Goal: Task Accomplishment & Management: Use online tool/utility

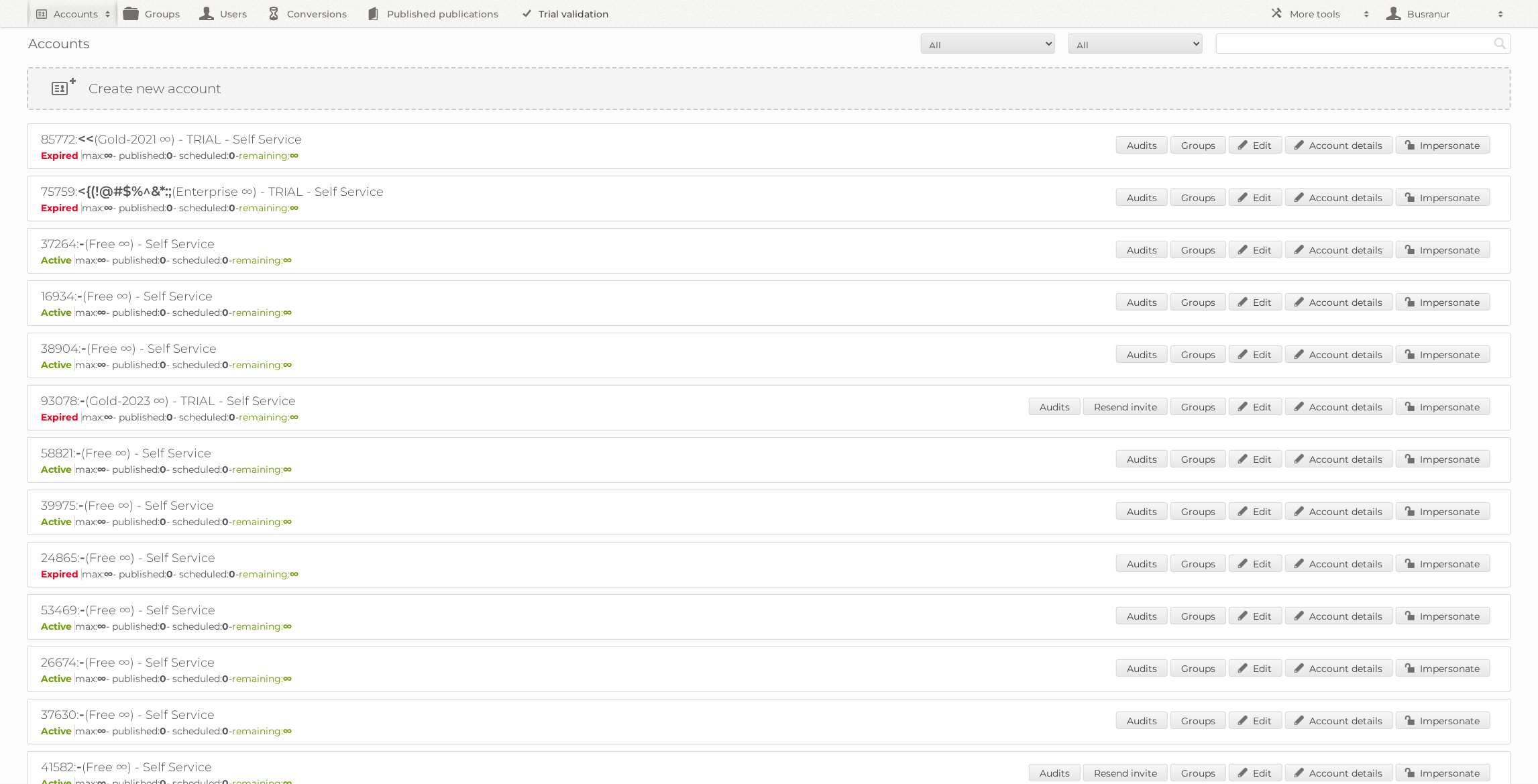
click at [546, 15] on link "Trial validation" at bounding box center [567, 13] width 110 height 27
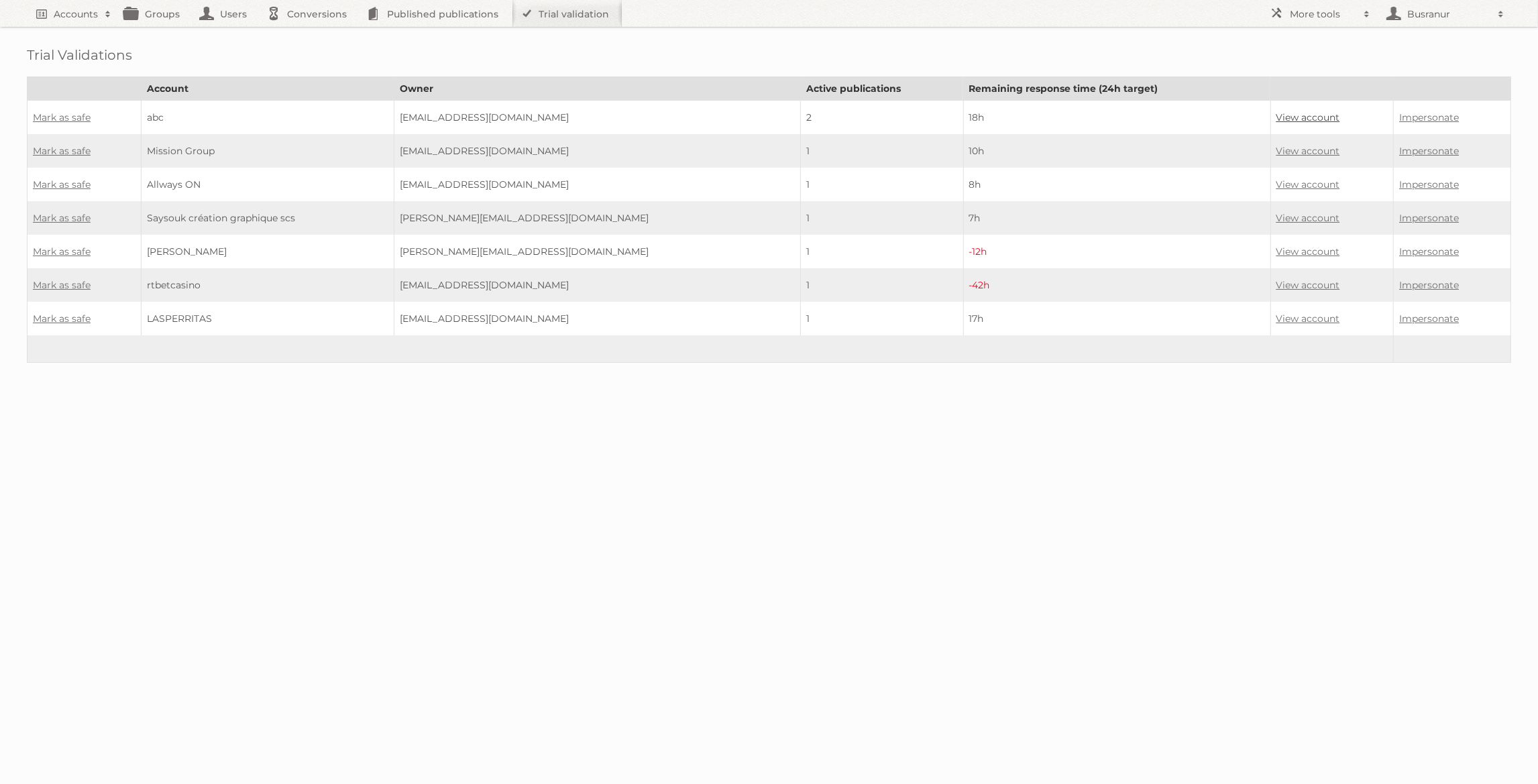
click at [1281, 115] on link "View account" at bounding box center [1308, 117] width 64 height 12
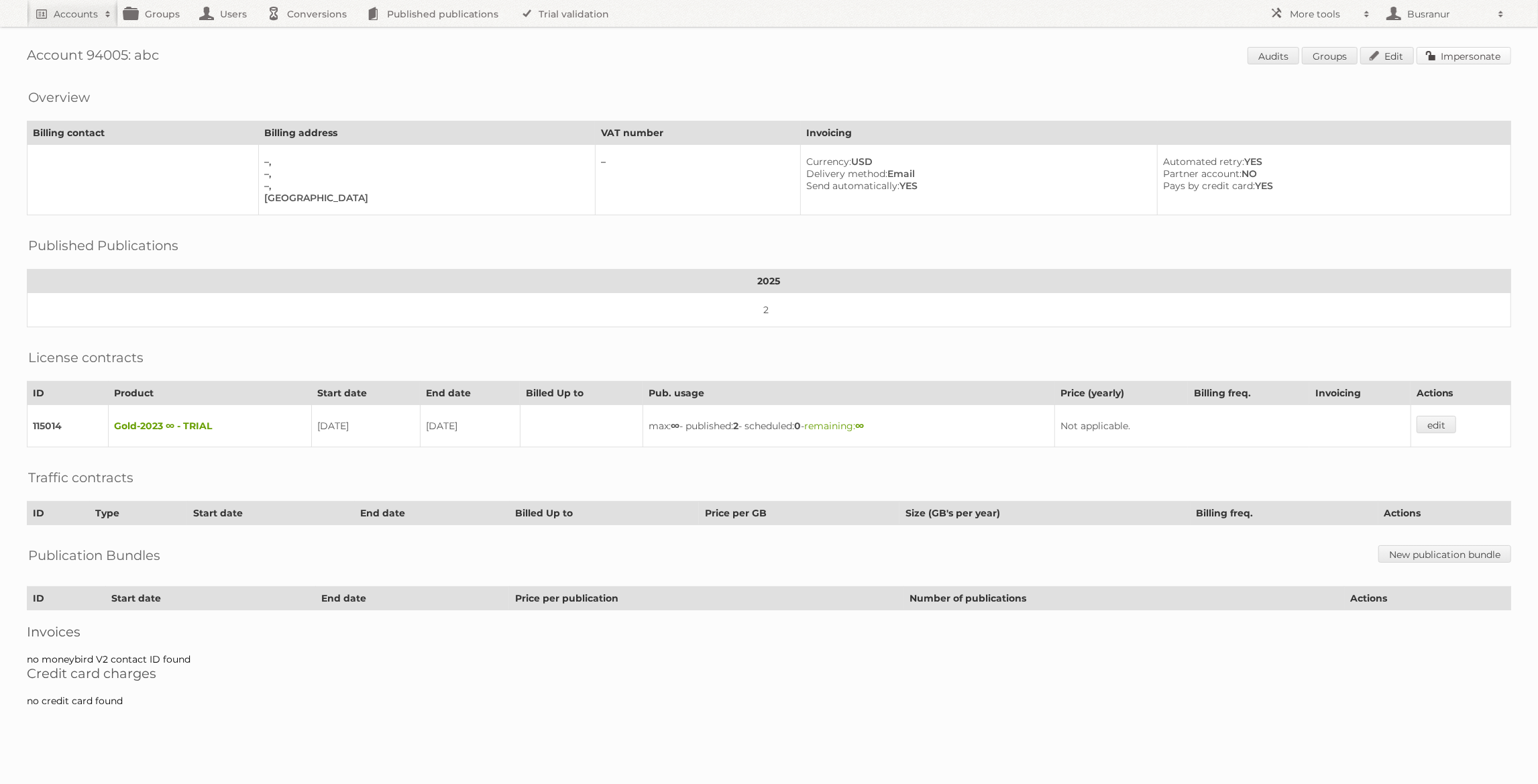
click at [1440, 60] on link "Impersonate" at bounding box center [1463, 56] width 94 height 18
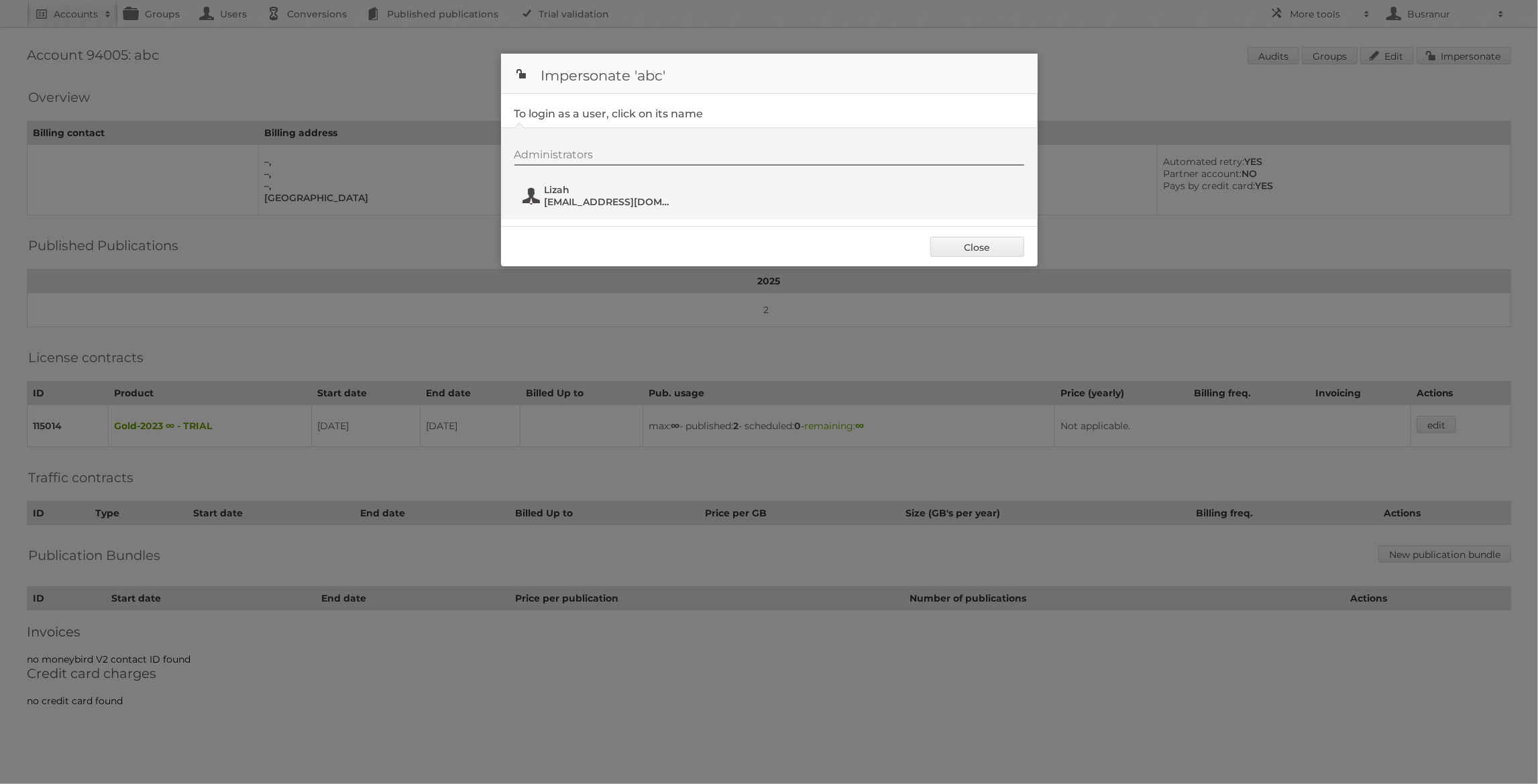
click at [564, 193] on span "Lizah" at bounding box center [609, 190] width 130 height 12
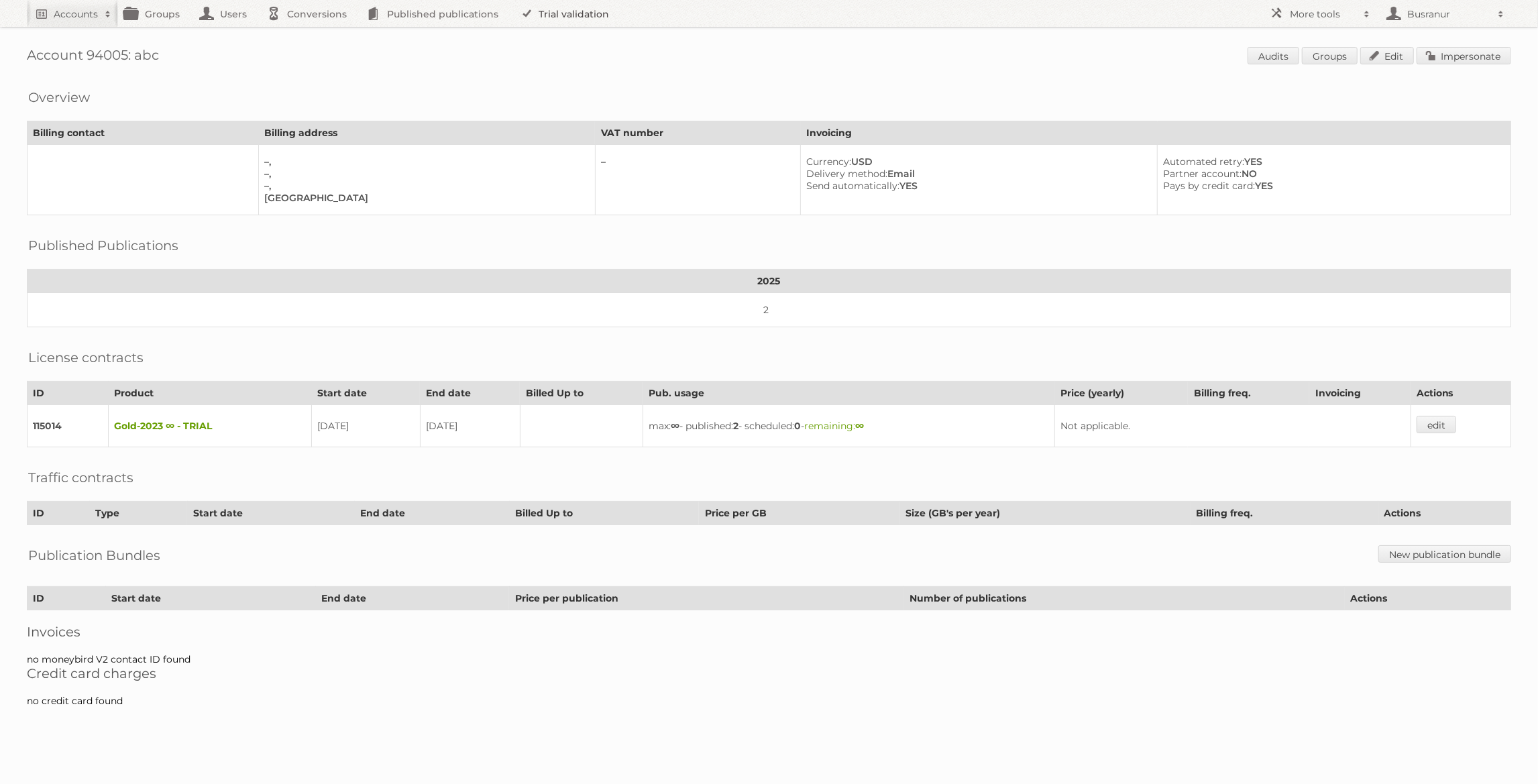
click at [563, 16] on link "Trial validation" at bounding box center [567, 13] width 110 height 27
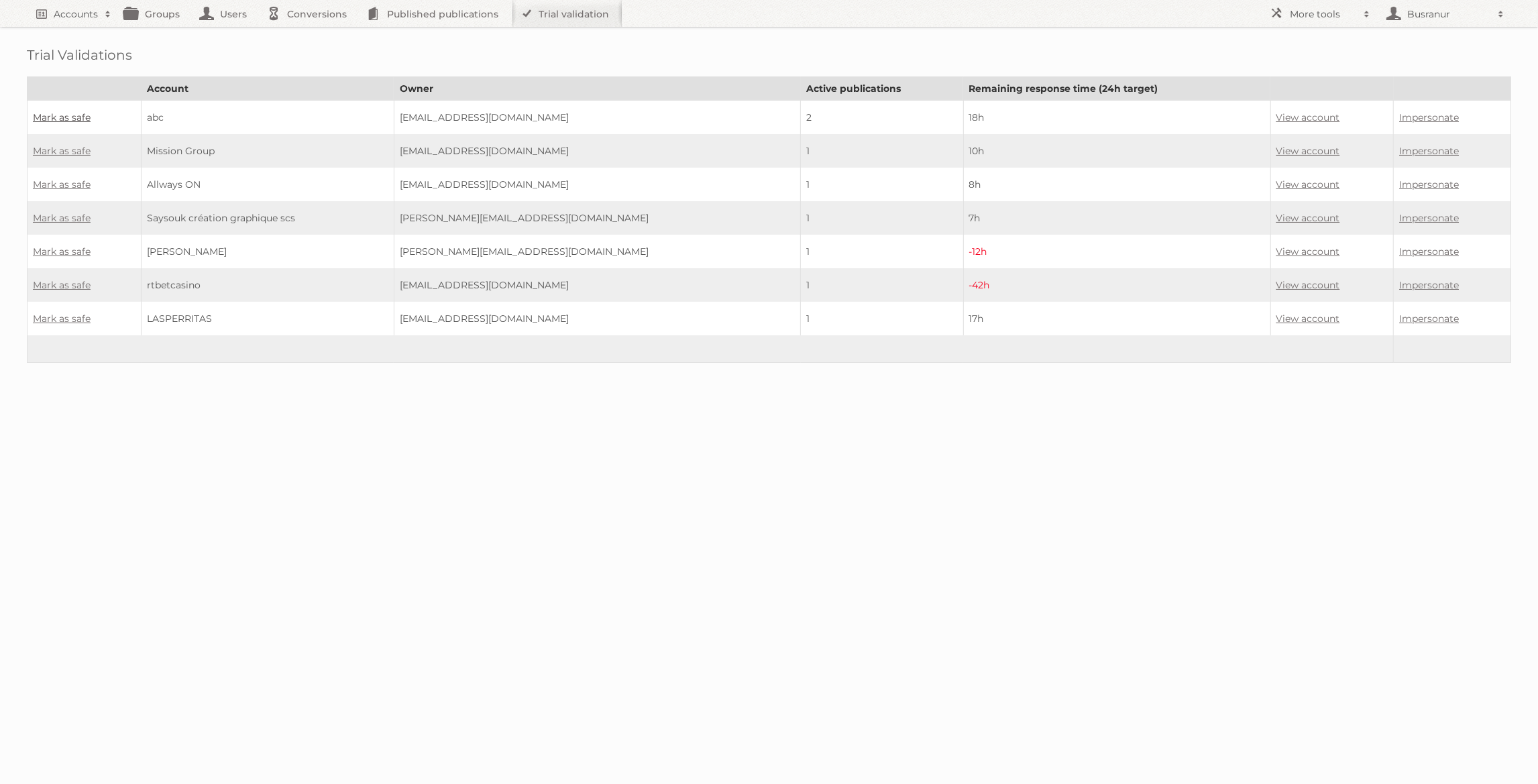
click at [72, 119] on link "Mark as safe" at bounding box center [61, 117] width 58 height 12
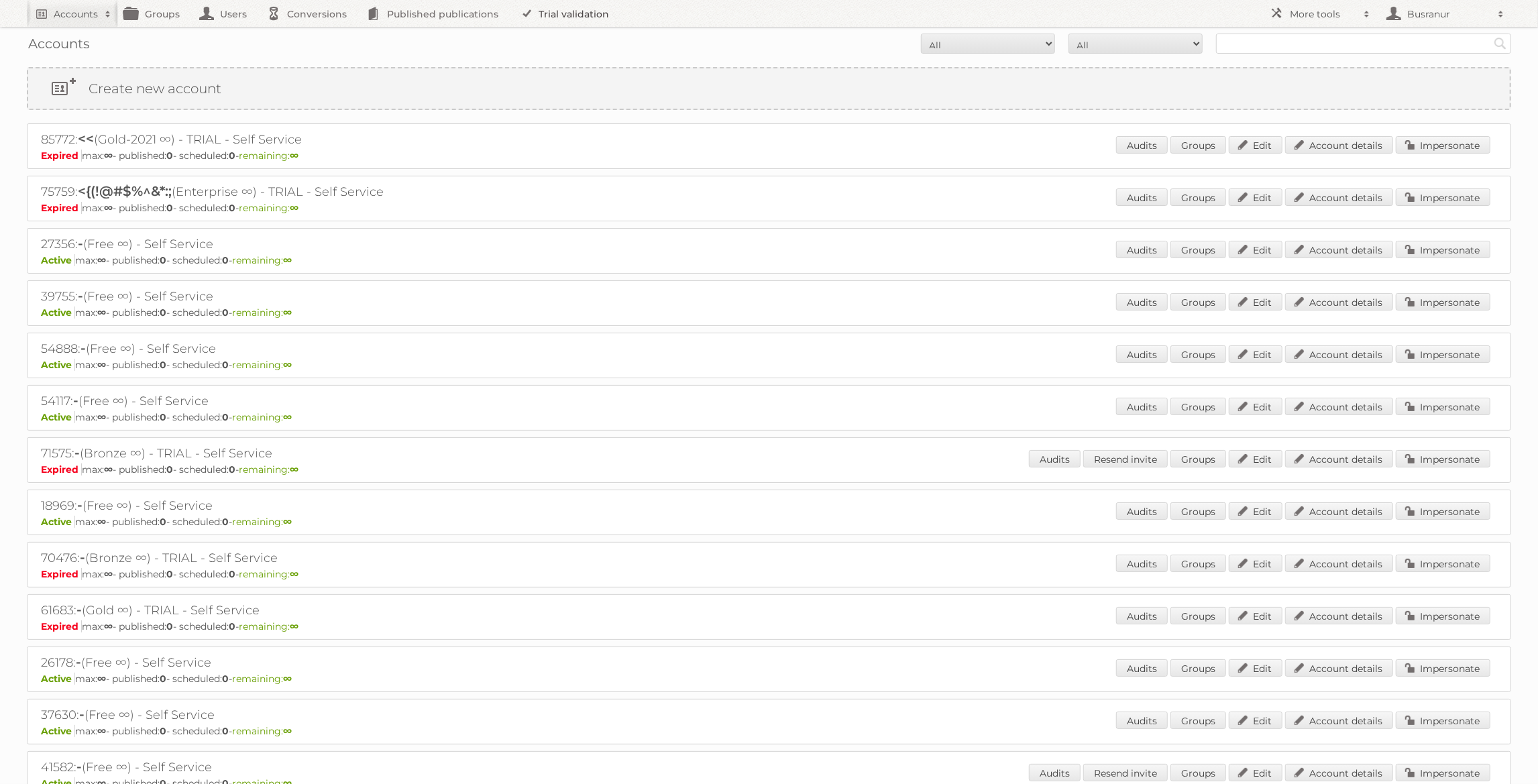
click at [548, 9] on link "Trial validation" at bounding box center [567, 13] width 110 height 27
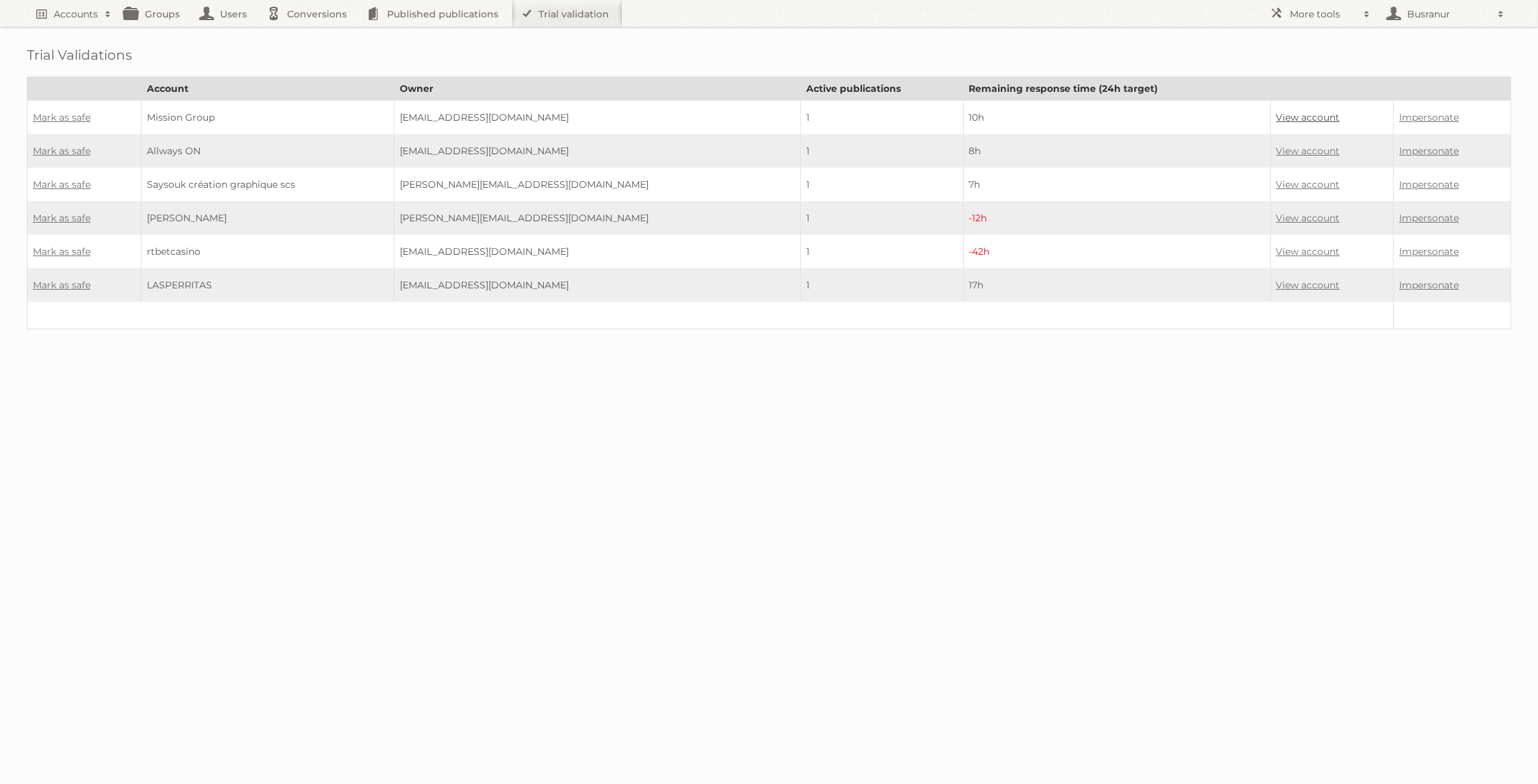
click at [1306, 113] on link "View account" at bounding box center [1308, 117] width 64 height 12
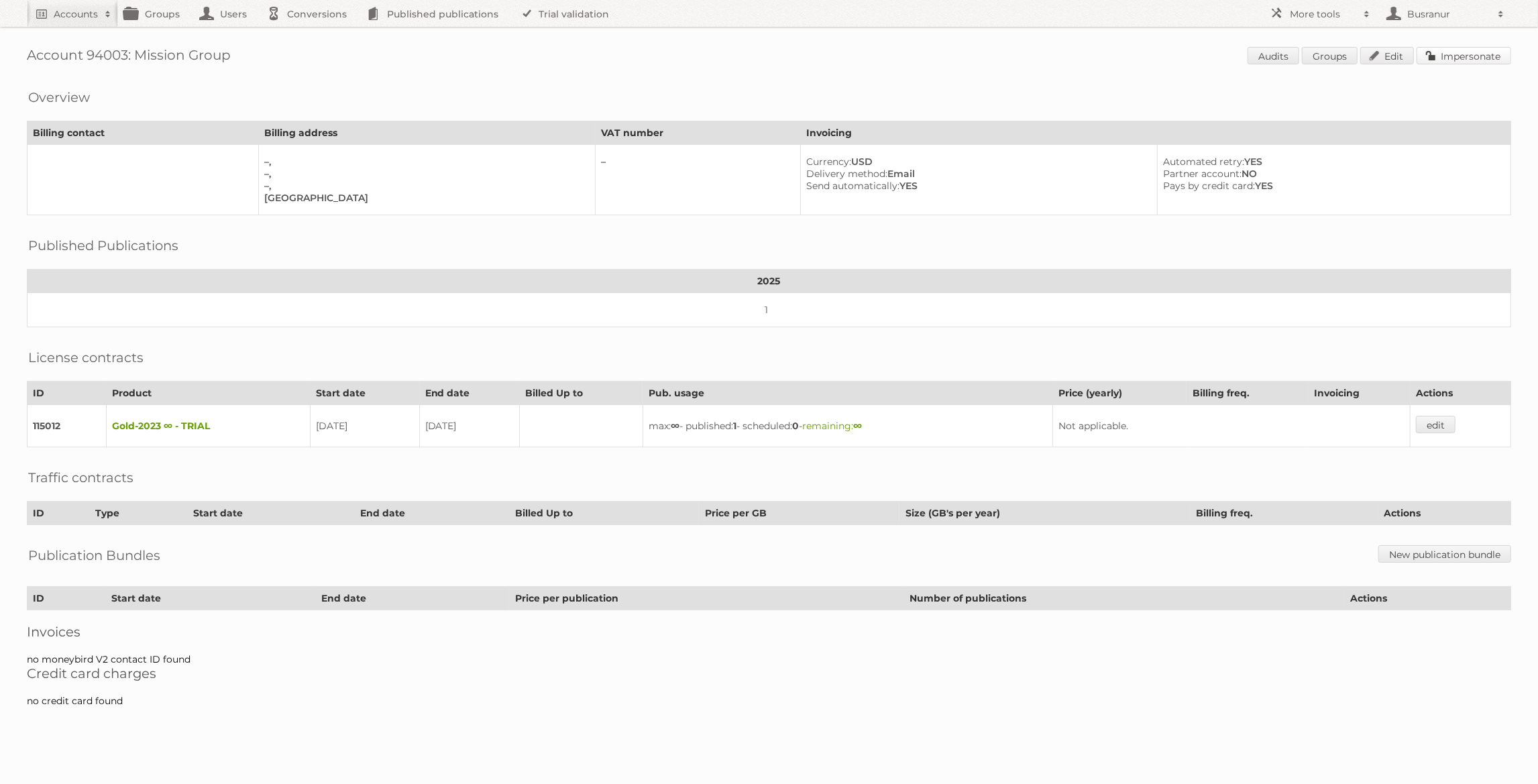
click at [1442, 51] on link "Impersonate" at bounding box center [1463, 56] width 94 height 18
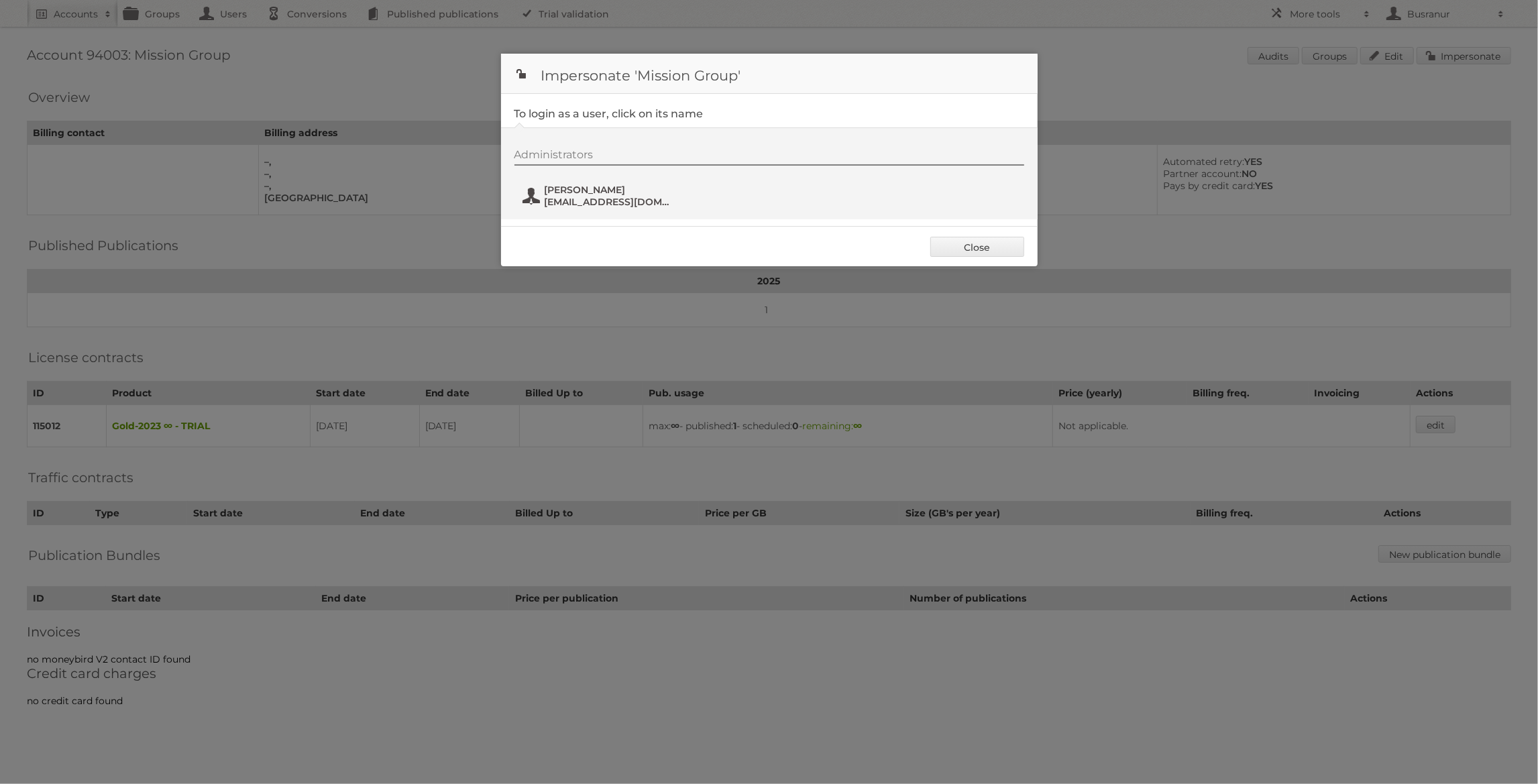
click at [577, 189] on span "Carolina Leiva" at bounding box center [609, 190] width 130 height 12
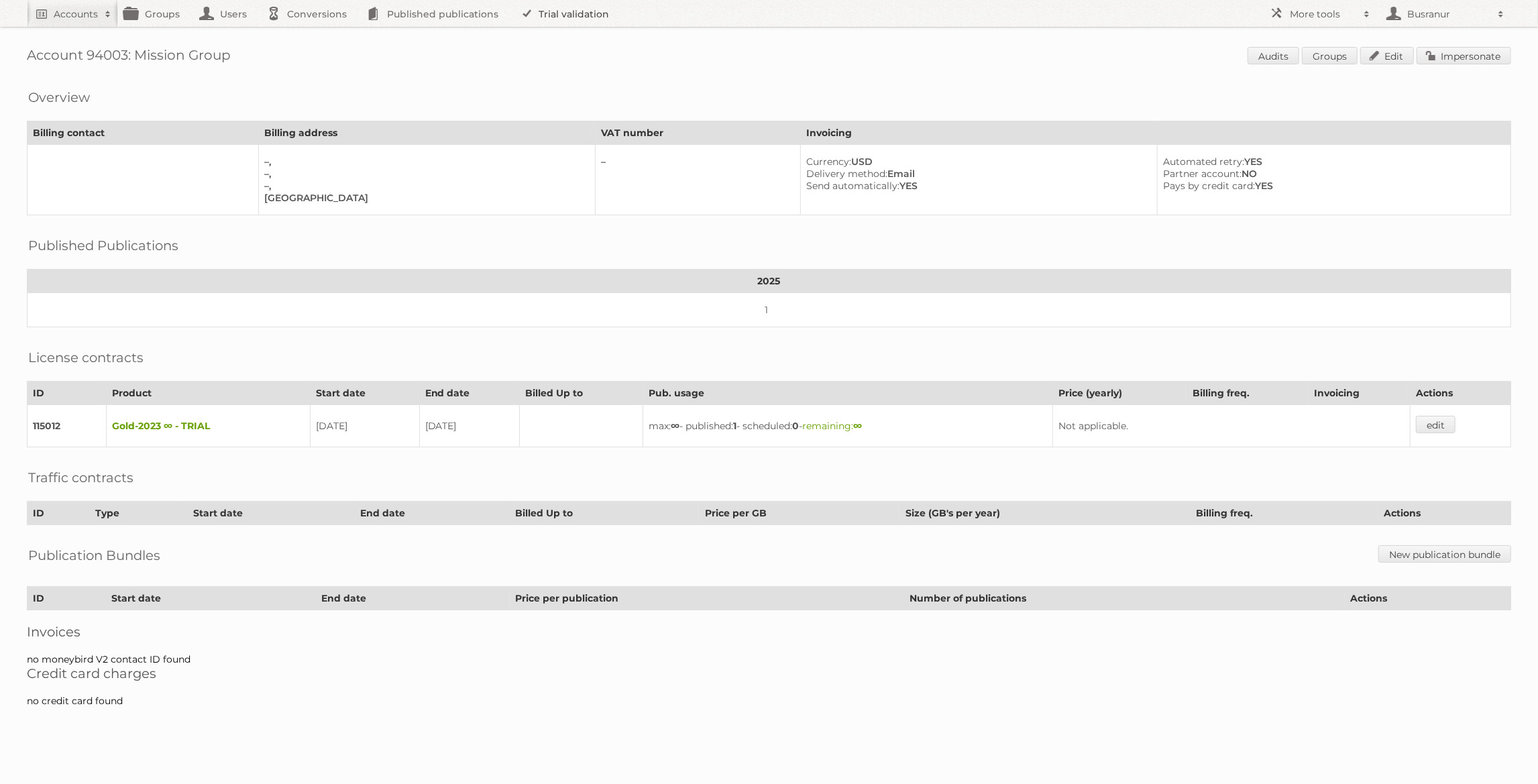
click at [553, 13] on link "Trial validation" at bounding box center [567, 13] width 110 height 27
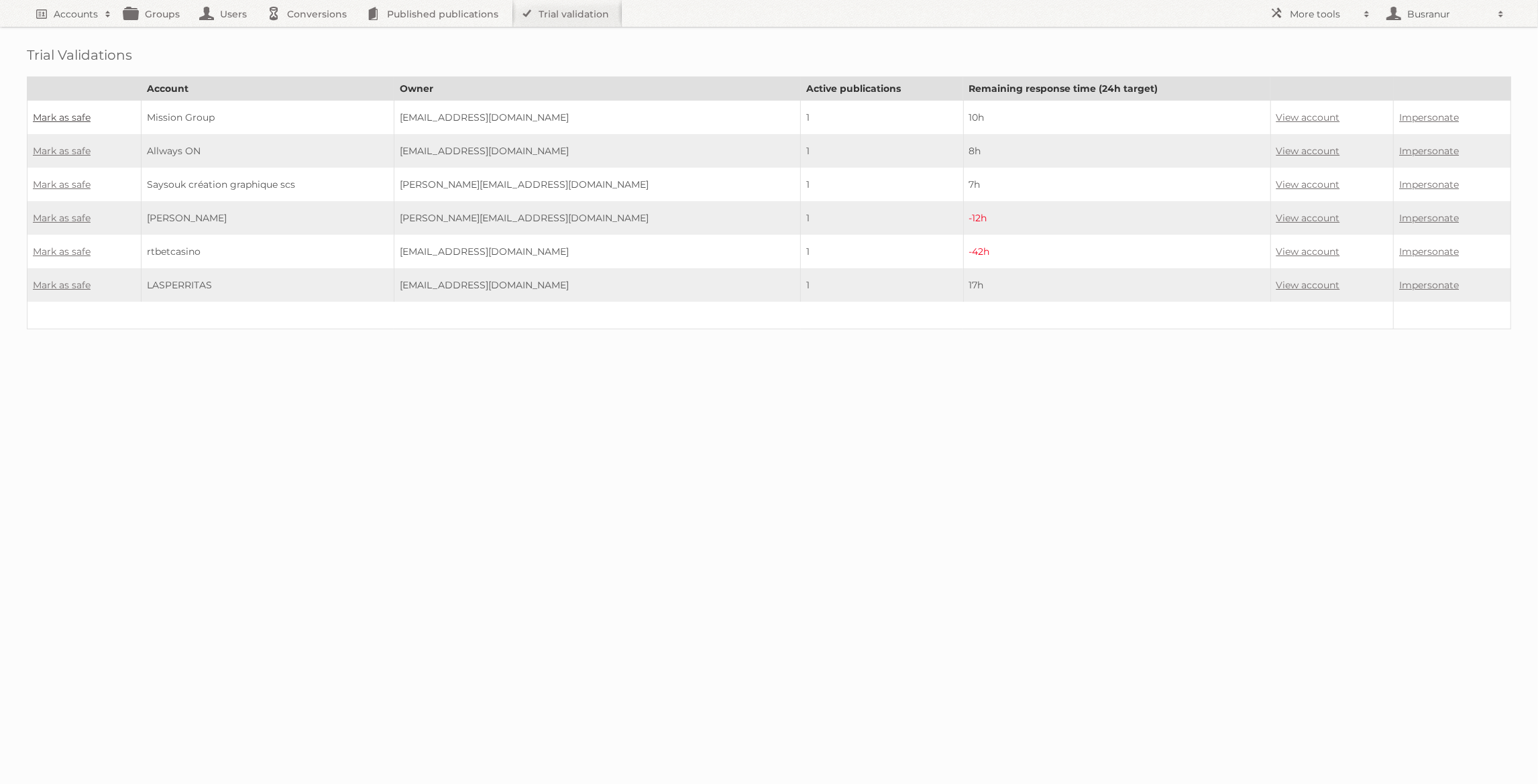
click at [67, 112] on link "Mark as safe" at bounding box center [61, 117] width 58 height 12
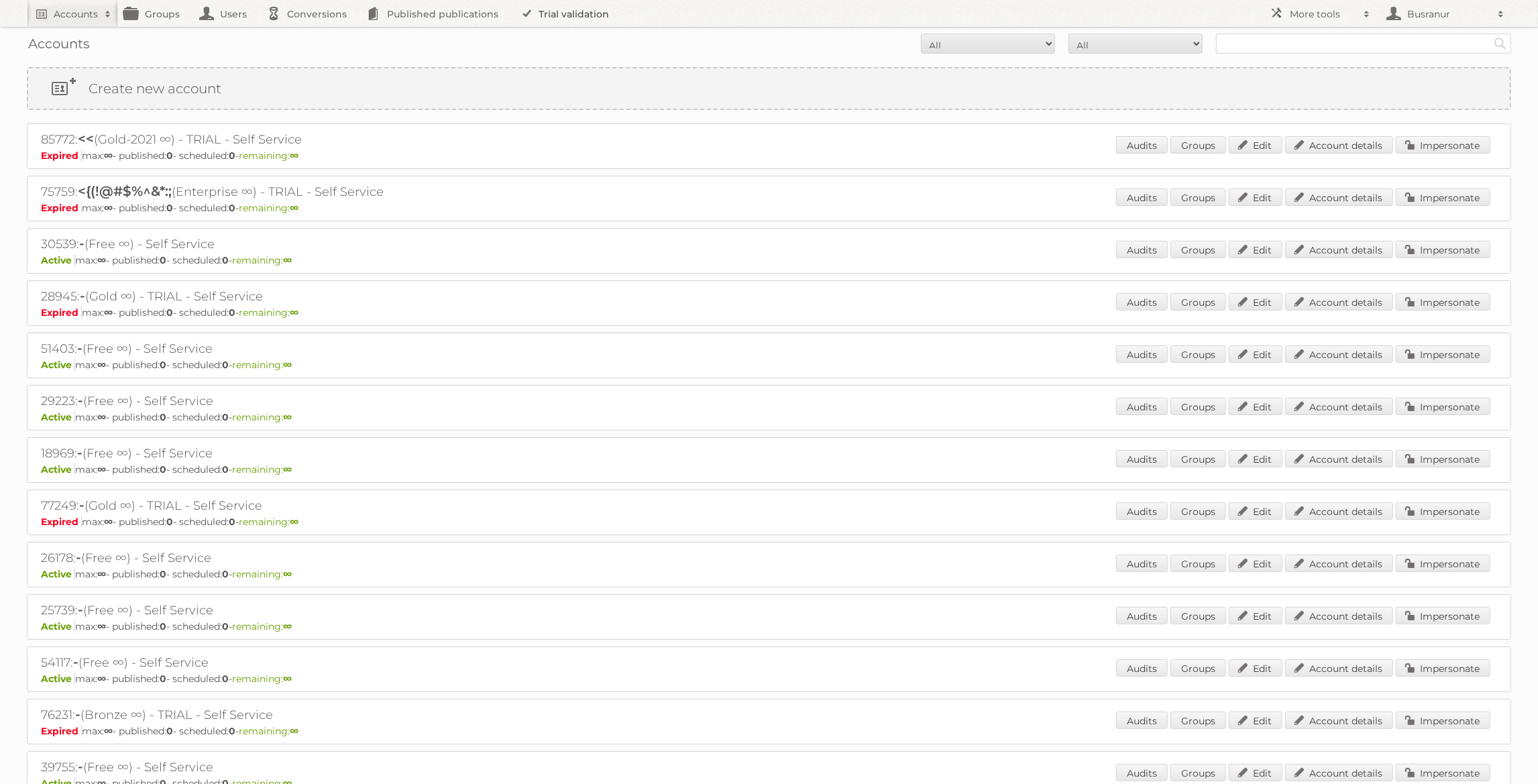
click at [578, 12] on link "Trial validation" at bounding box center [567, 13] width 110 height 27
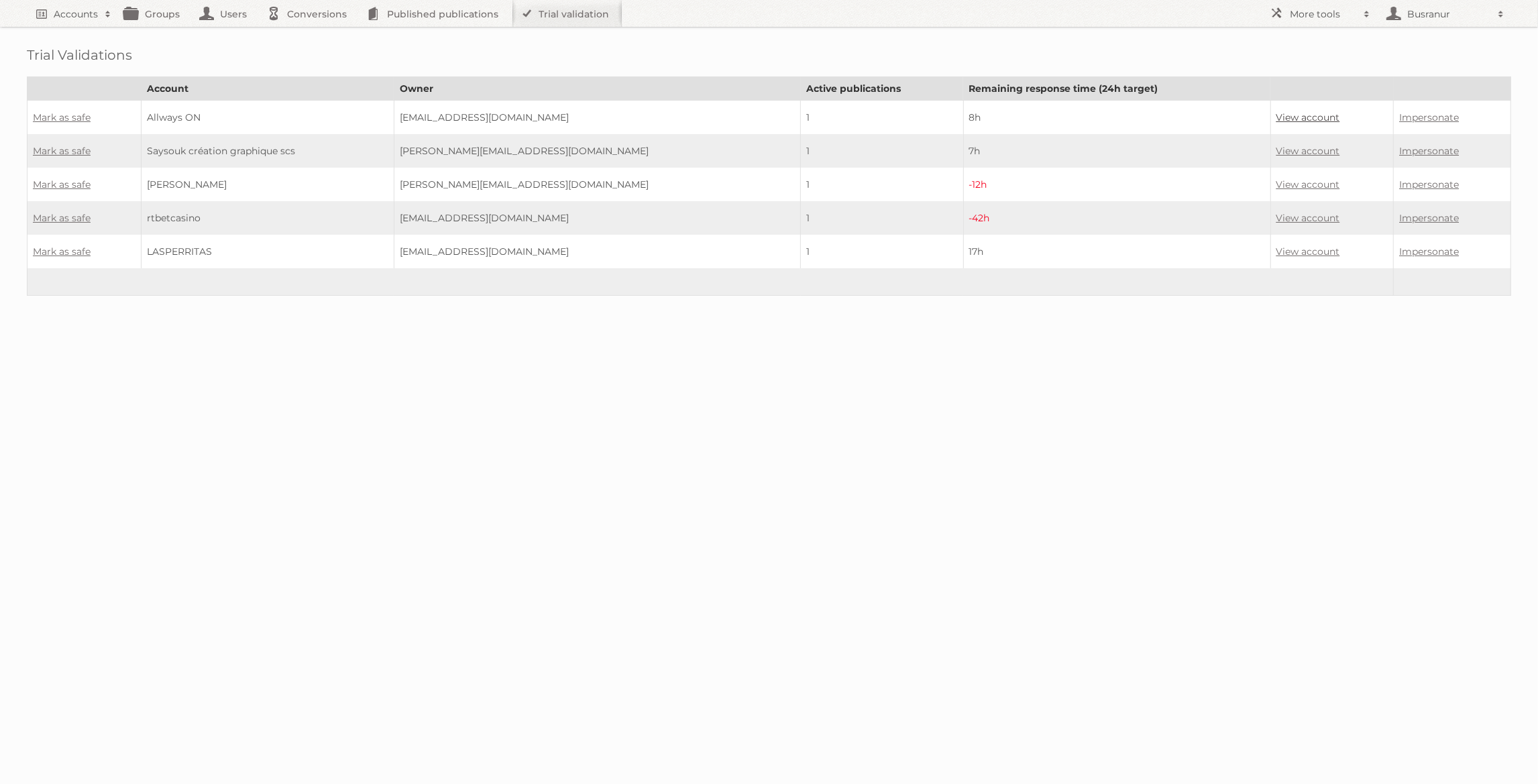
click at [1295, 113] on link "View account" at bounding box center [1308, 117] width 64 height 12
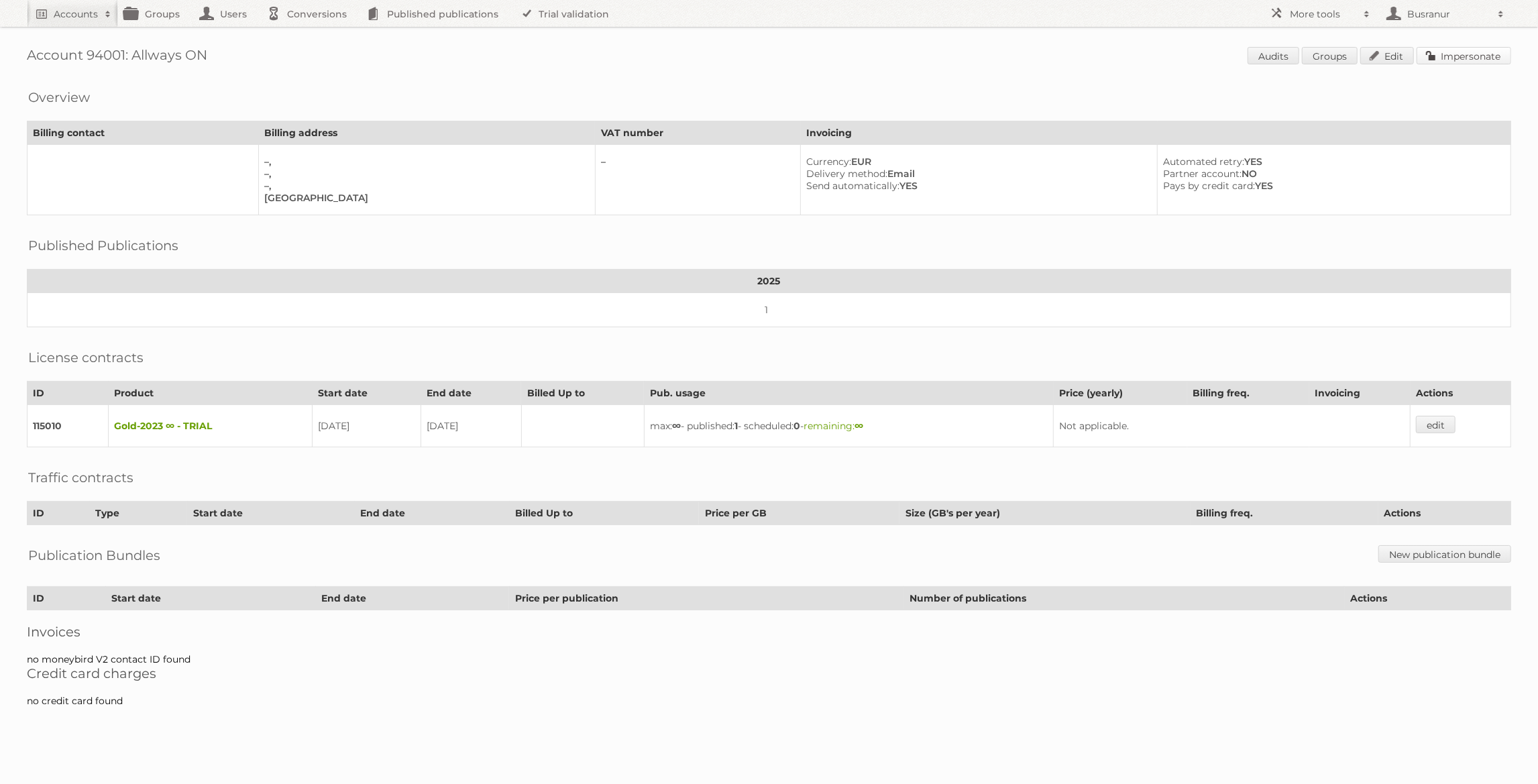
click at [1458, 58] on link "Impersonate" at bounding box center [1463, 56] width 94 height 18
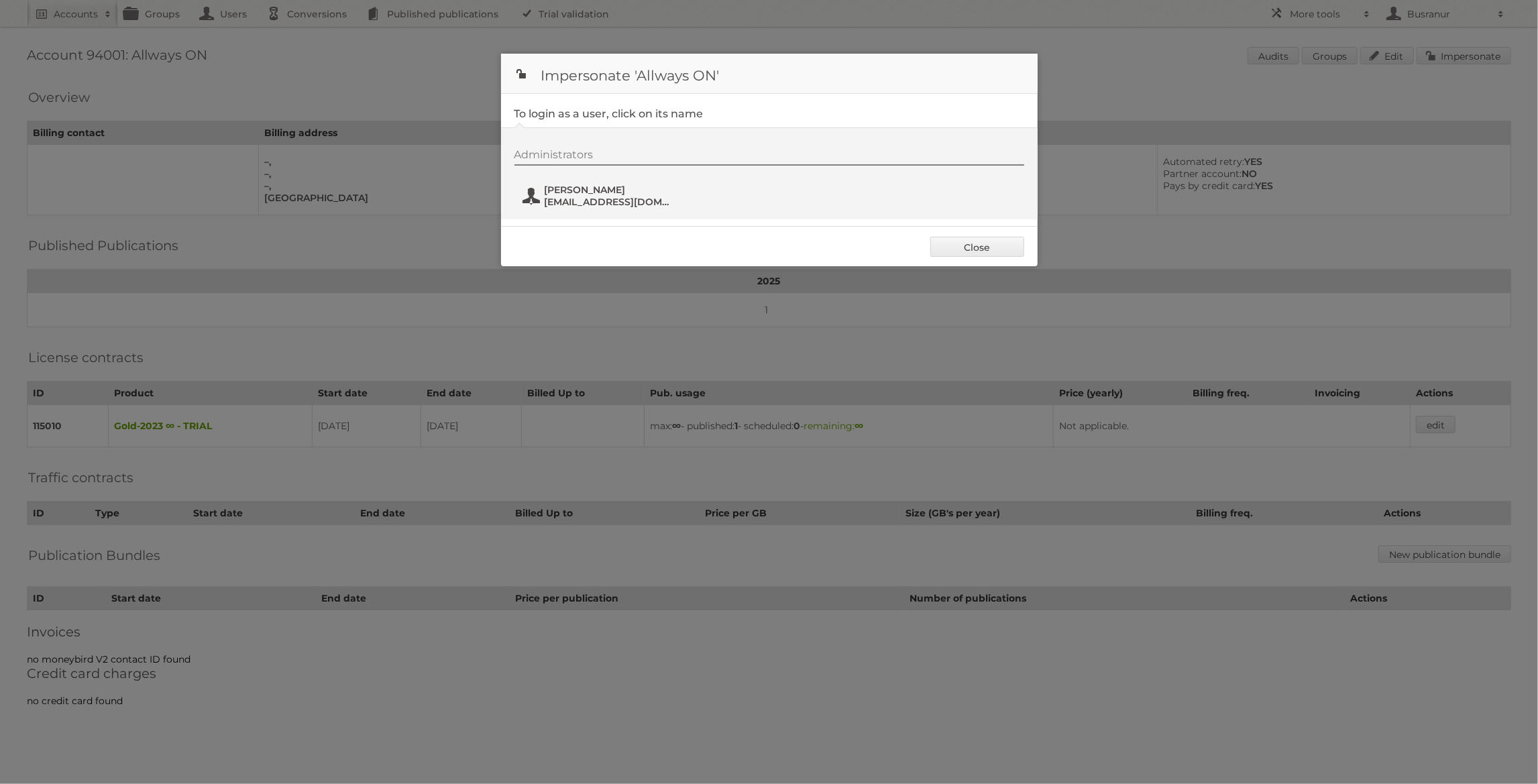
click at [603, 206] on span "[EMAIL_ADDRESS][DOMAIN_NAME]" at bounding box center [609, 202] width 130 height 12
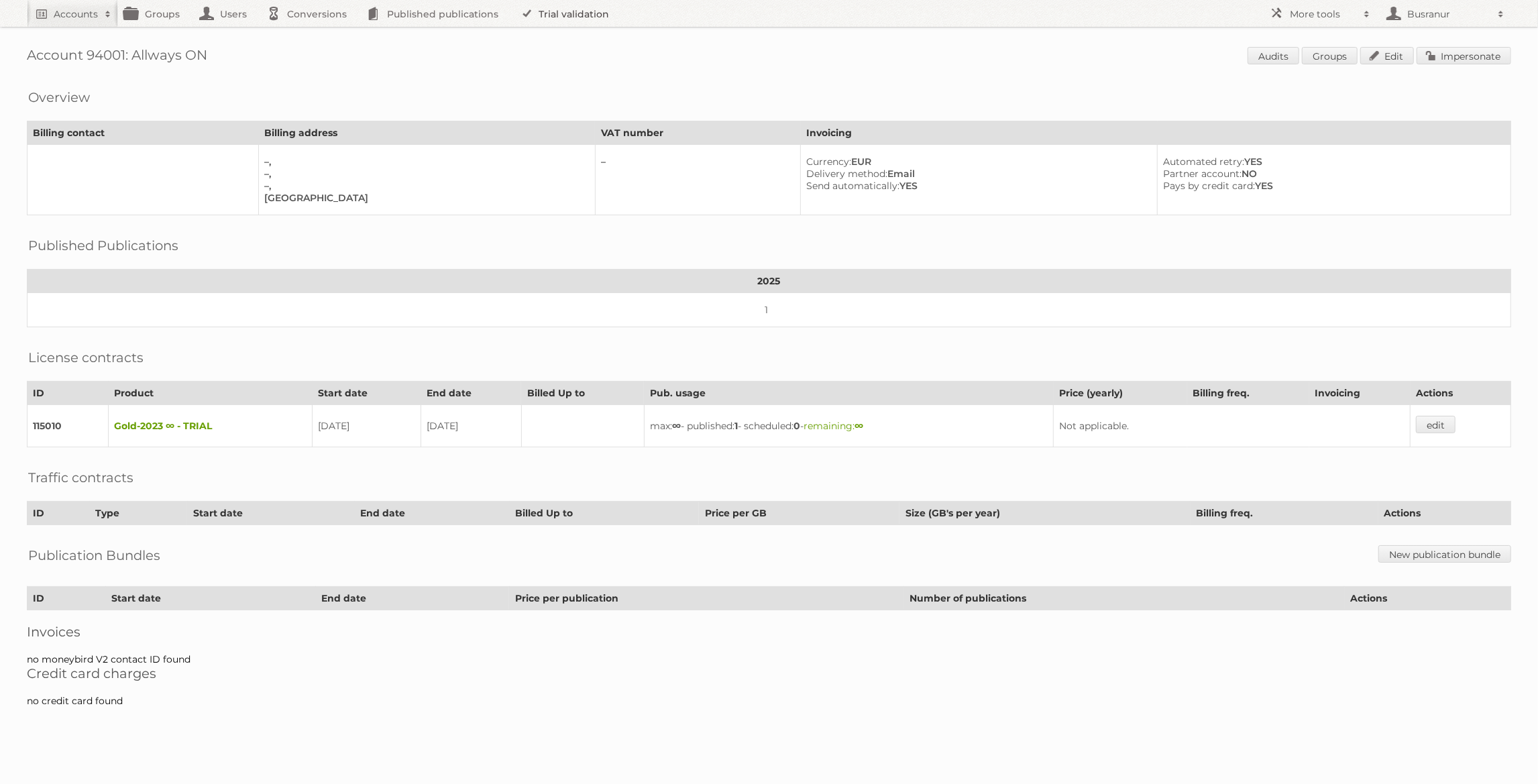
click at [568, 16] on link "Trial validation" at bounding box center [567, 13] width 110 height 27
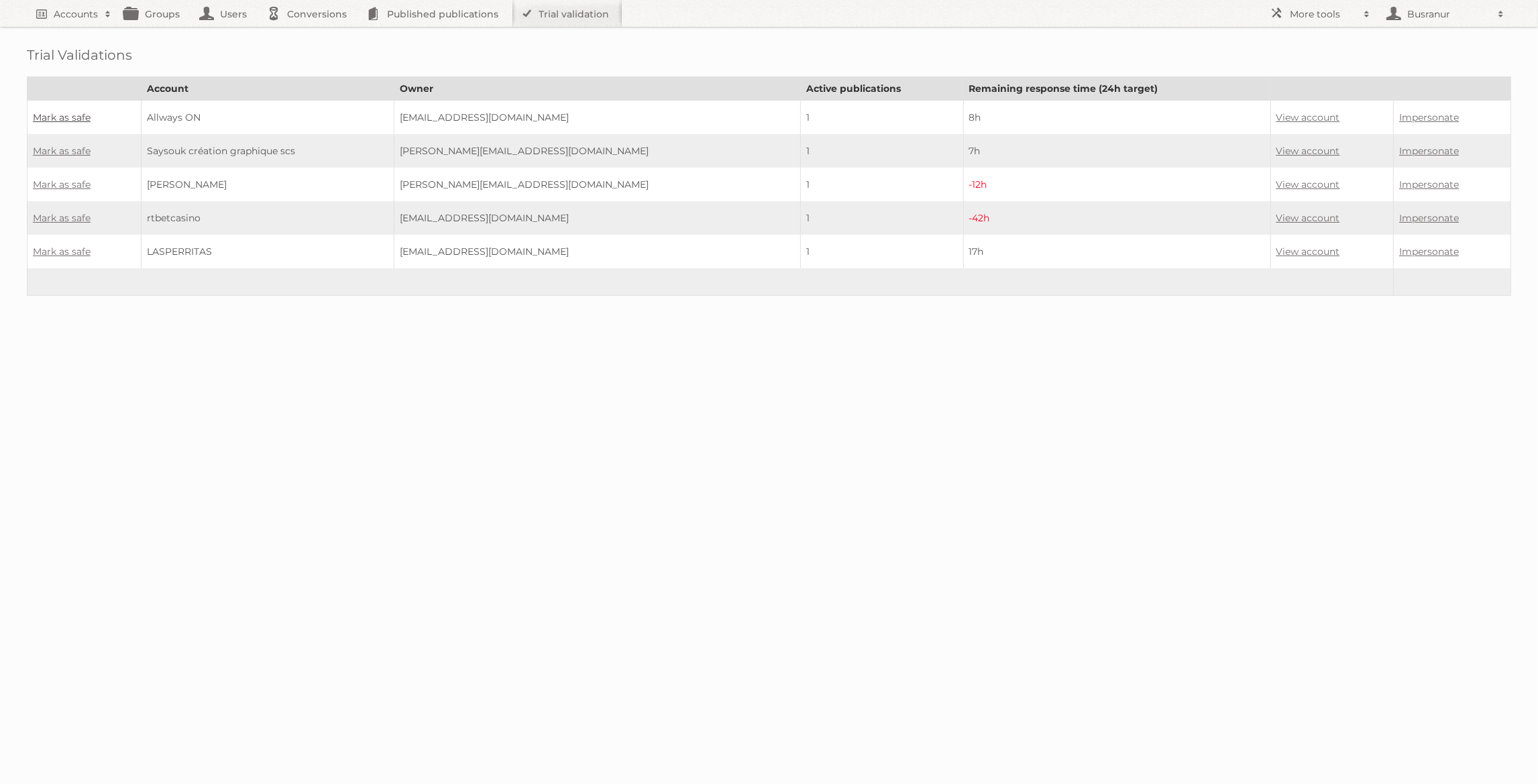
click at [51, 115] on link "Mark as safe" at bounding box center [61, 117] width 58 height 12
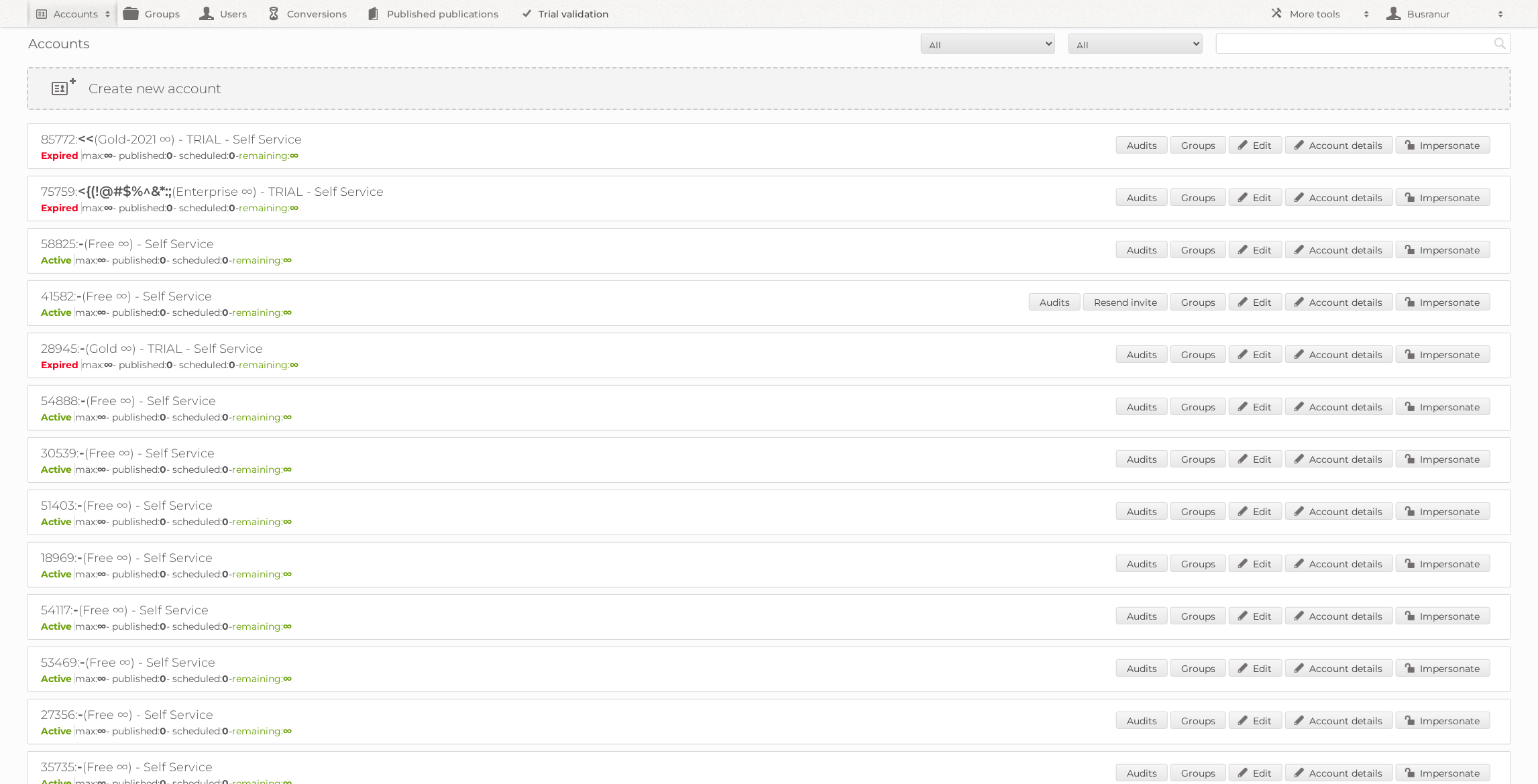
click at [549, 16] on link "Trial validation" at bounding box center [567, 13] width 110 height 27
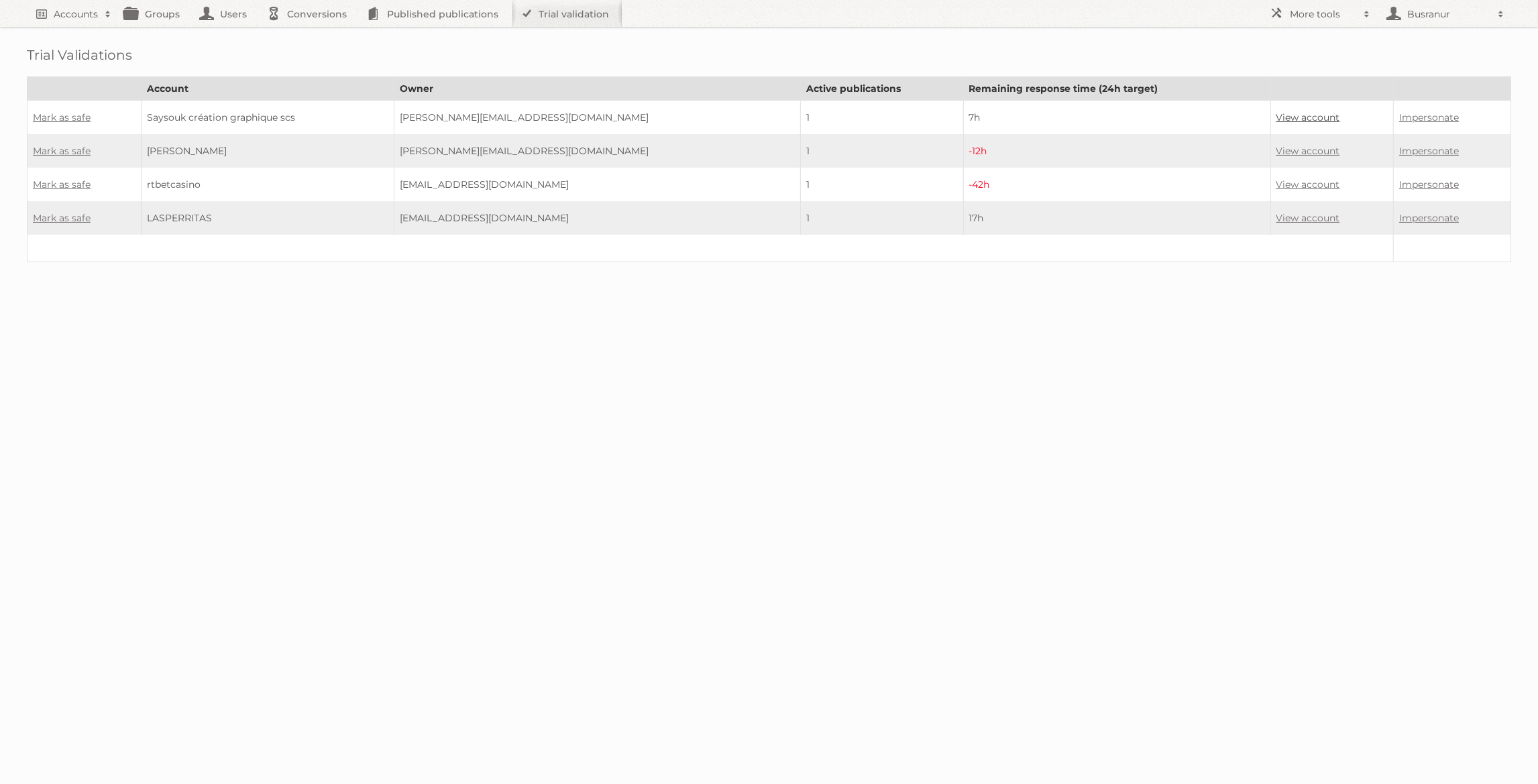
click at [1301, 113] on link "View account" at bounding box center [1308, 117] width 64 height 12
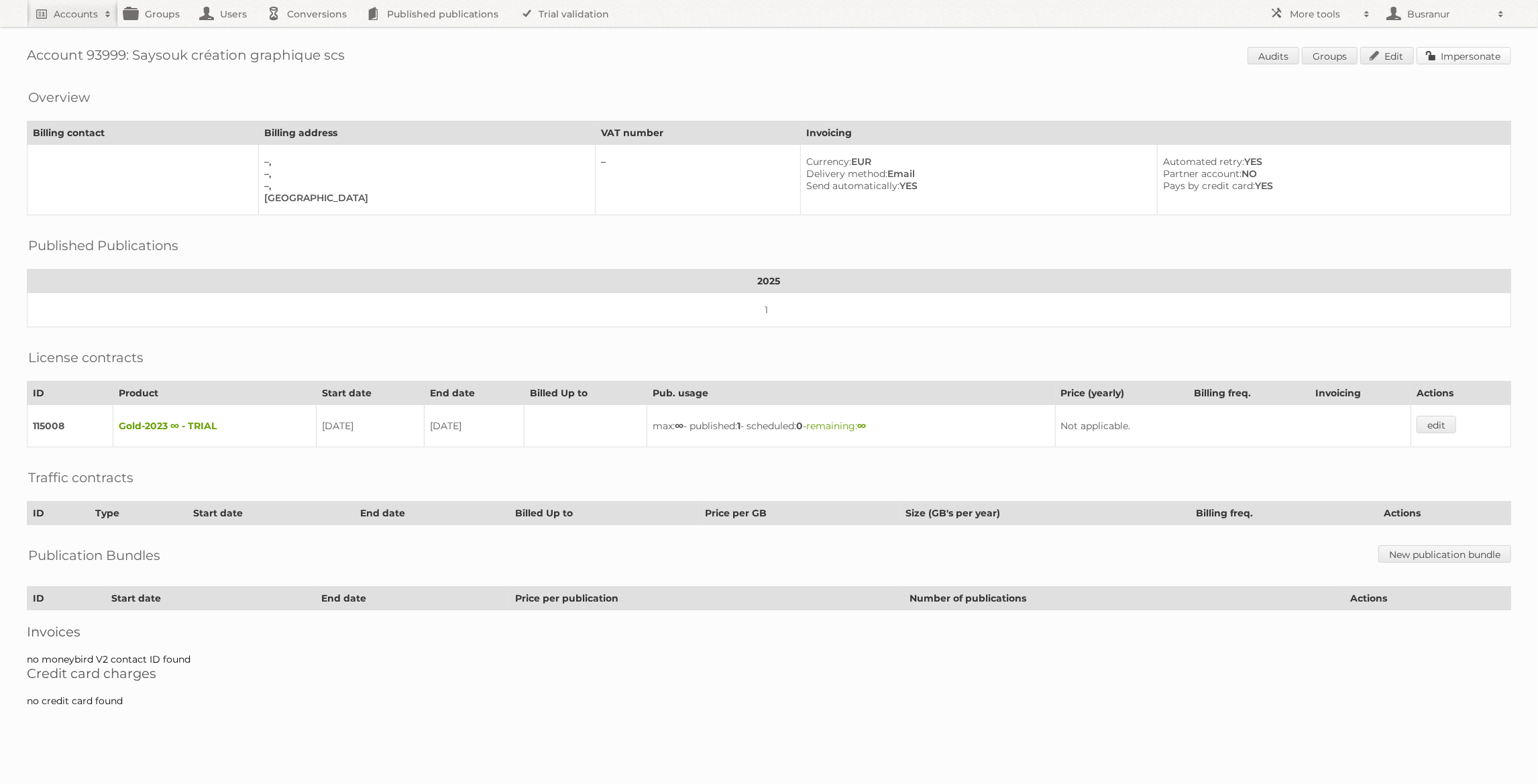
click at [1457, 58] on link "Impersonate" at bounding box center [1463, 56] width 94 height 18
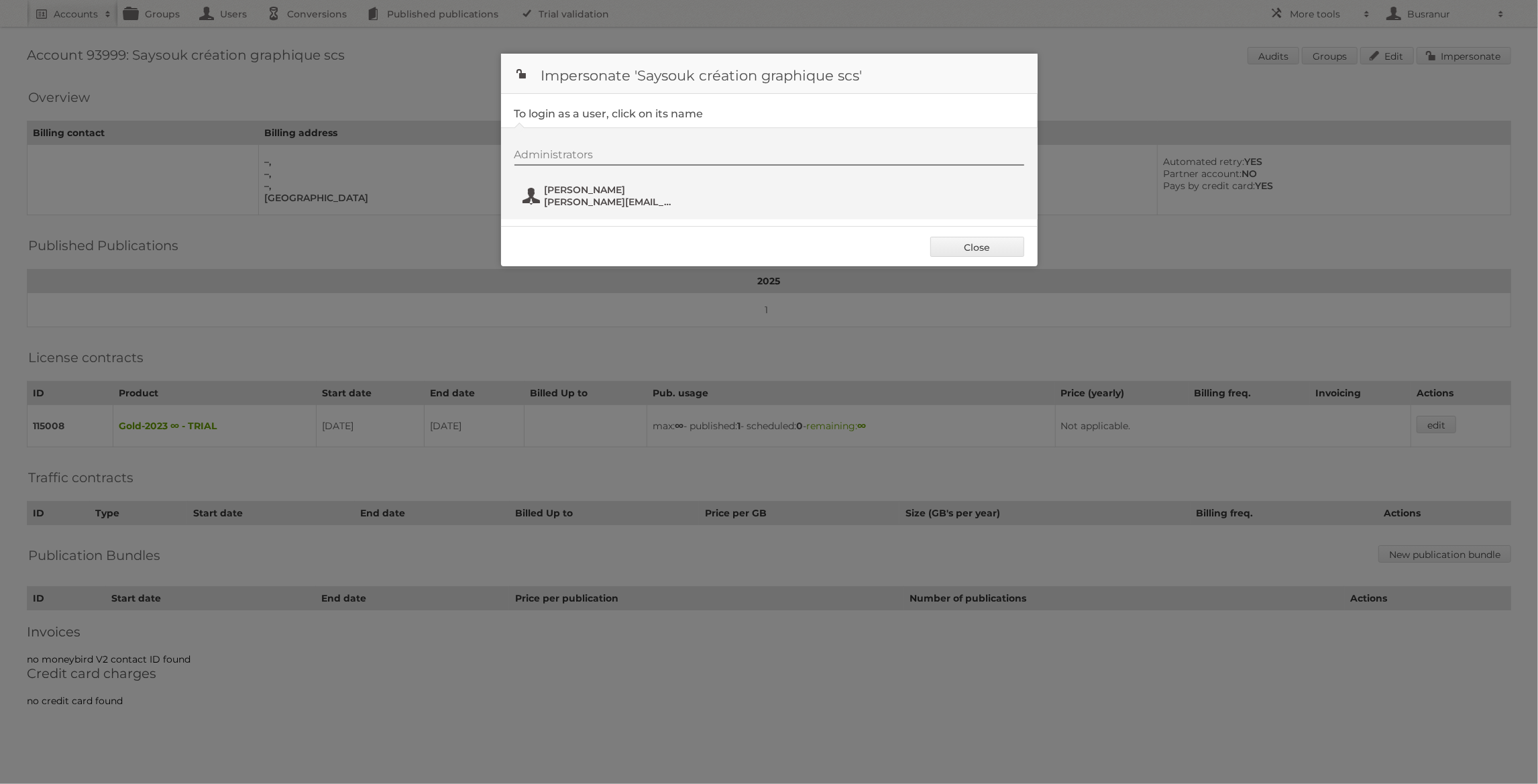
click at [592, 190] on span "Pierre Saysouk" at bounding box center [609, 190] width 130 height 12
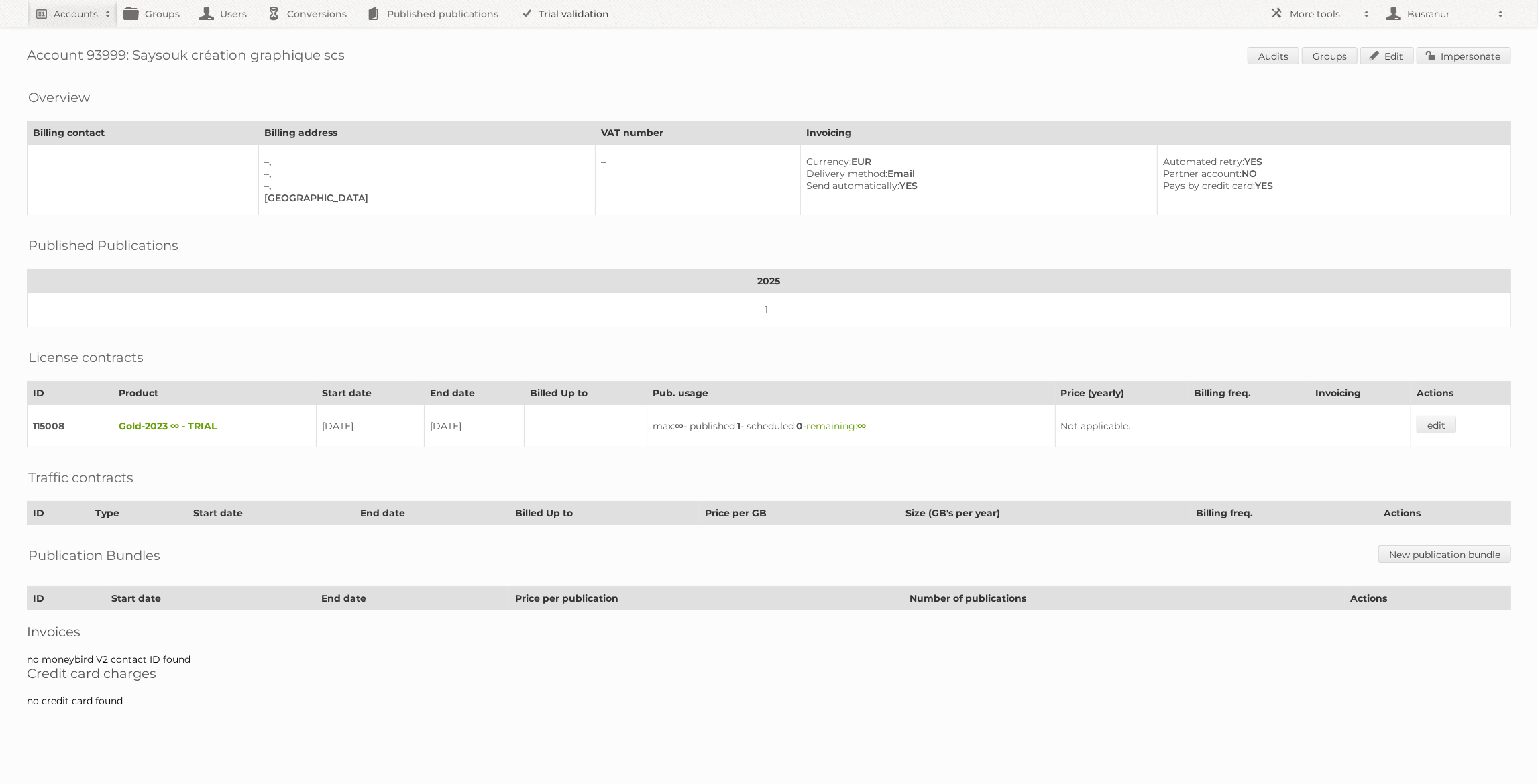
click at [564, 15] on link "Trial validation" at bounding box center [567, 13] width 110 height 27
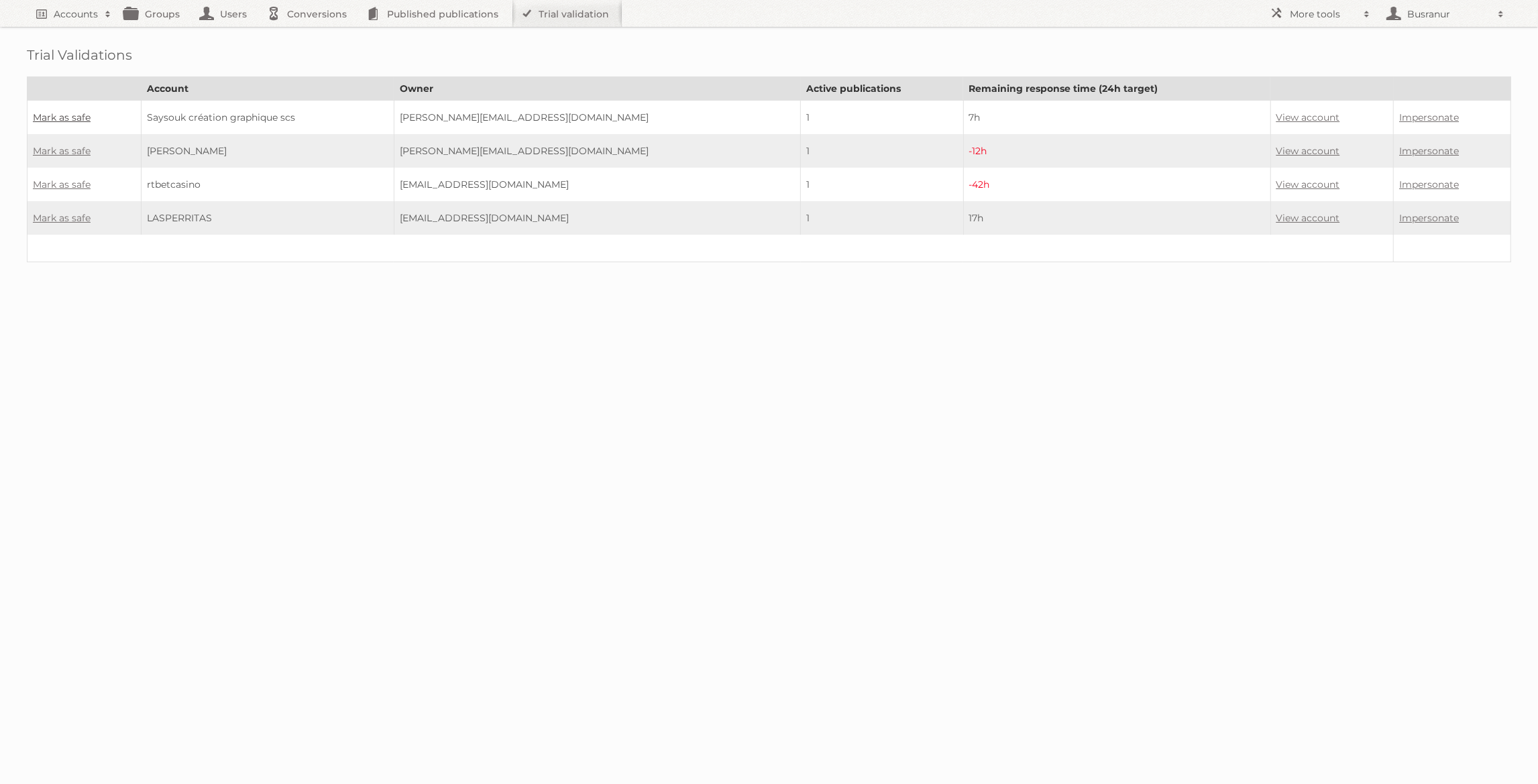
click at [73, 113] on link "Mark as safe" at bounding box center [61, 117] width 58 height 12
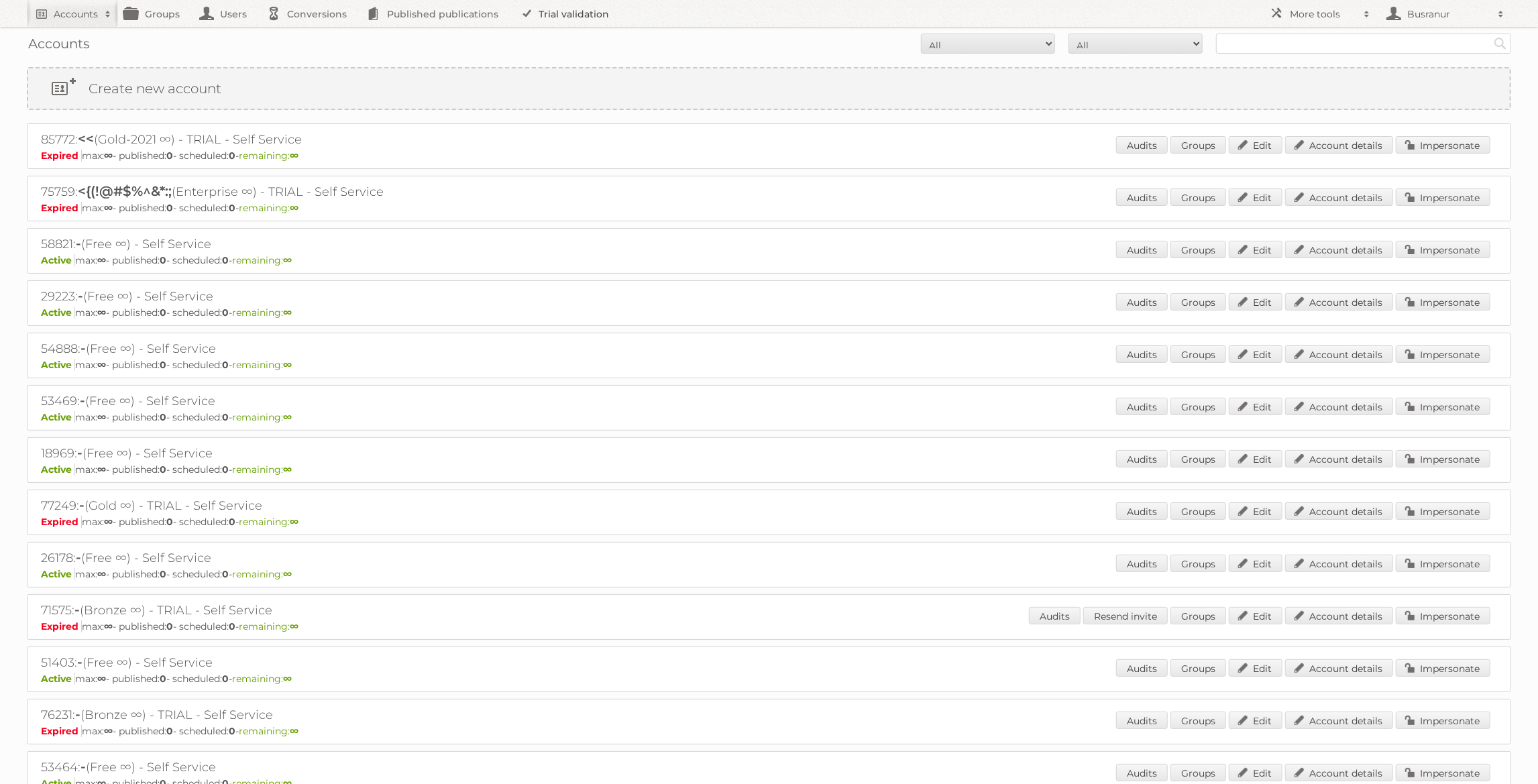
click at [570, 14] on link "Trial validation" at bounding box center [567, 13] width 110 height 27
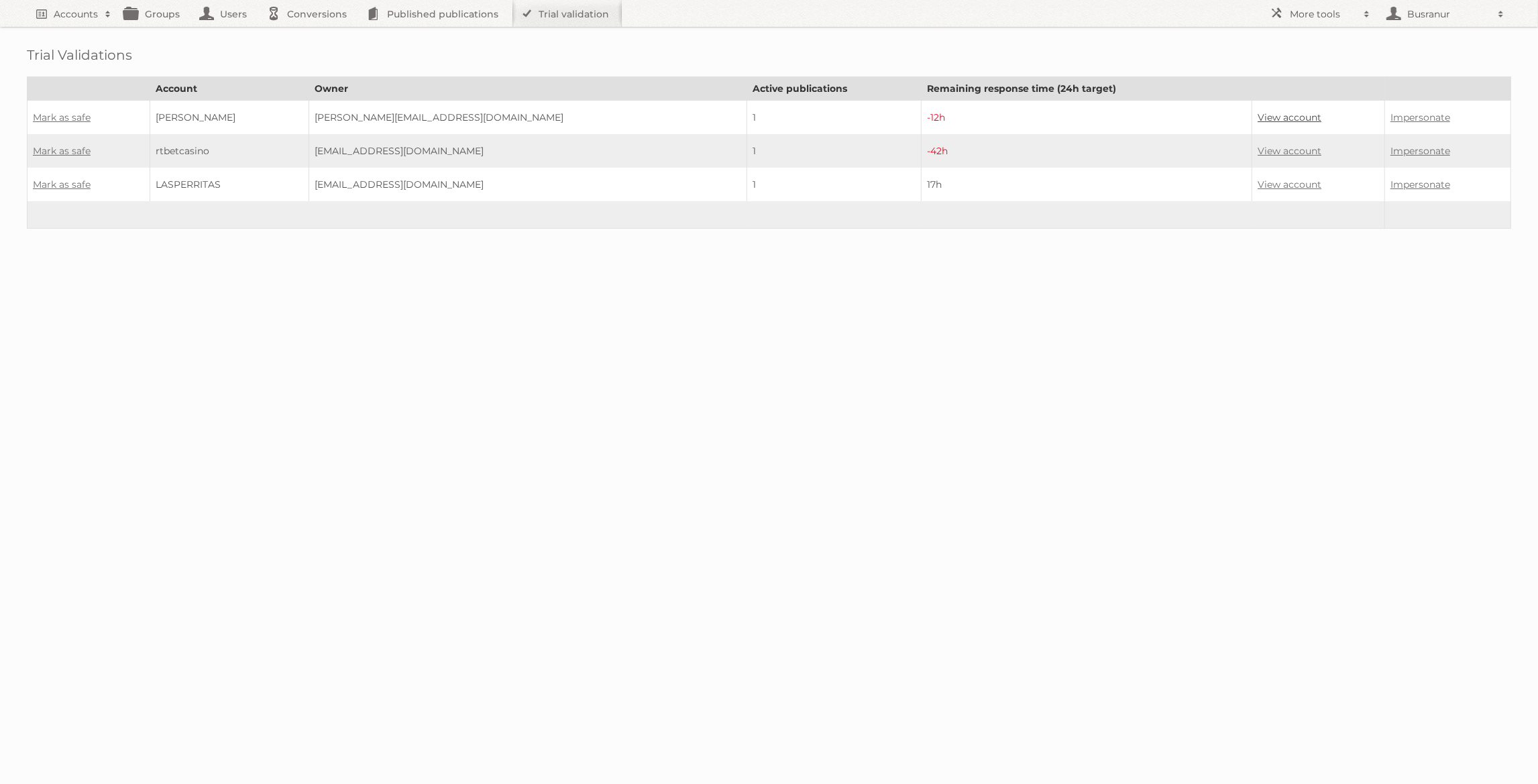
click at [1261, 113] on link "View account" at bounding box center [1289, 117] width 64 height 12
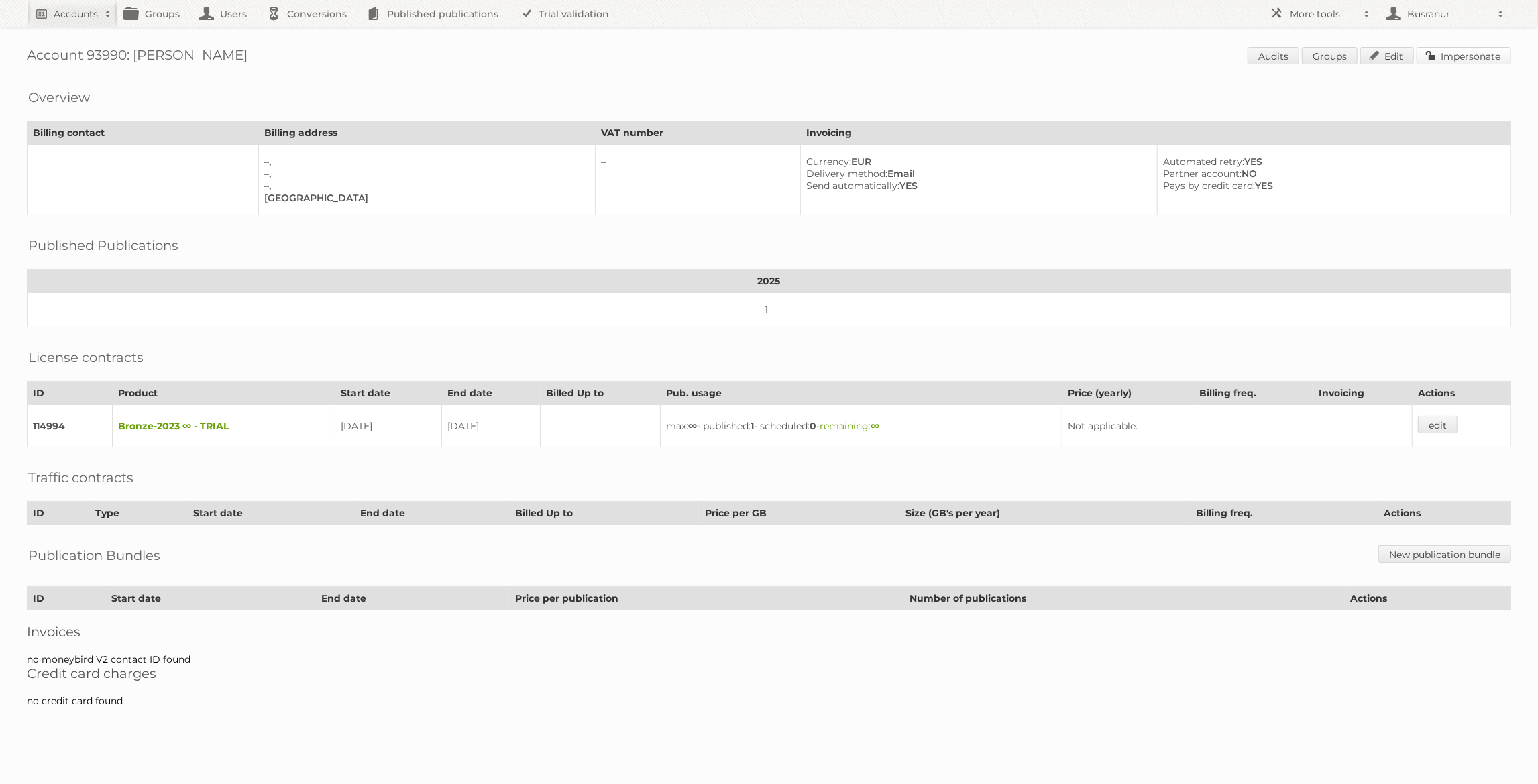
click at [1464, 60] on link "Impersonate" at bounding box center [1463, 56] width 94 height 18
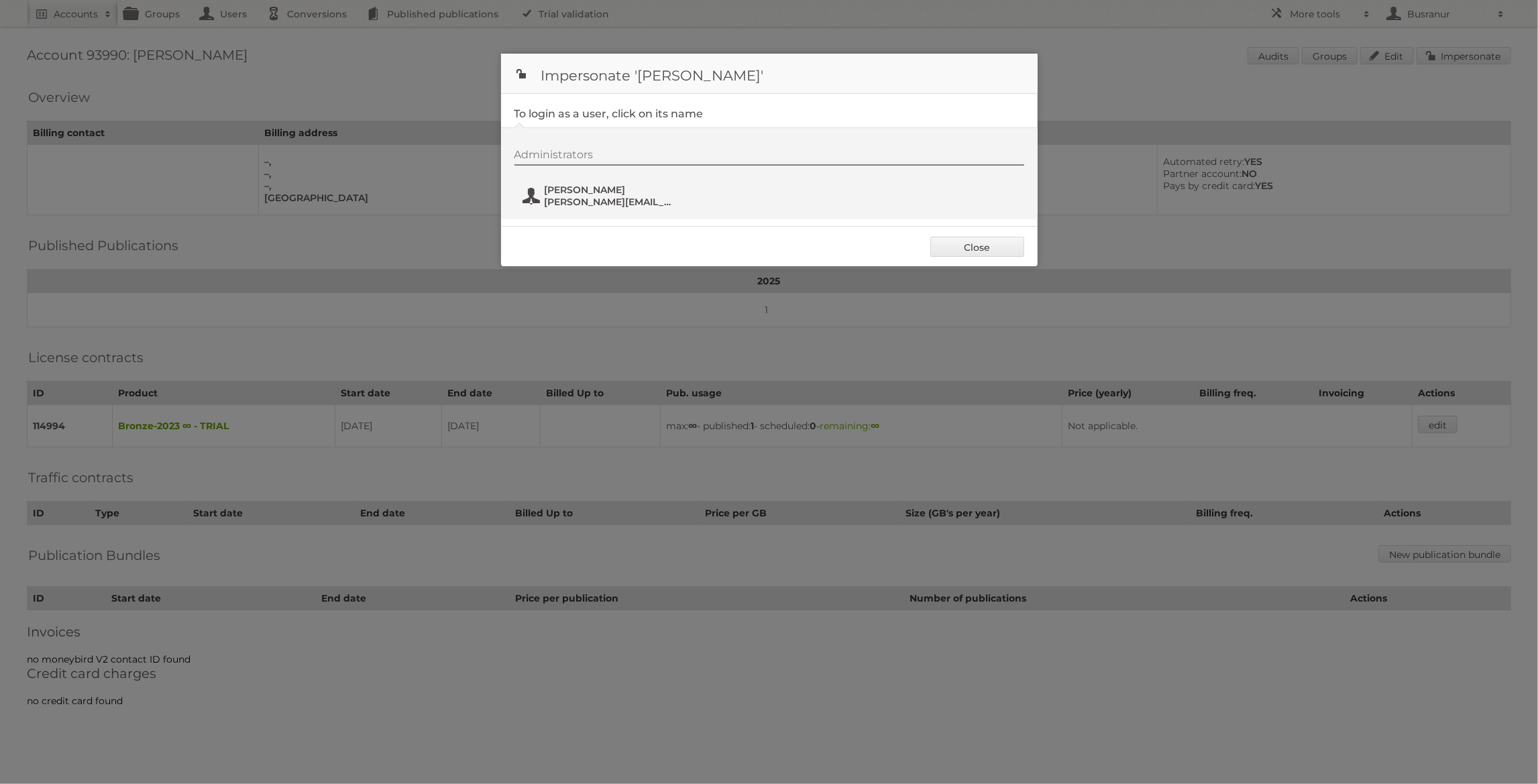
click at [609, 196] on span "[PERSON_NAME][EMAIL_ADDRESS][DOMAIN_NAME]" at bounding box center [609, 202] width 130 height 12
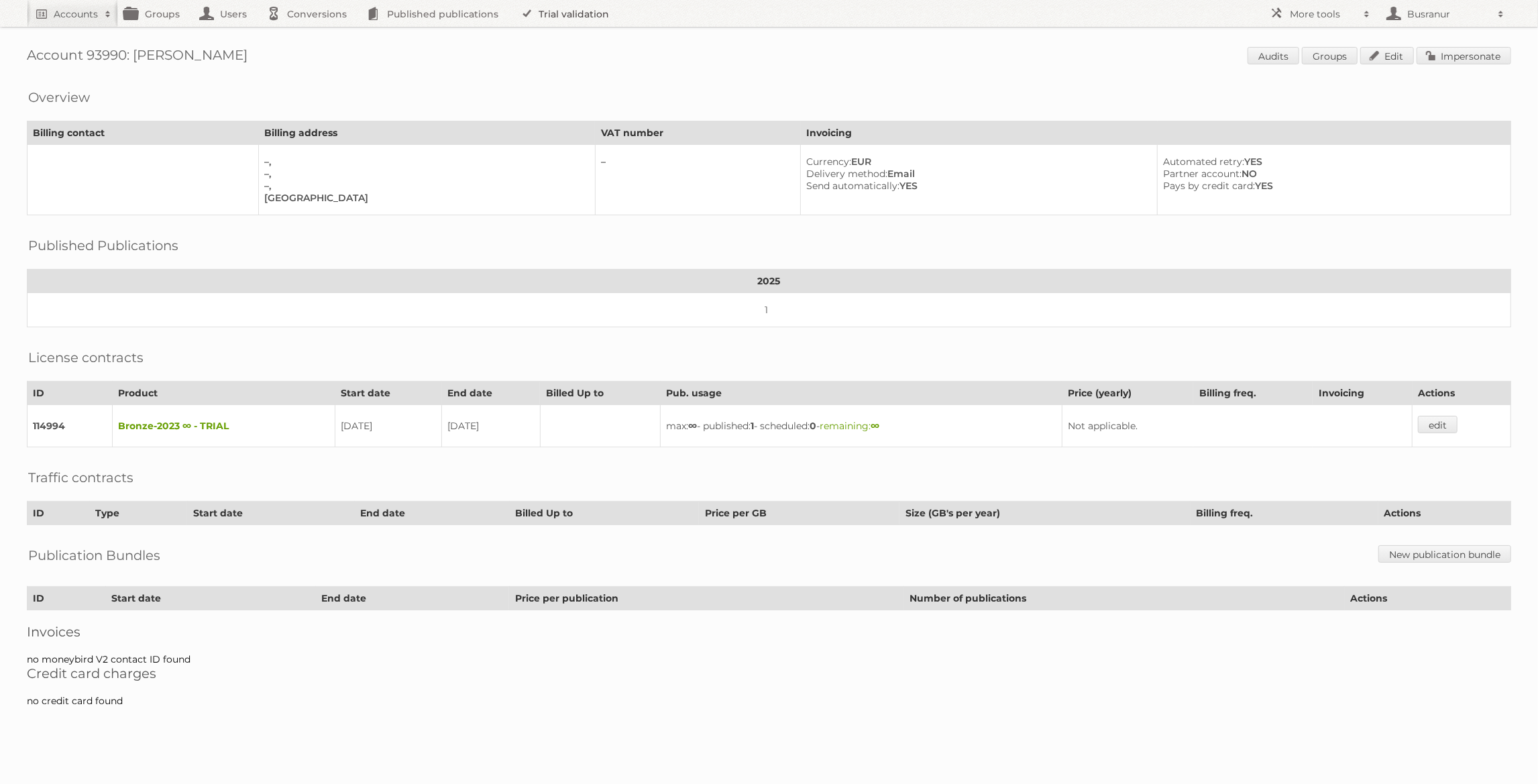
click at [549, 13] on link "Trial validation" at bounding box center [567, 13] width 110 height 27
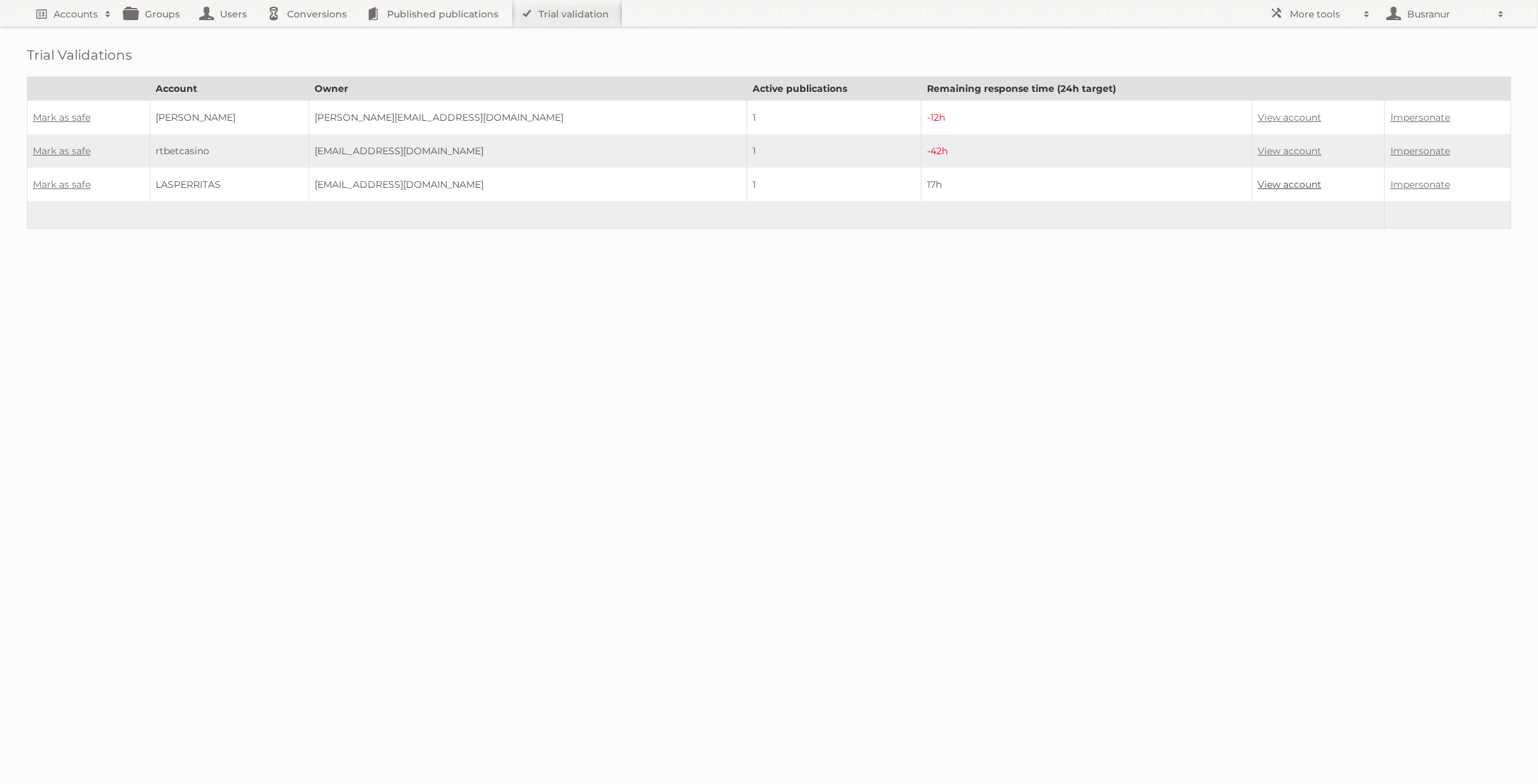
click at [1293, 181] on link "View account" at bounding box center [1289, 184] width 64 height 12
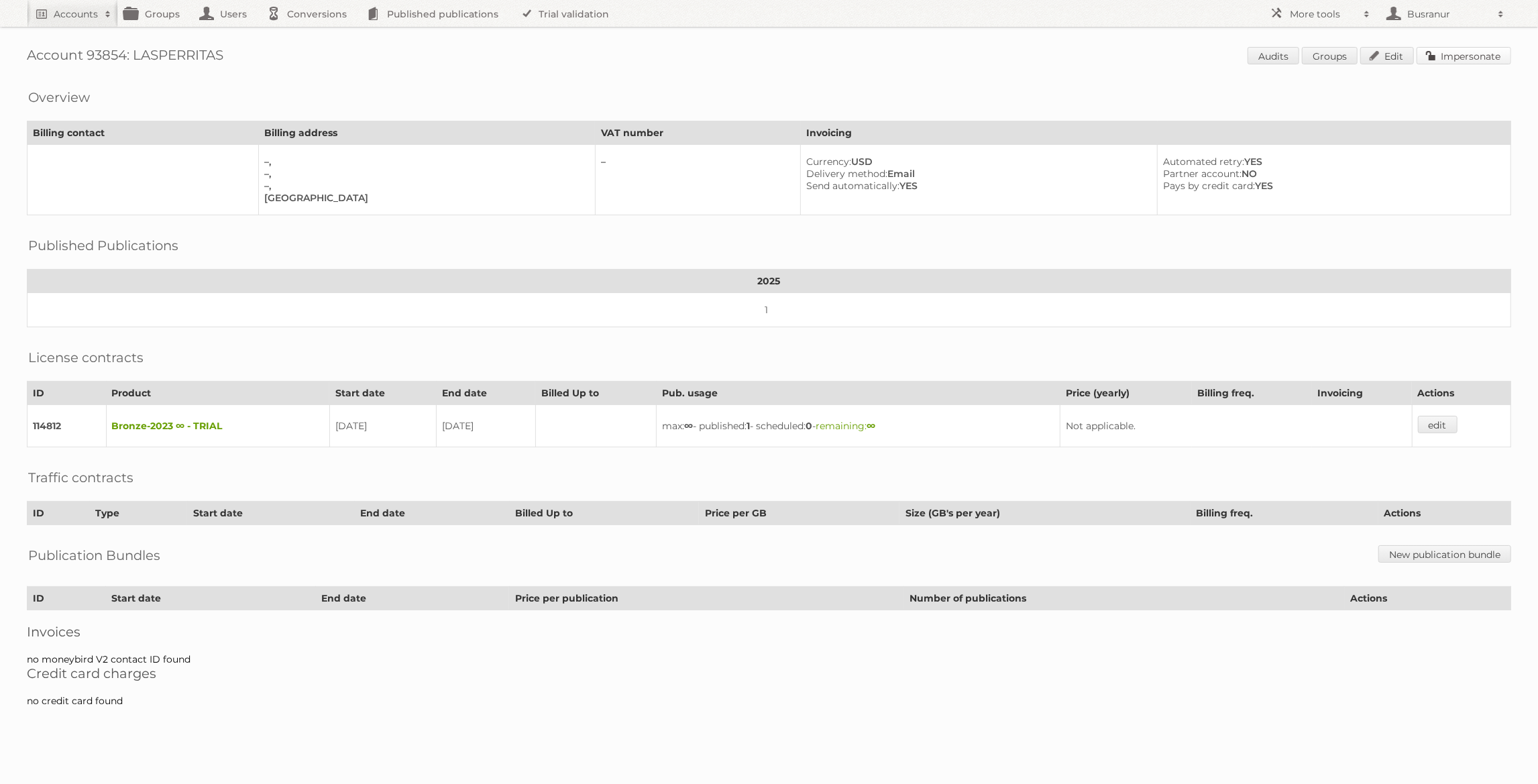
click at [1458, 56] on link "Impersonate" at bounding box center [1463, 56] width 94 height 18
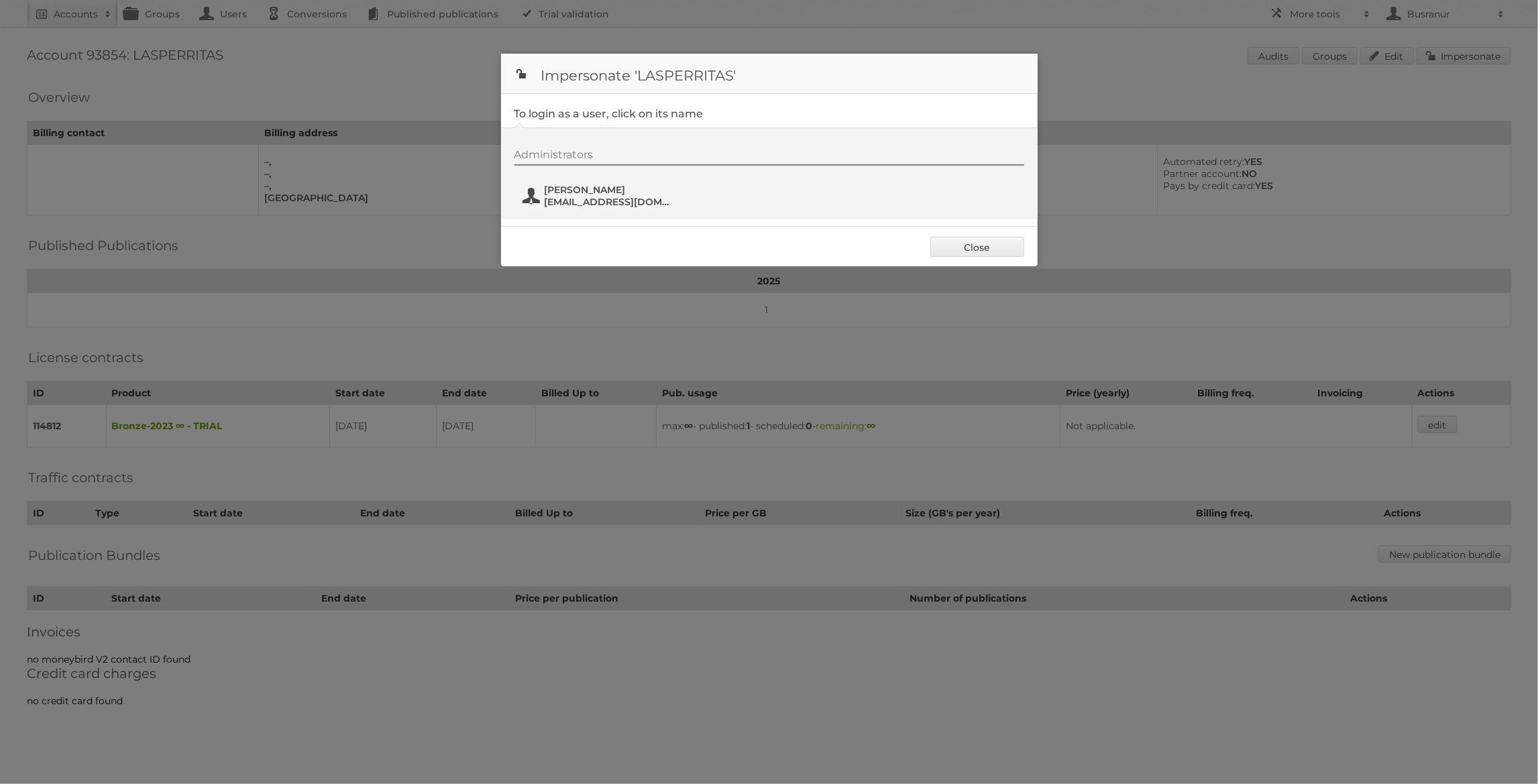
click at [606, 201] on span "[EMAIL_ADDRESS][DOMAIN_NAME]" at bounding box center [609, 202] width 130 height 12
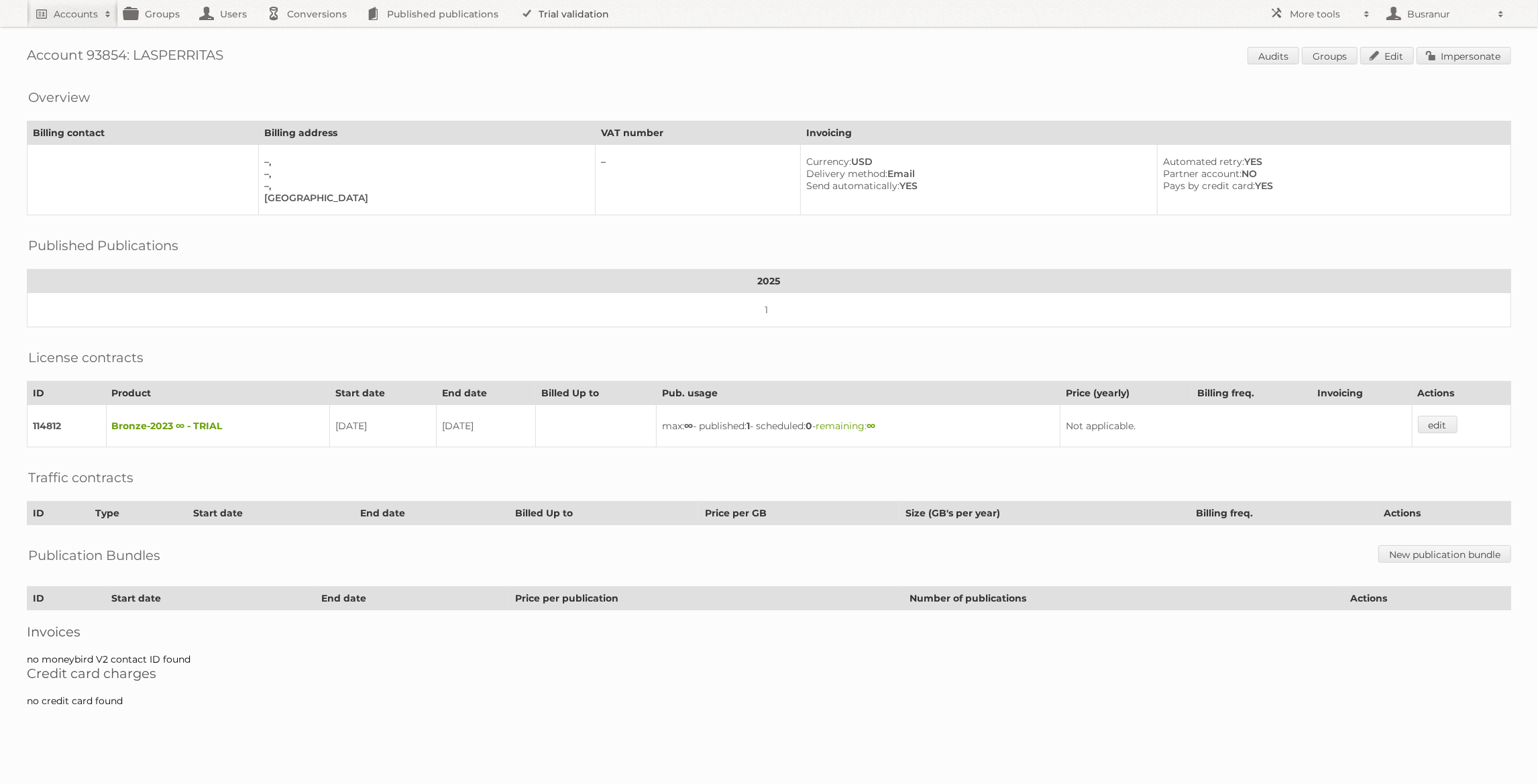
click at [548, 10] on link "Trial validation" at bounding box center [567, 13] width 110 height 27
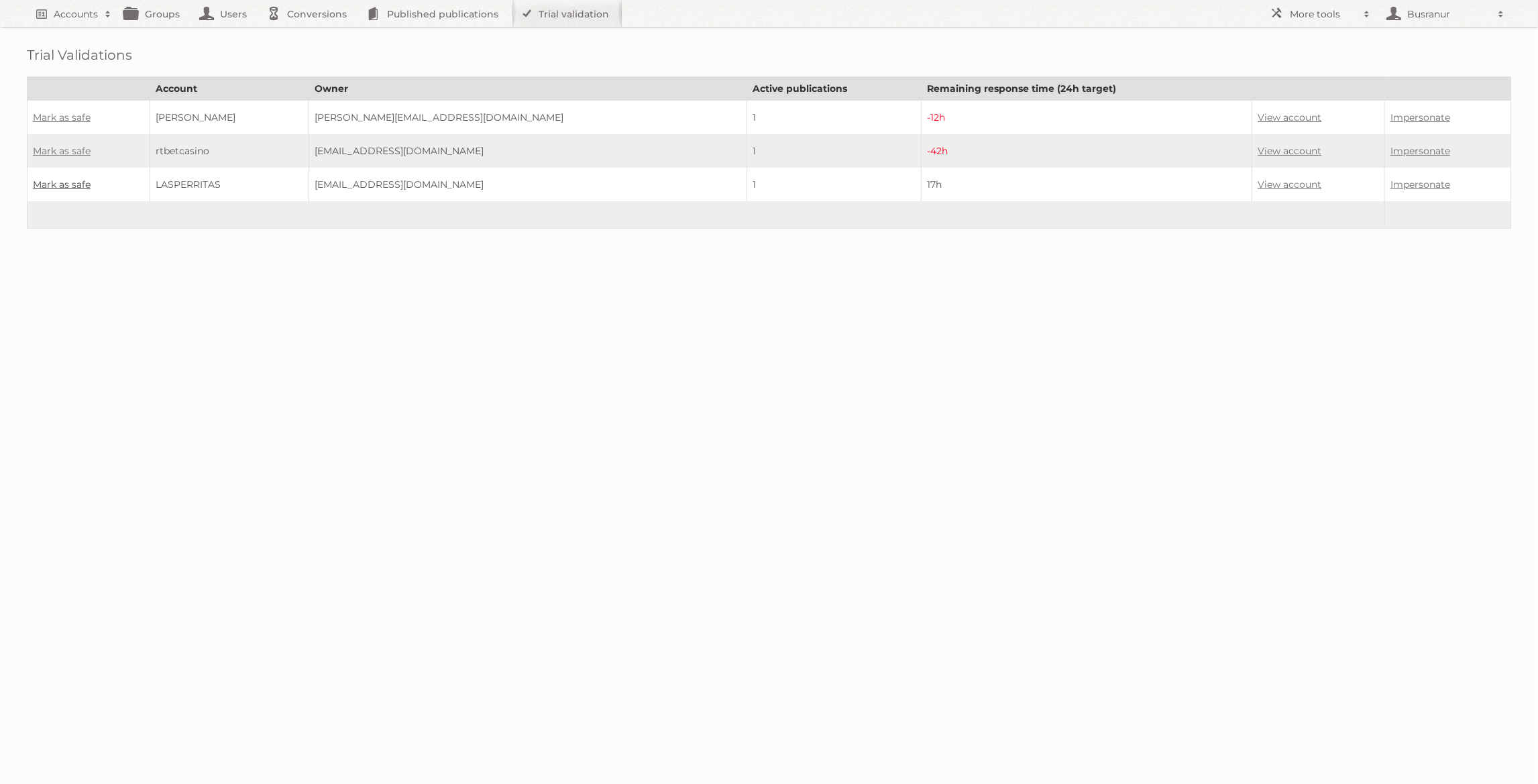
click at [77, 182] on link "Mark as safe" at bounding box center [61, 184] width 58 height 12
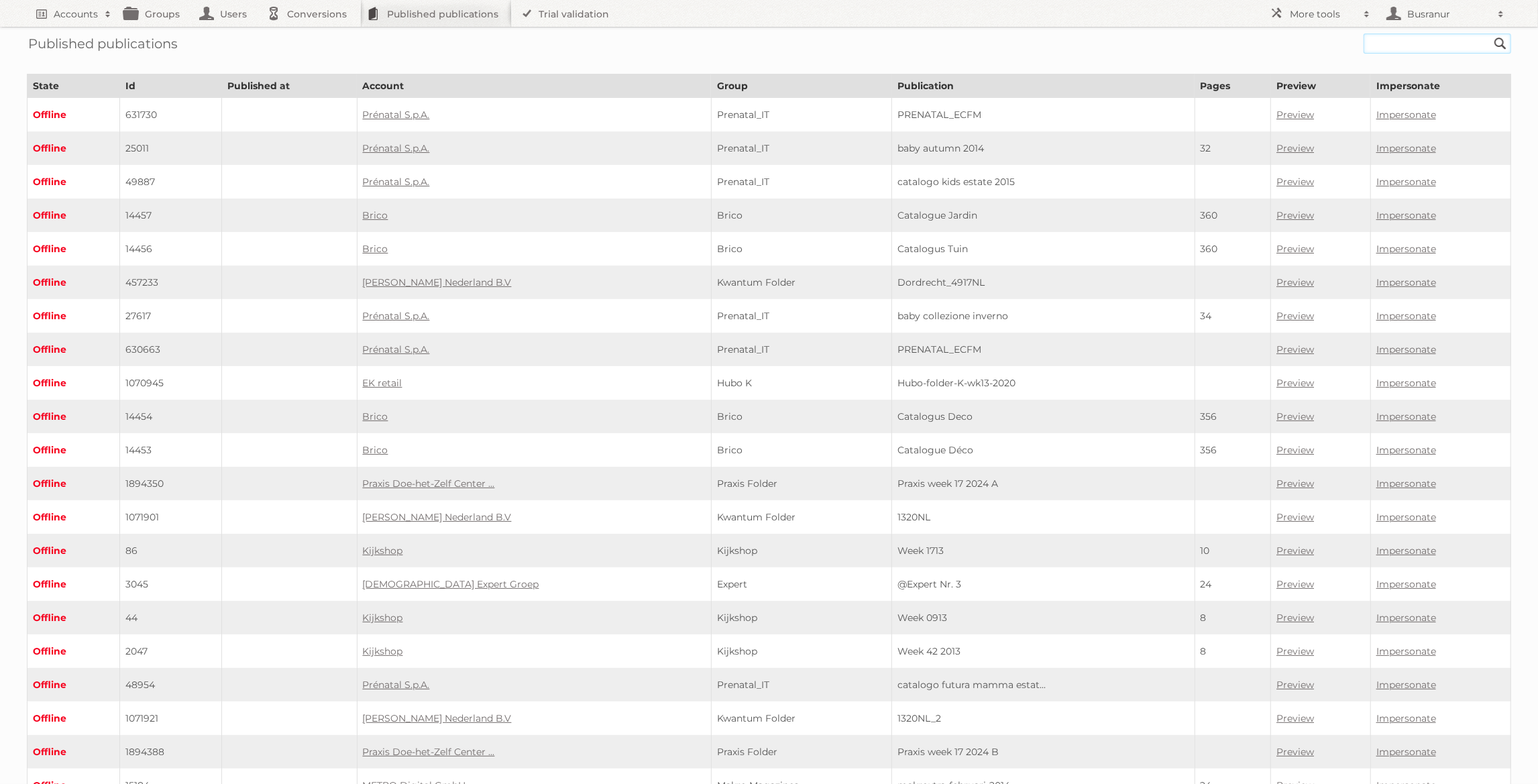
click at [1387, 43] on input "text" at bounding box center [1438, 43] width 148 height 20
paste input "hubo-belgie-vl/2542_nl/page/1"
type input "hubo-belgie-vl/2542_nl"
click at [1490, 33] on input "Search" at bounding box center [1500, 43] width 20 height 20
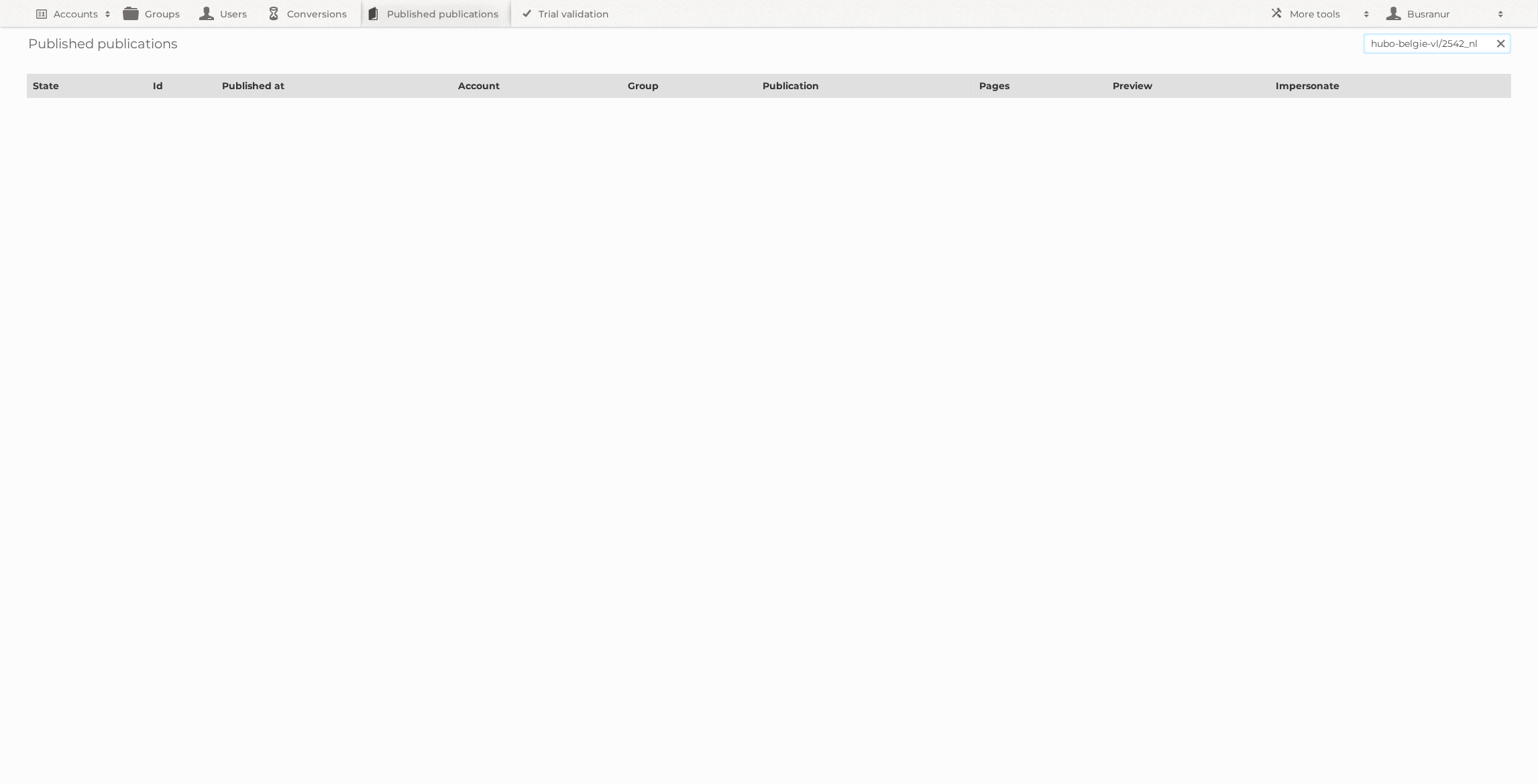
drag, startPoint x: 1439, startPoint y: 43, endPoint x: 1330, endPoint y: 45, distance: 109.0
click at [1330, 47] on form "hubo-belgie-vl/2542_nl Search" at bounding box center [769, 43] width 1484 height 20
type input "2542_nl"
click at [1490, 33] on input "Search" at bounding box center [1500, 43] width 20 height 20
click at [189, 117] on td "2466659" at bounding box center [185, 115] width 115 height 34
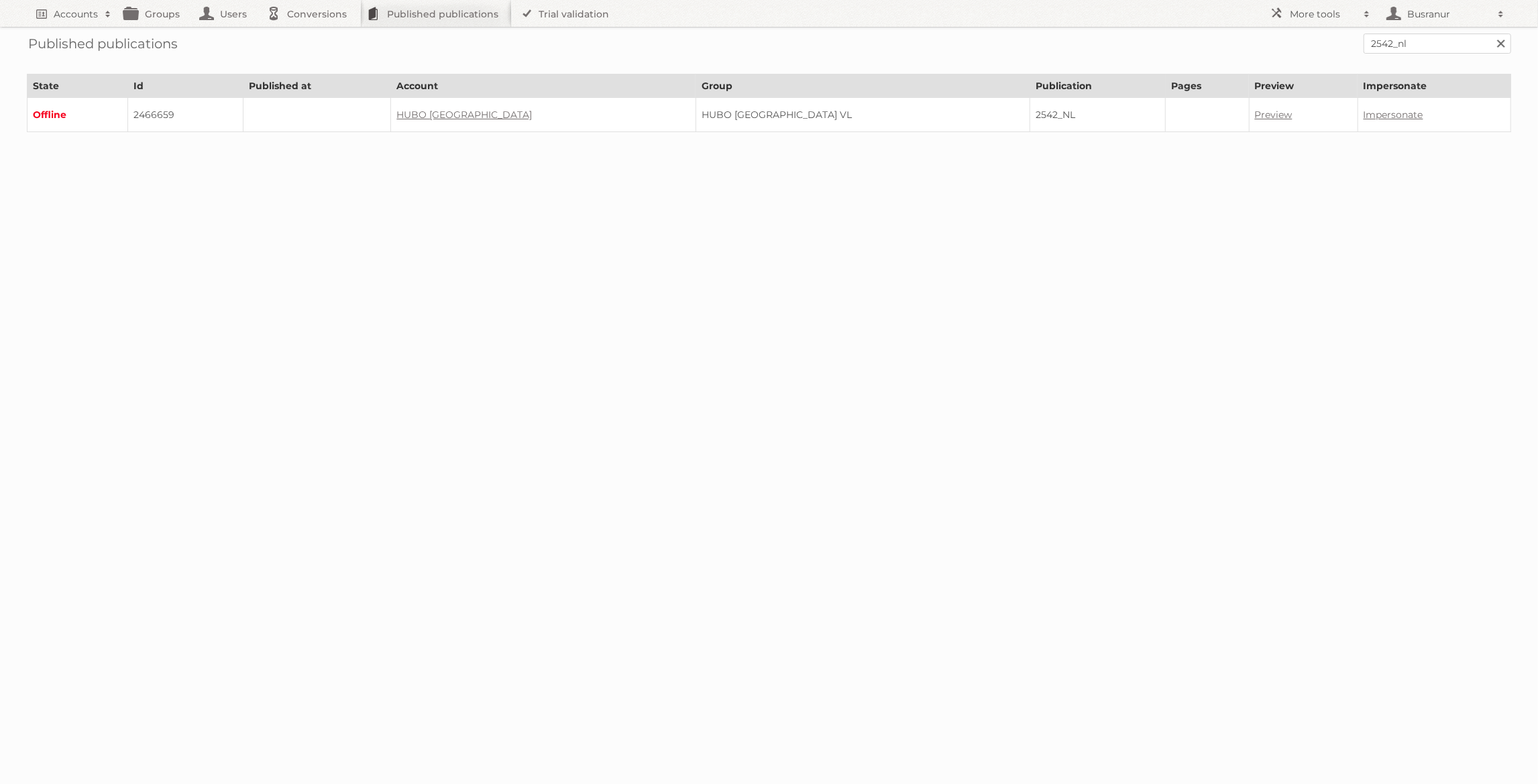
click at [189, 117] on td "2466659" at bounding box center [185, 115] width 115 height 34
copy td "2466659"
click at [1408, 41] on input "2542_nl" at bounding box center [1438, 43] width 148 height 20
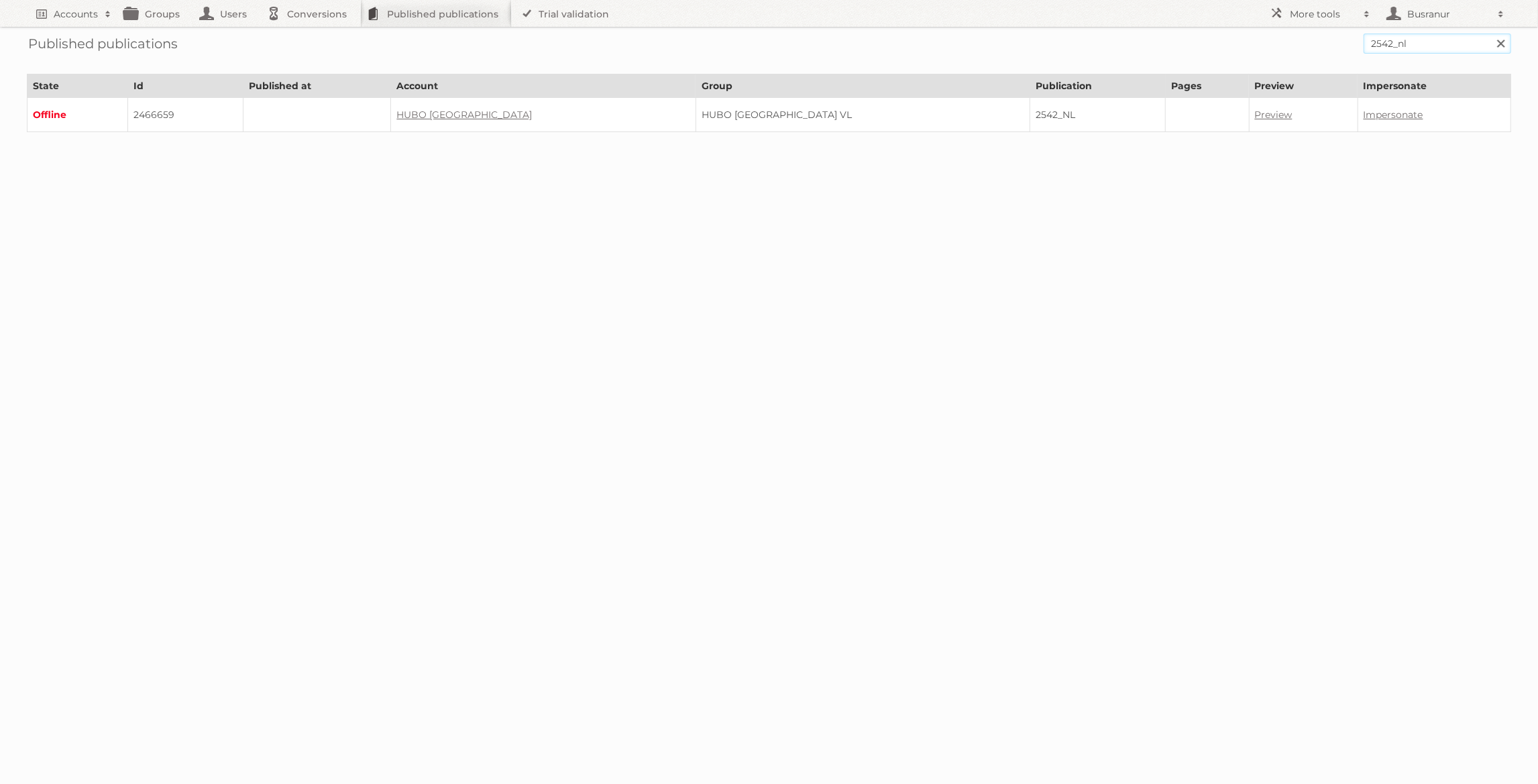
paste input "fr/page/1"
type input "2542_fr"
click at [1490, 33] on input "Search" at bounding box center [1500, 43] width 20 height 20
click at [174, 114] on td "2466656" at bounding box center [202, 115] width 128 height 34
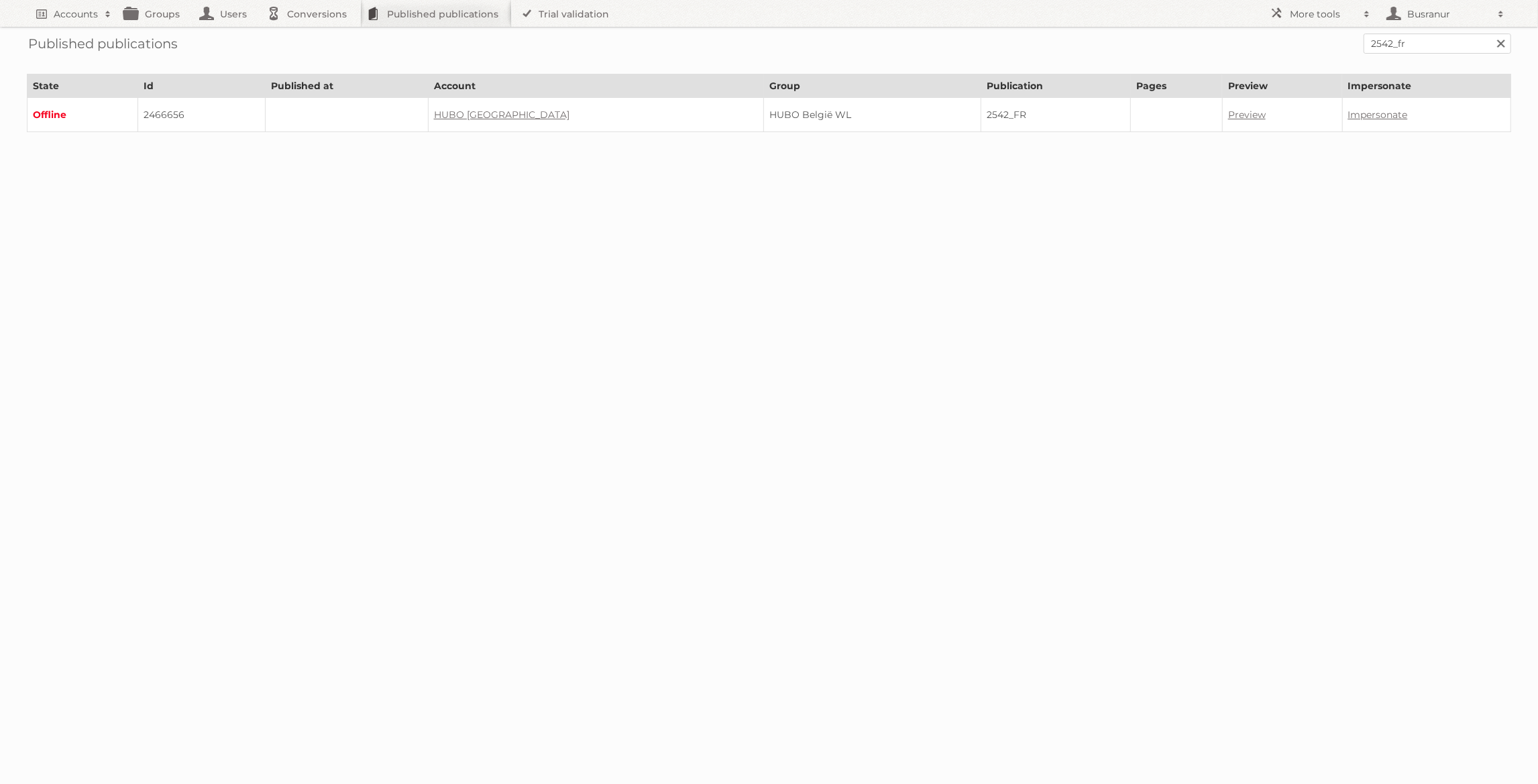
copy td "2466656"
click at [1404, 41] on input "2542_fr" at bounding box center [1438, 43] width 148 height 20
paste input "kruidvat-folder-41-6-oktober-2025-t-m-19-oktober-2025"
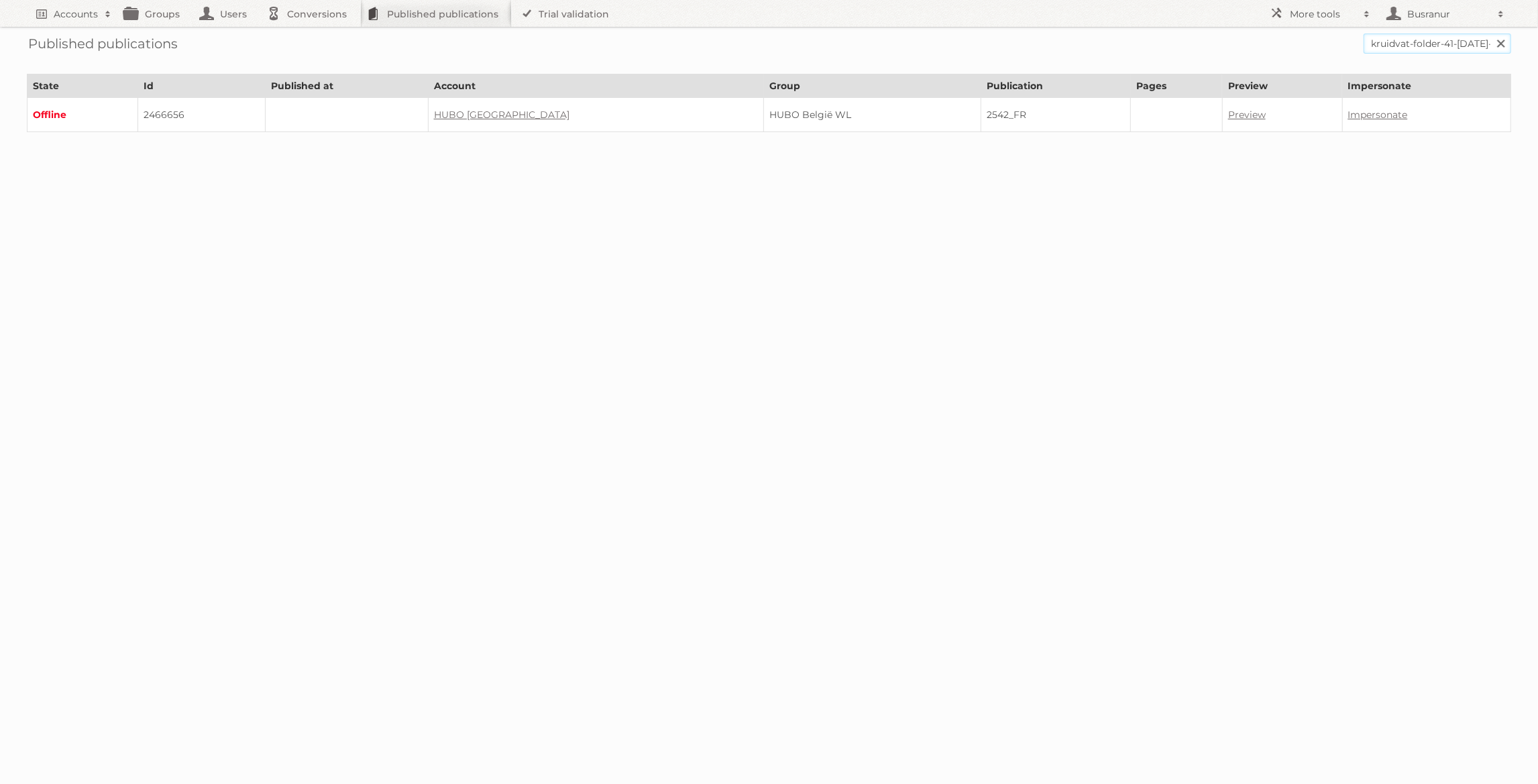
scroll to position [0, 138]
type input "kruidvat-folder-41-6-oktober-2025-t-m-19-oktober-2025"
click at [1490, 33] on input "Search" at bounding box center [1500, 43] width 20 height 20
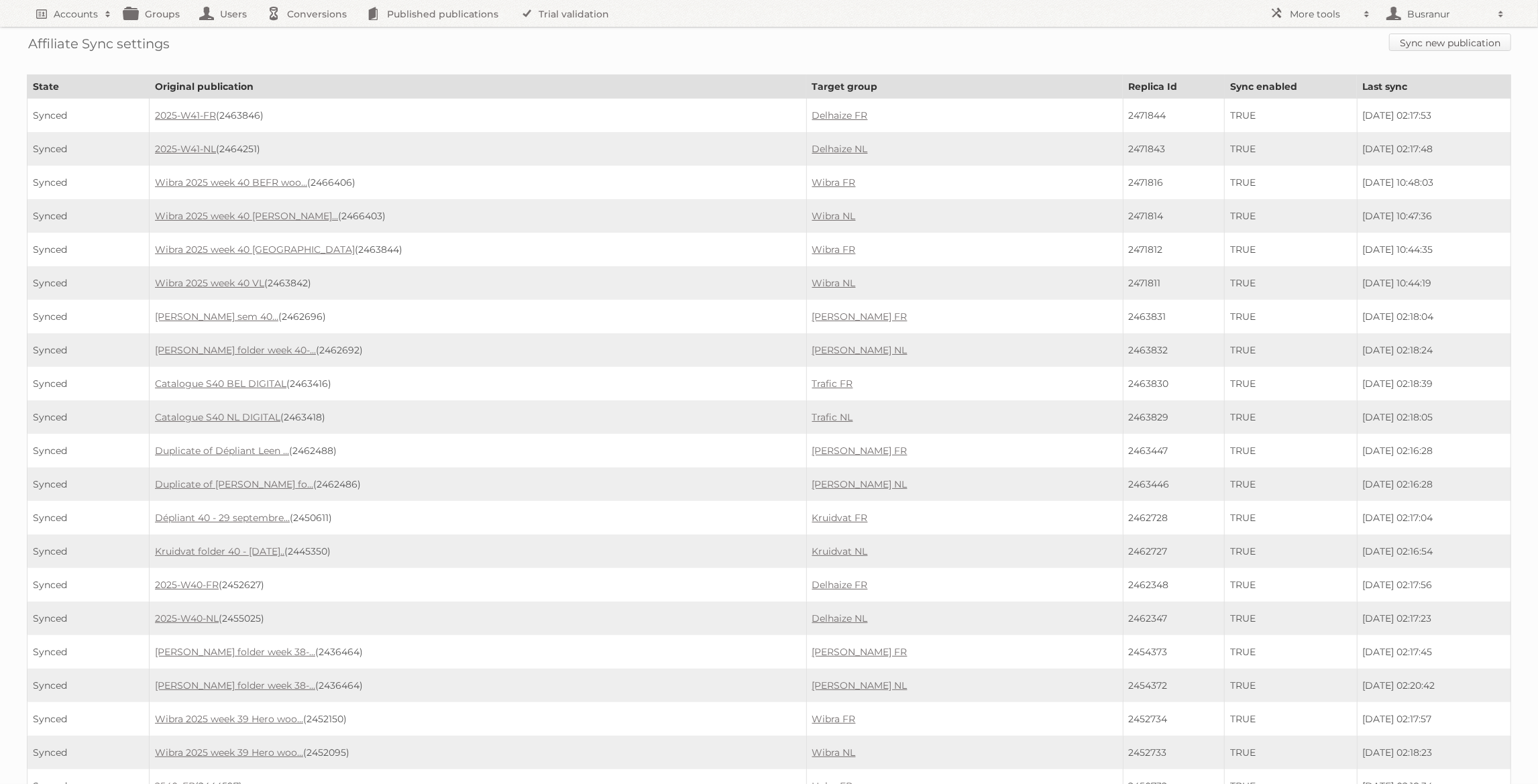
click at [1415, 43] on link "Sync new publication" at bounding box center [1450, 42] width 122 height 18
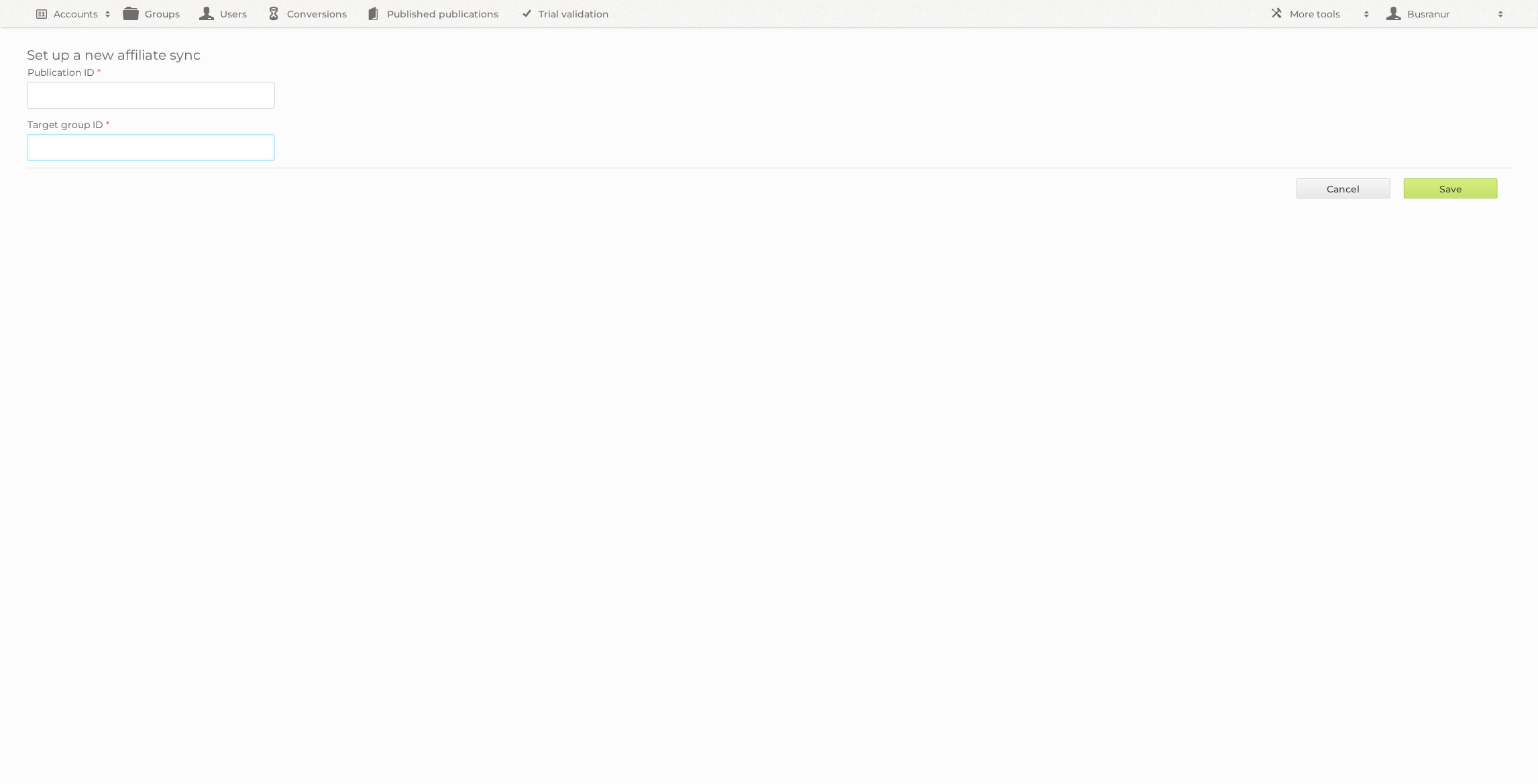
click at [77, 136] on input "Target group ID" at bounding box center [151, 147] width 248 height 27
paste input "36953"
type input "36953"
click at [194, 98] on input "Publication ID" at bounding box center [151, 94] width 248 height 27
paste input "2466659"
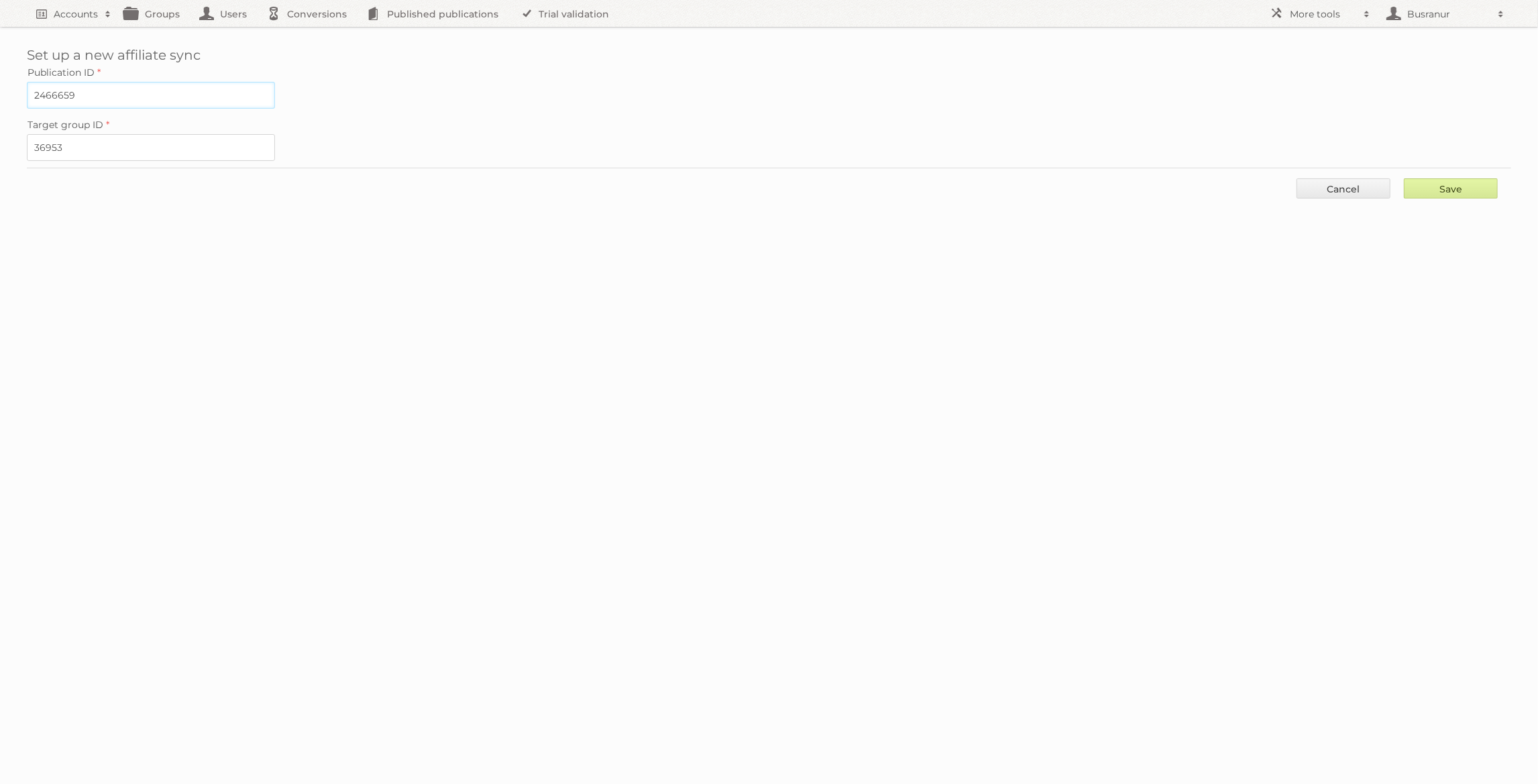
type input "2466659"
click at [1448, 188] on input "Save" at bounding box center [1450, 188] width 93 height 20
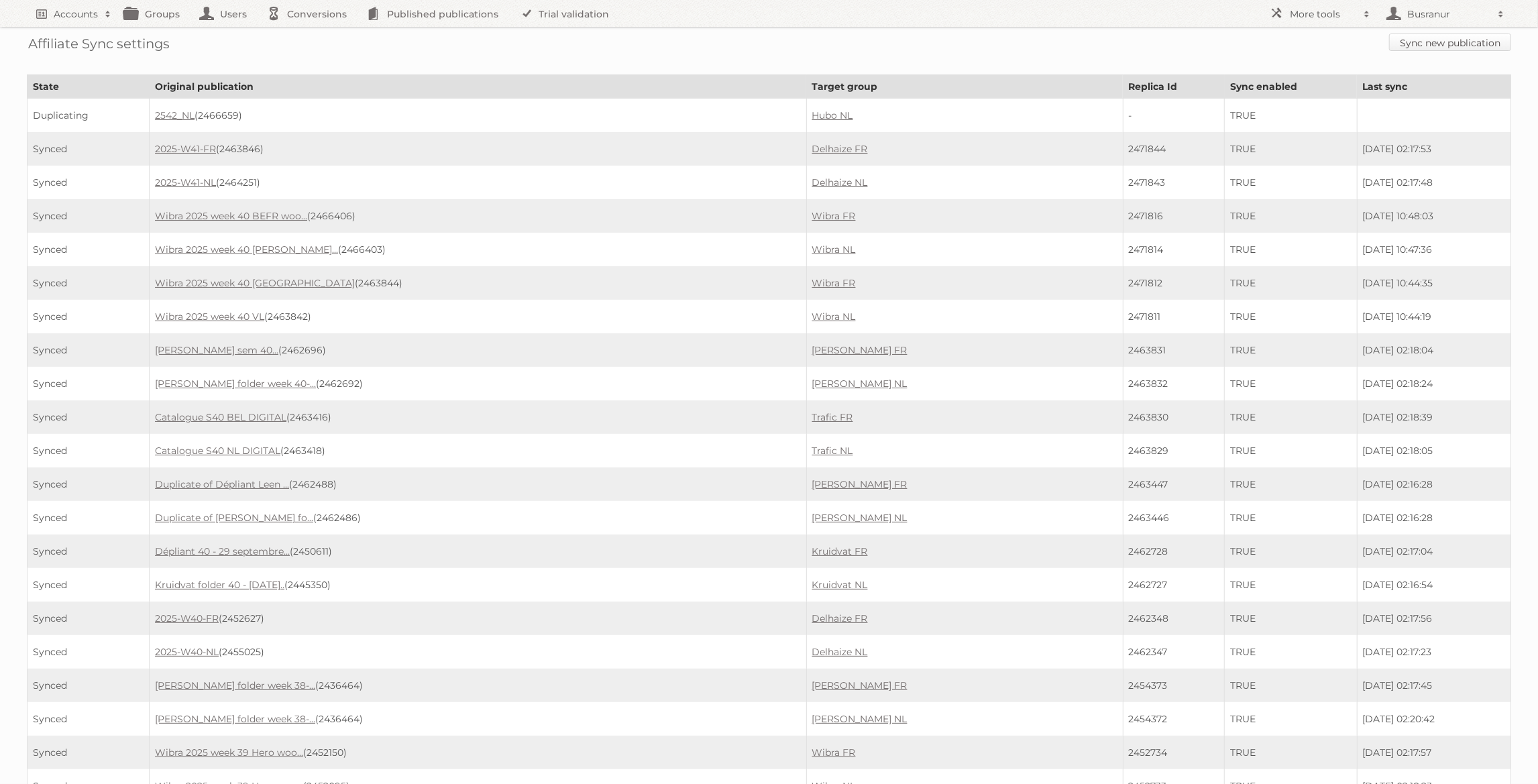
click at [1463, 35] on link "Sync new publication" at bounding box center [1450, 42] width 122 height 18
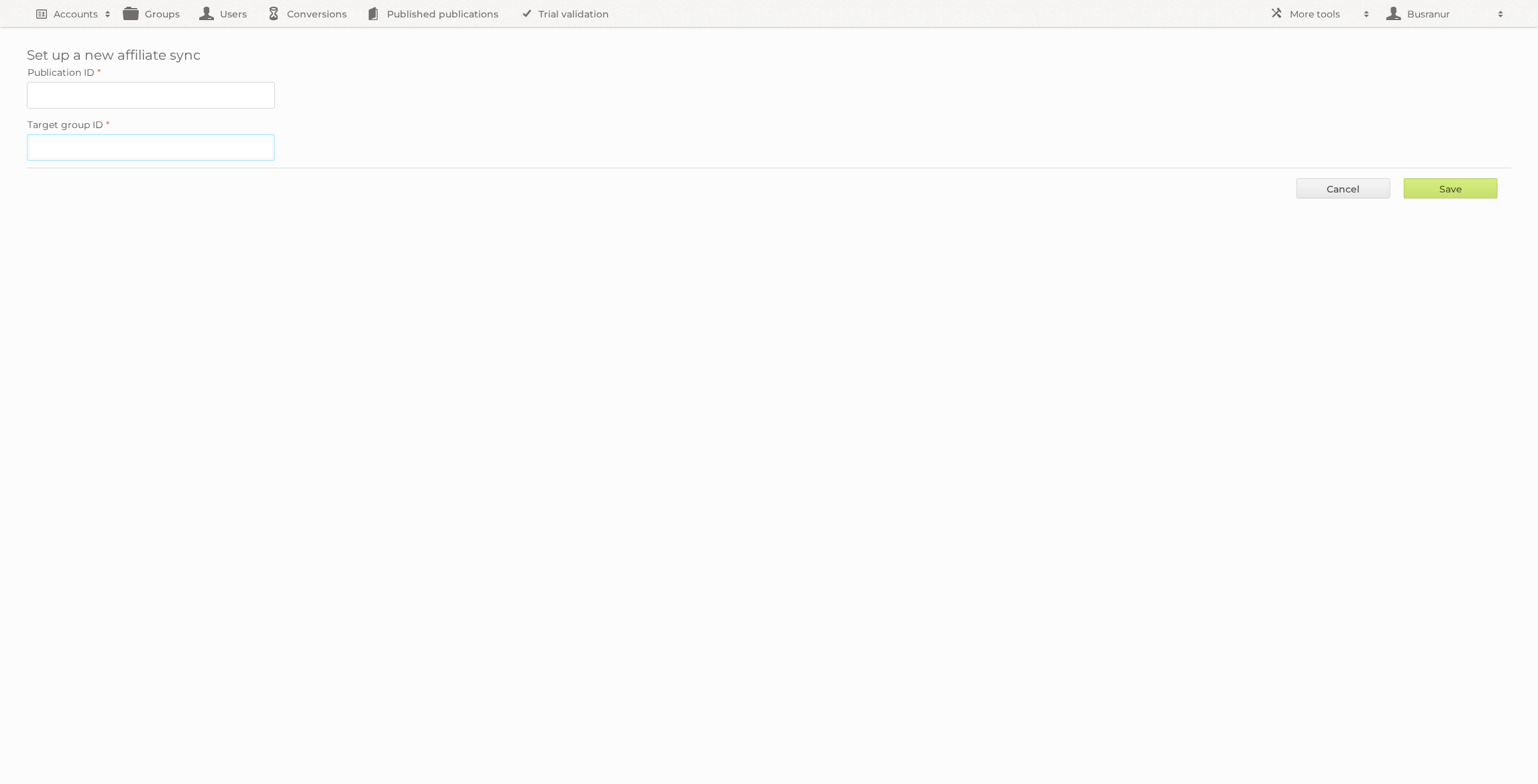
click at [201, 135] on input "Target group ID" at bounding box center [151, 147] width 248 height 27
paste input "34443"
type input "34443"
click at [139, 96] on input "Publication ID" at bounding box center [151, 94] width 248 height 27
paste input "2466656"
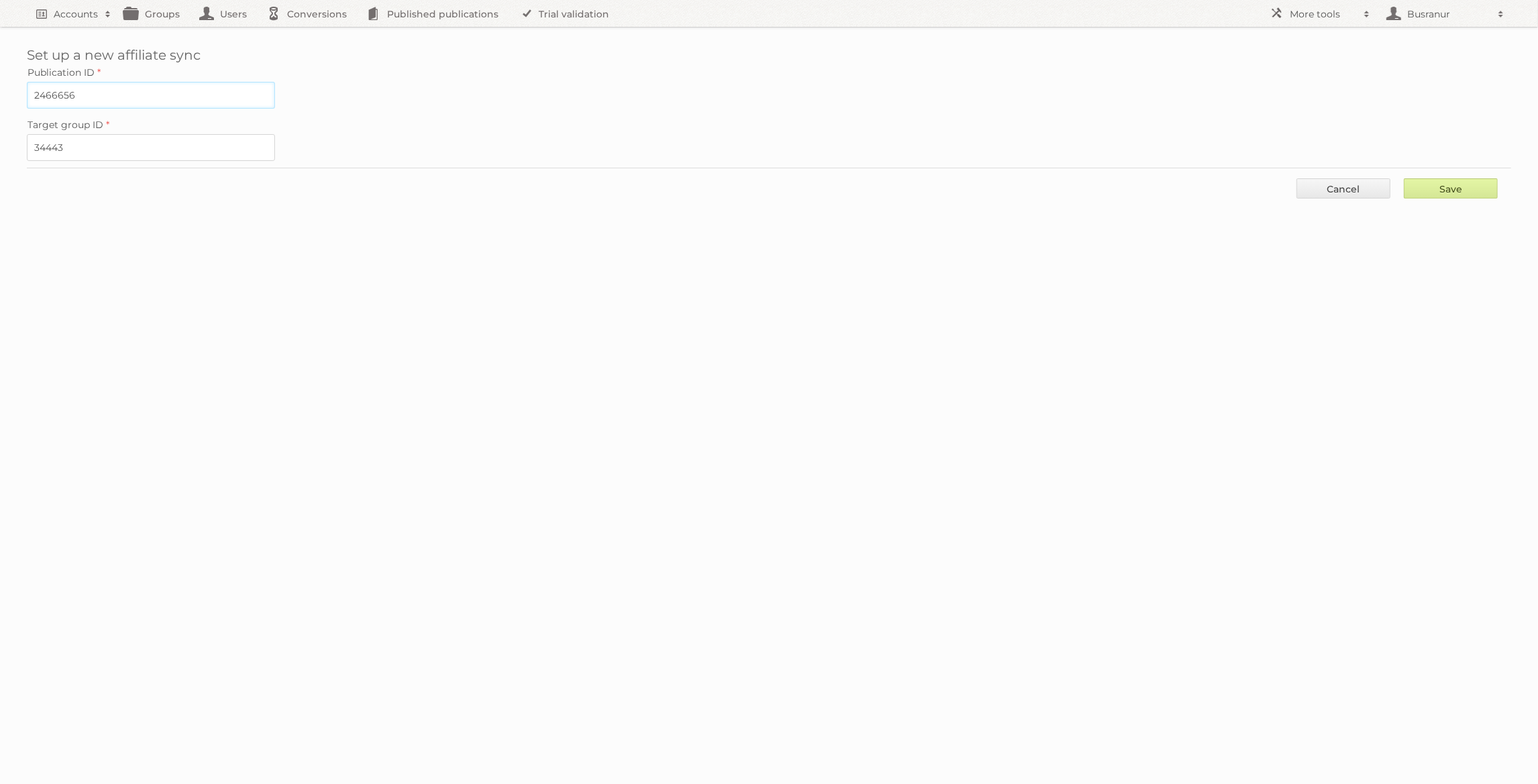
type input "2466656"
click at [1465, 185] on input "Save" at bounding box center [1450, 188] width 93 height 20
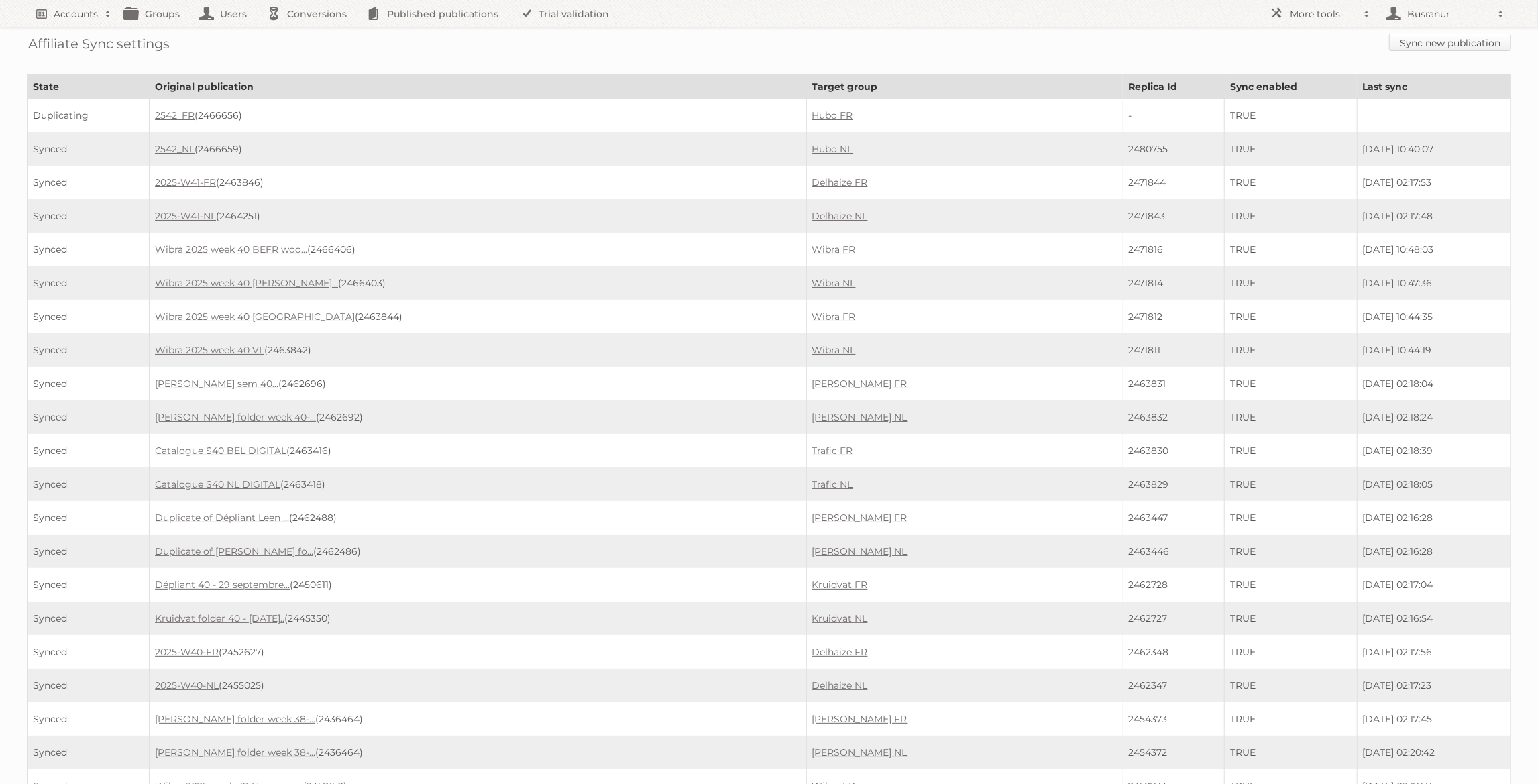
click at [1472, 39] on link "Sync new publication" at bounding box center [1450, 42] width 122 height 18
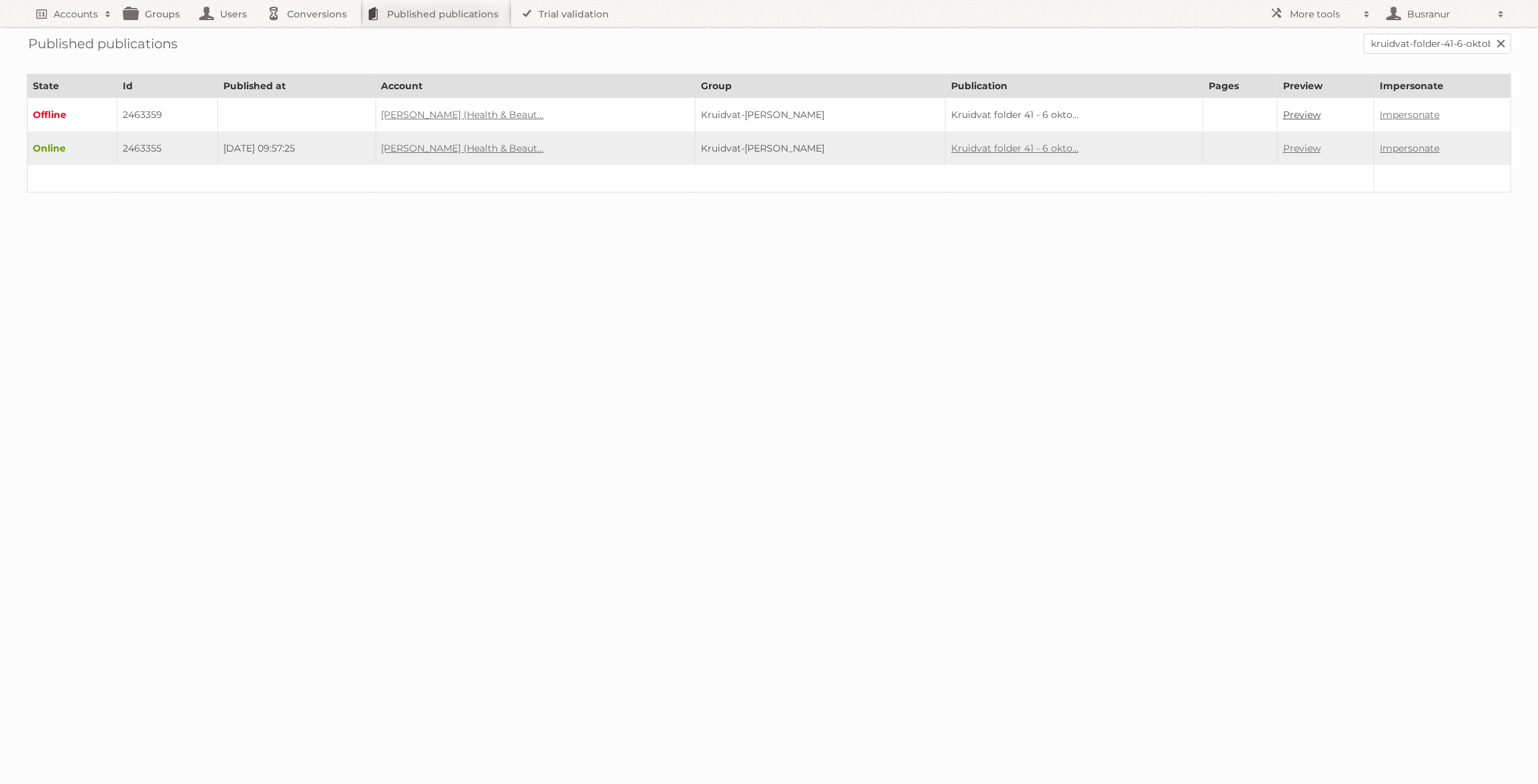
click at [1283, 113] on link "Preview" at bounding box center [1302, 114] width 37 height 12
click at [1283, 143] on link "Preview" at bounding box center [1302, 148] width 37 height 12
click at [142, 150] on td "2463355" at bounding box center [167, 149] width 100 height 33
copy td "2463355"
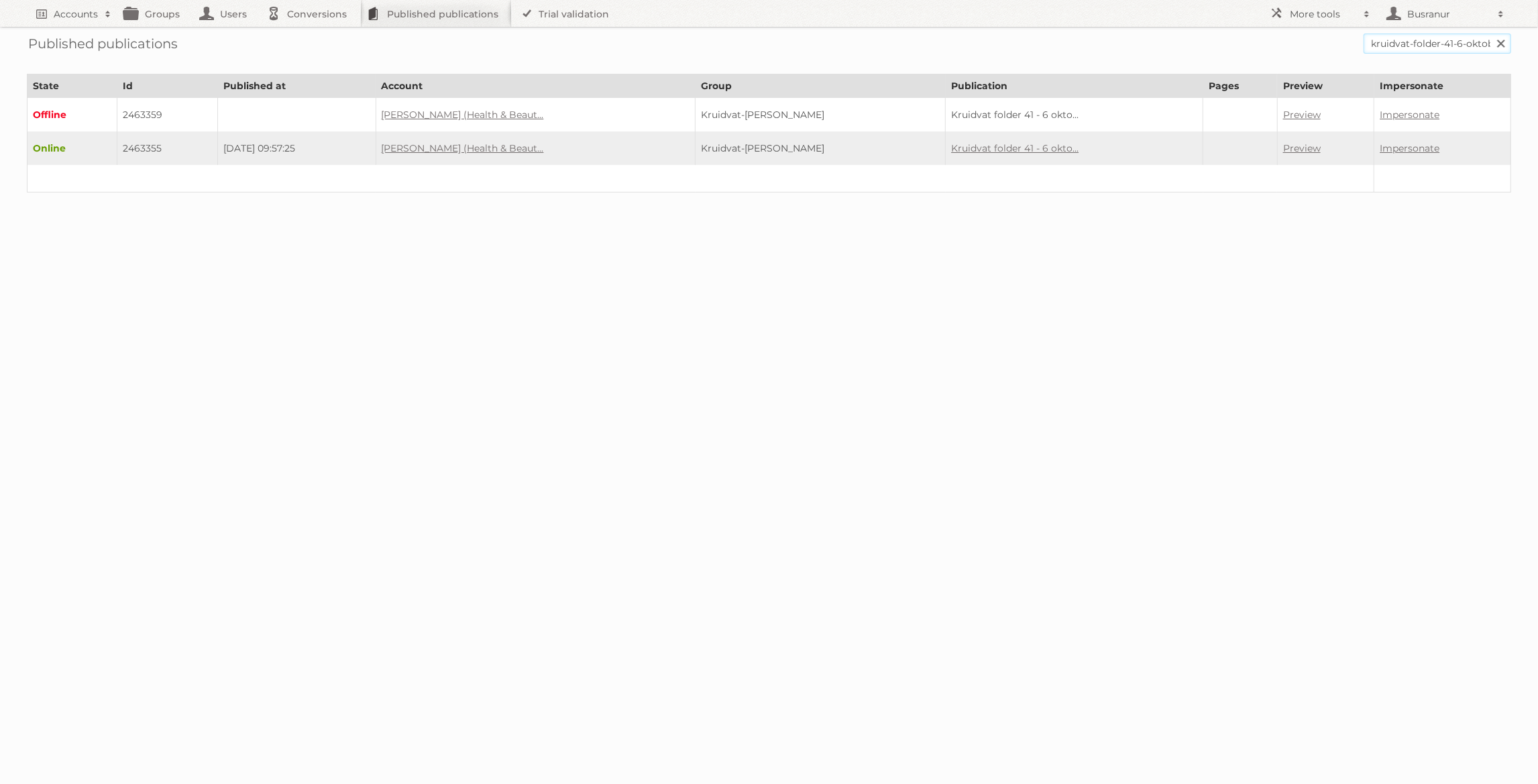
click at [1408, 47] on input "kruidvat-folder-41-6-oktober-2025-t-m-19-oktober-2025" at bounding box center [1438, 43] width 148 height 20
paste input "depliant-41-6-octobre-2025-t-m-19-octobre"
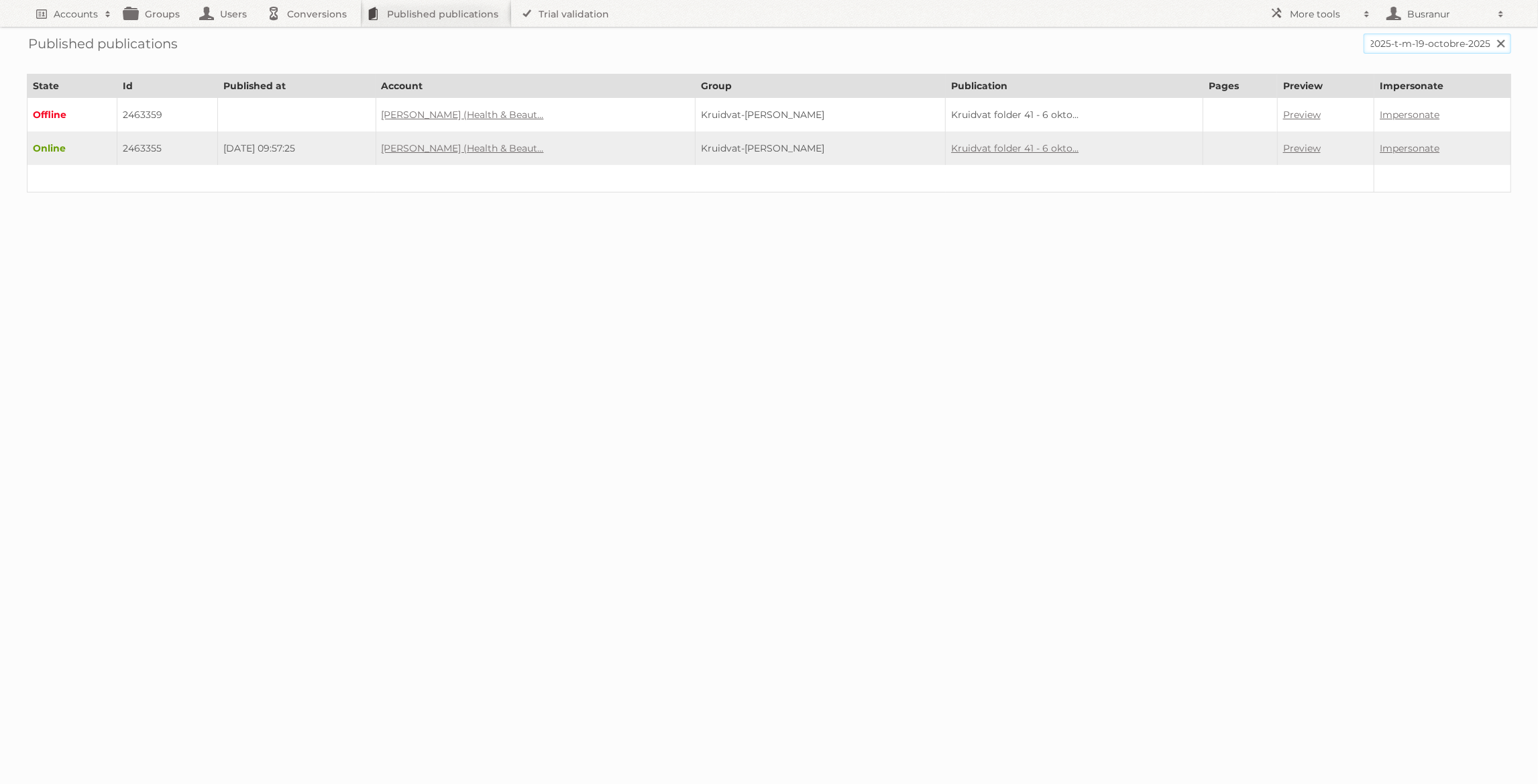
type input "depliant-41-6-octobre-2025-t-m-19-octobre-2025"
click at [1490, 33] on input "Search" at bounding box center [1500, 43] width 20 height 20
click at [1290, 148] on link "Preview" at bounding box center [1282, 148] width 37 height 12
click at [142, 148] on td "2463827" at bounding box center [179, 149] width 109 height 33
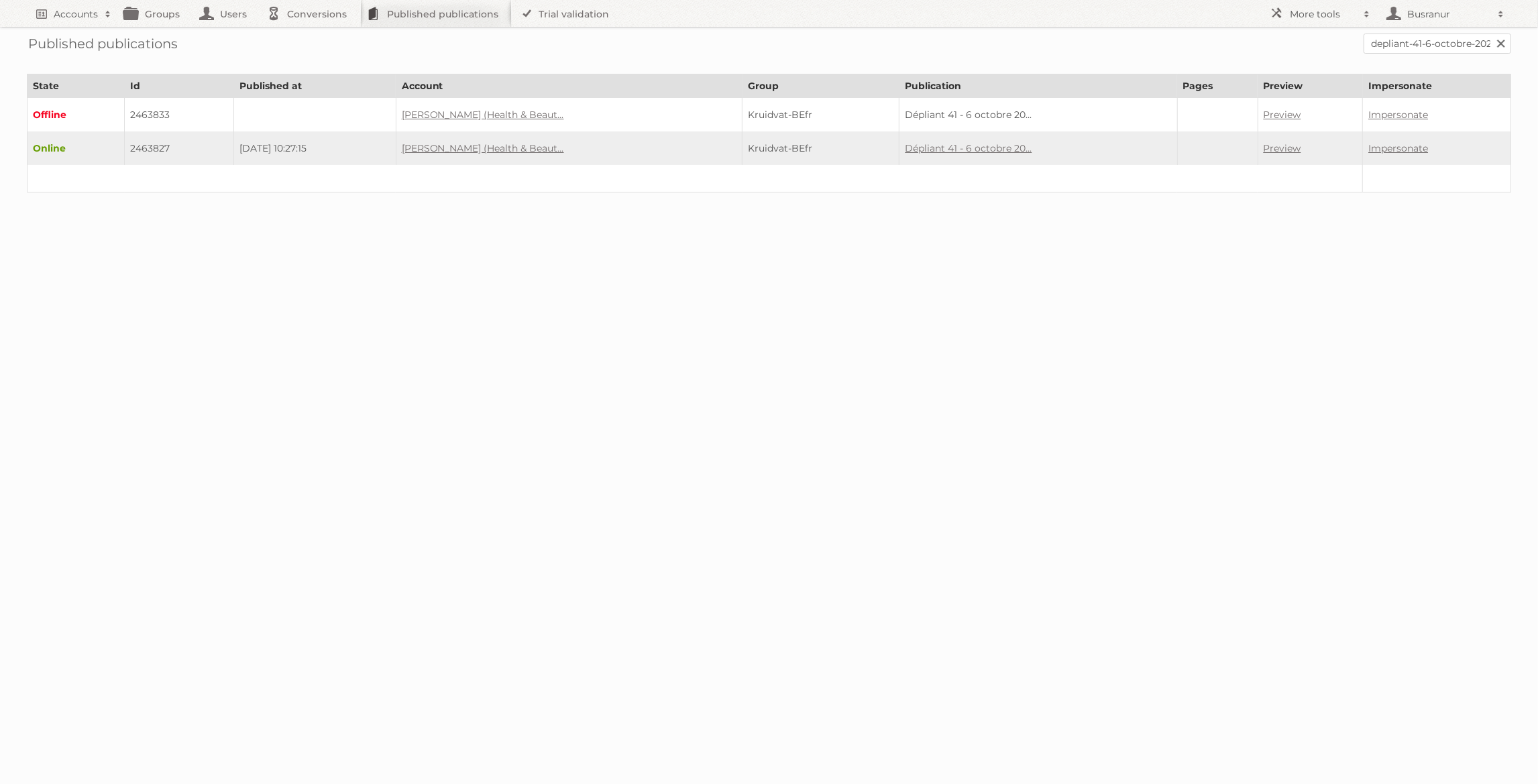
copy td "2463827"
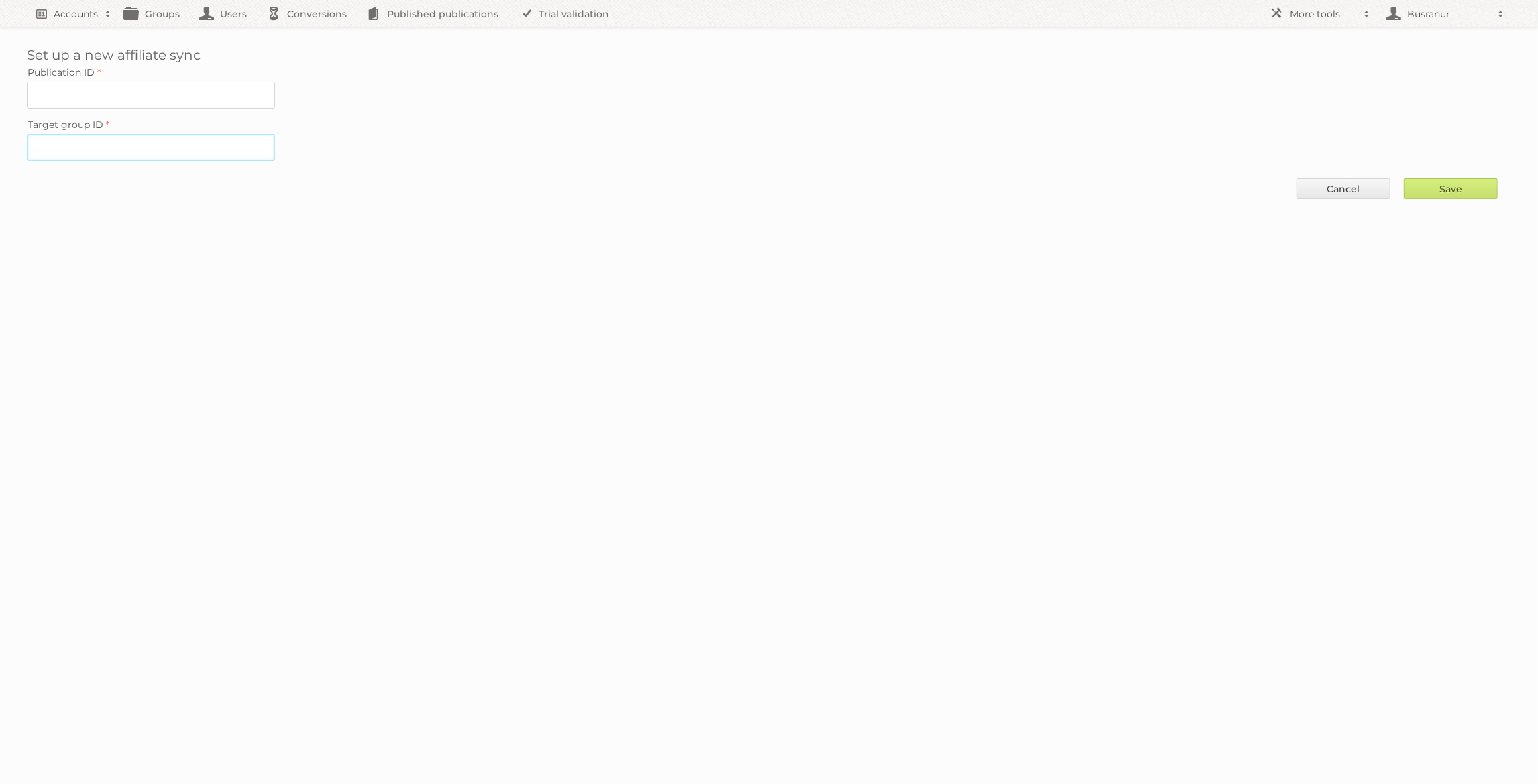
click at [159, 143] on input "Target group ID" at bounding box center [151, 147] width 248 height 27
paste input "31913"
type input "31913"
click at [164, 92] on input "Publication ID" at bounding box center [151, 94] width 248 height 27
paste input "2463355"
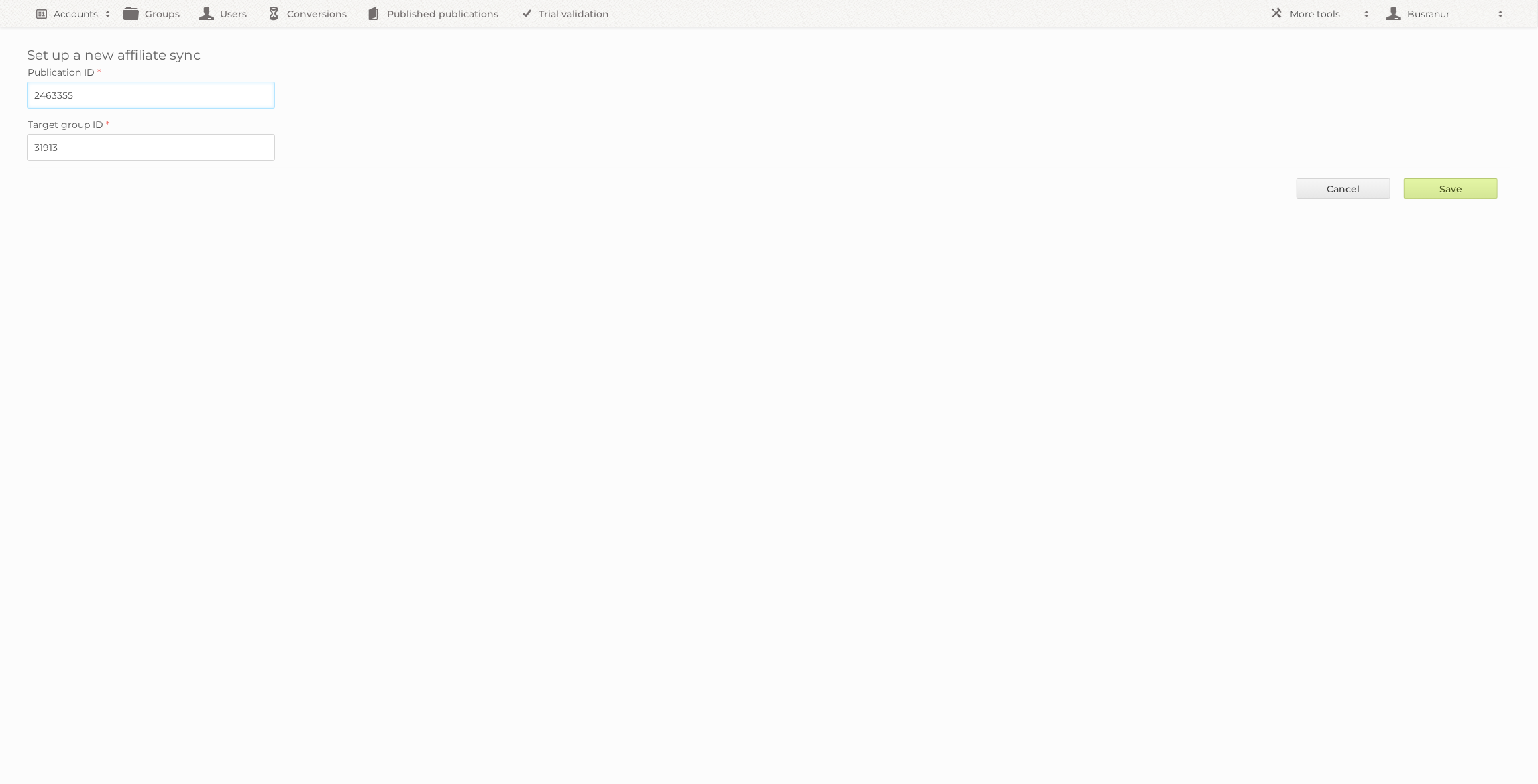
type input "2463355"
click at [1450, 178] on input "Save" at bounding box center [1450, 188] width 93 height 20
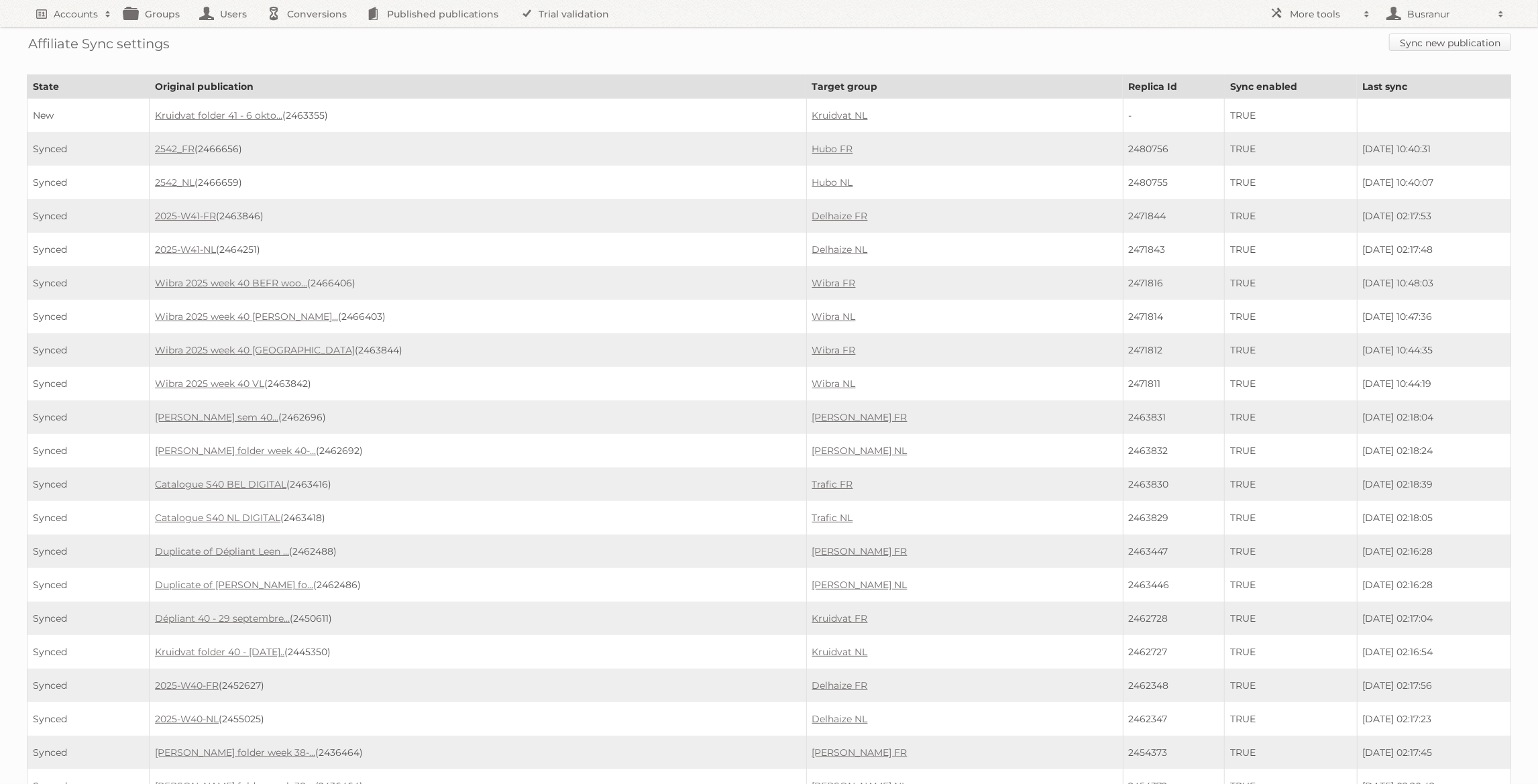
click at [1423, 45] on link "Sync new publication" at bounding box center [1450, 42] width 122 height 18
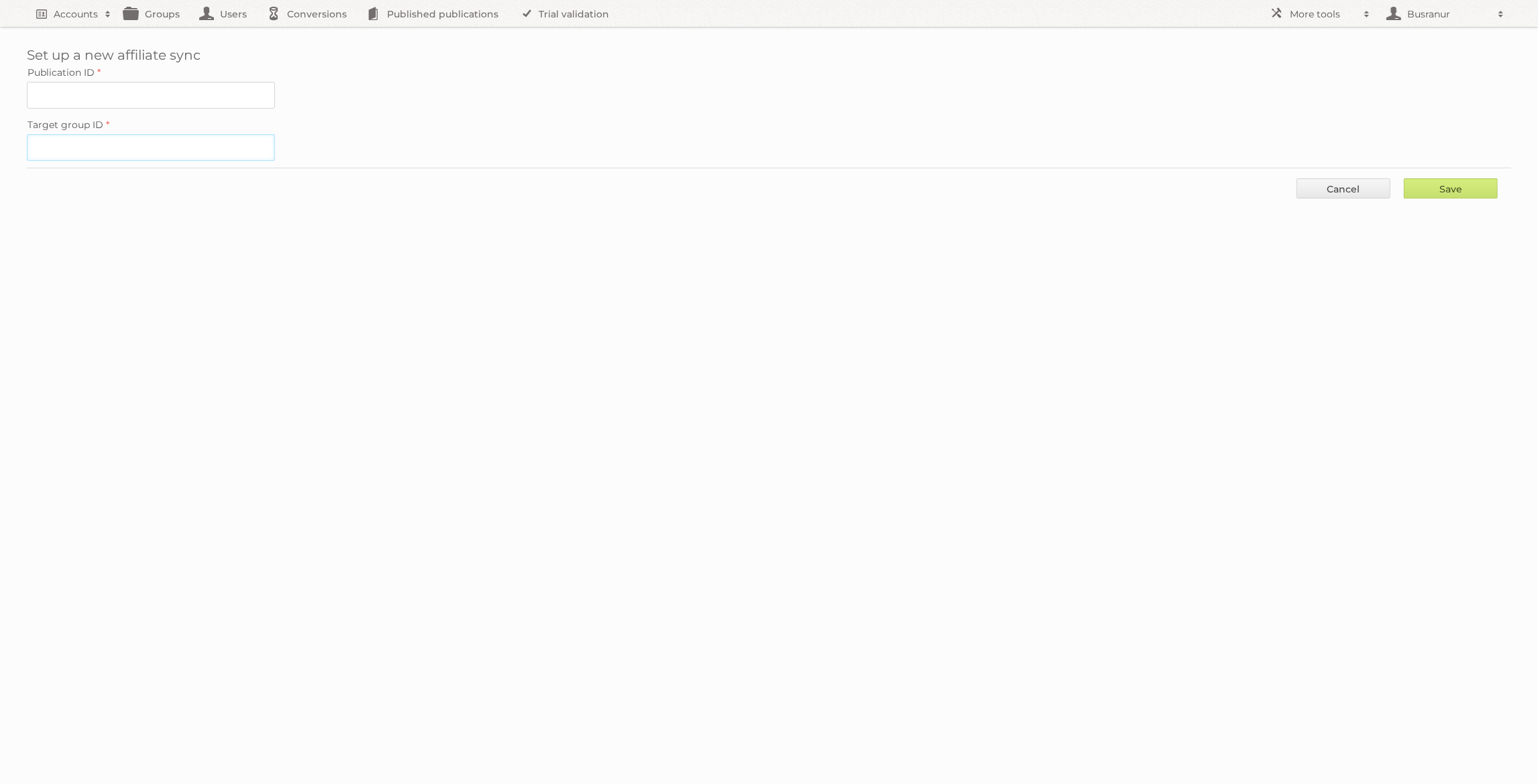
click at [182, 151] on input "Target group ID" at bounding box center [151, 147] width 248 height 27
paste input "31914"
type input "31914"
click at [154, 85] on input "Publication ID" at bounding box center [151, 94] width 248 height 27
paste input "2463827"
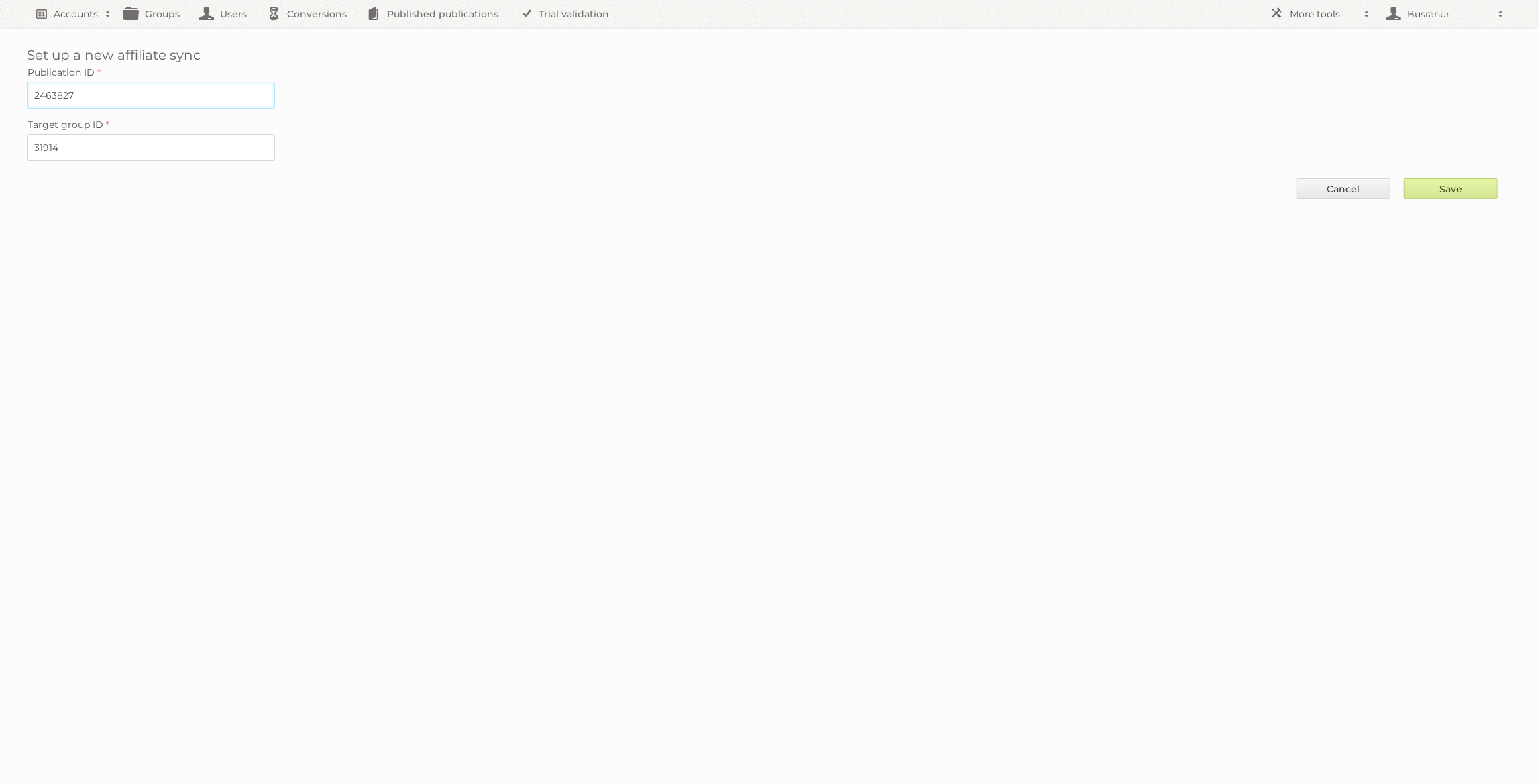
type input "2463827"
click at [1428, 190] on input "Save" at bounding box center [1450, 188] width 93 height 20
type input "..."
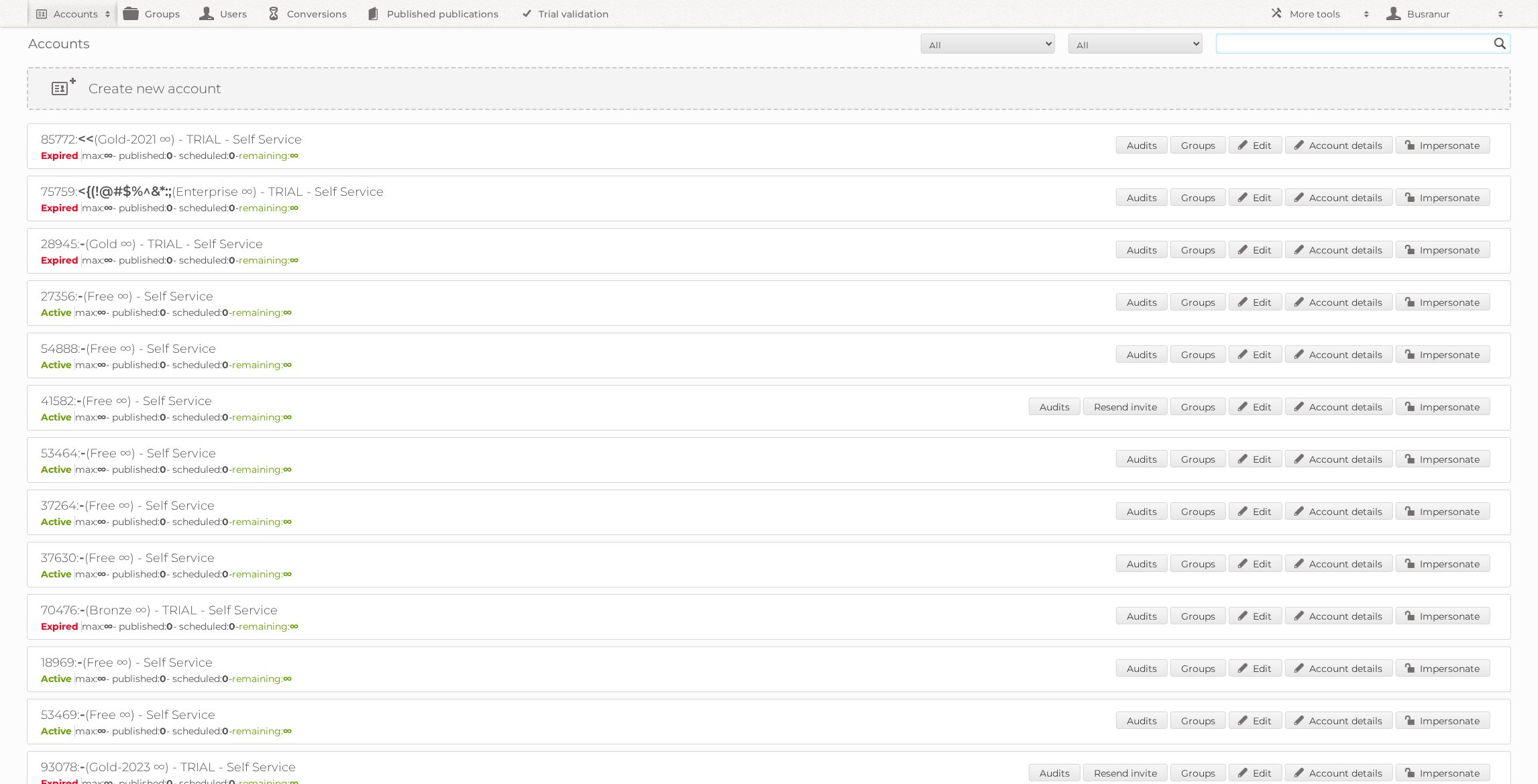
click at [1247, 42] on input "text" at bounding box center [1364, 43] width 295 height 20
paste input "[EMAIL_ADDRESS][DOMAIN_NAME]"
type input "[EMAIL_ADDRESS][DOMAIN_NAME]"
click at [1490, 33] on input "Search" at bounding box center [1500, 43] width 20 height 20
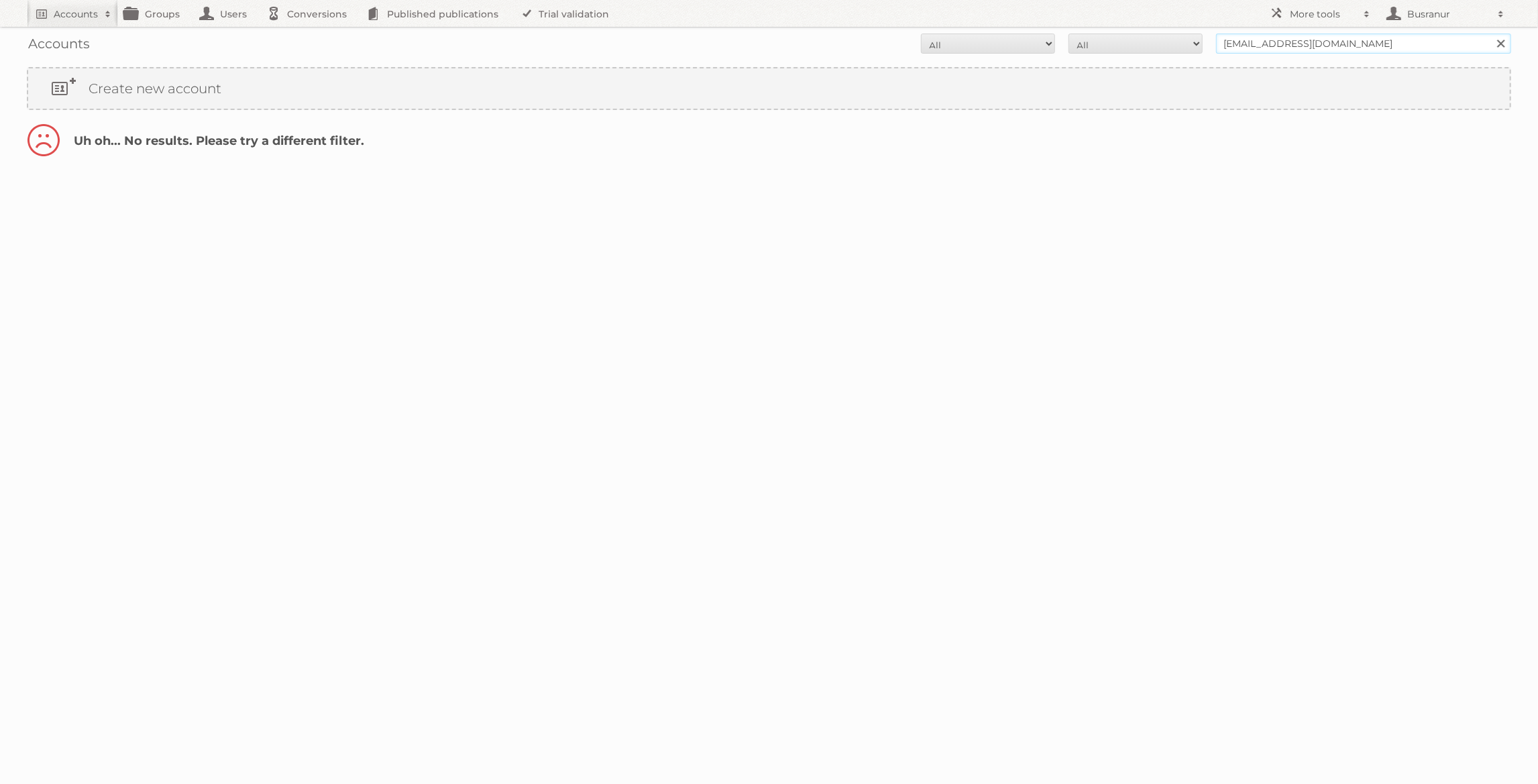
click at [1306, 41] on input "manon.boswinkel@gemeentehw.nl" at bounding box center [1364, 43] width 295 height 20
type input "@[DOMAIN_NAME]"
click at [1490, 33] on input "Search" at bounding box center [1500, 43] width 20 height 20
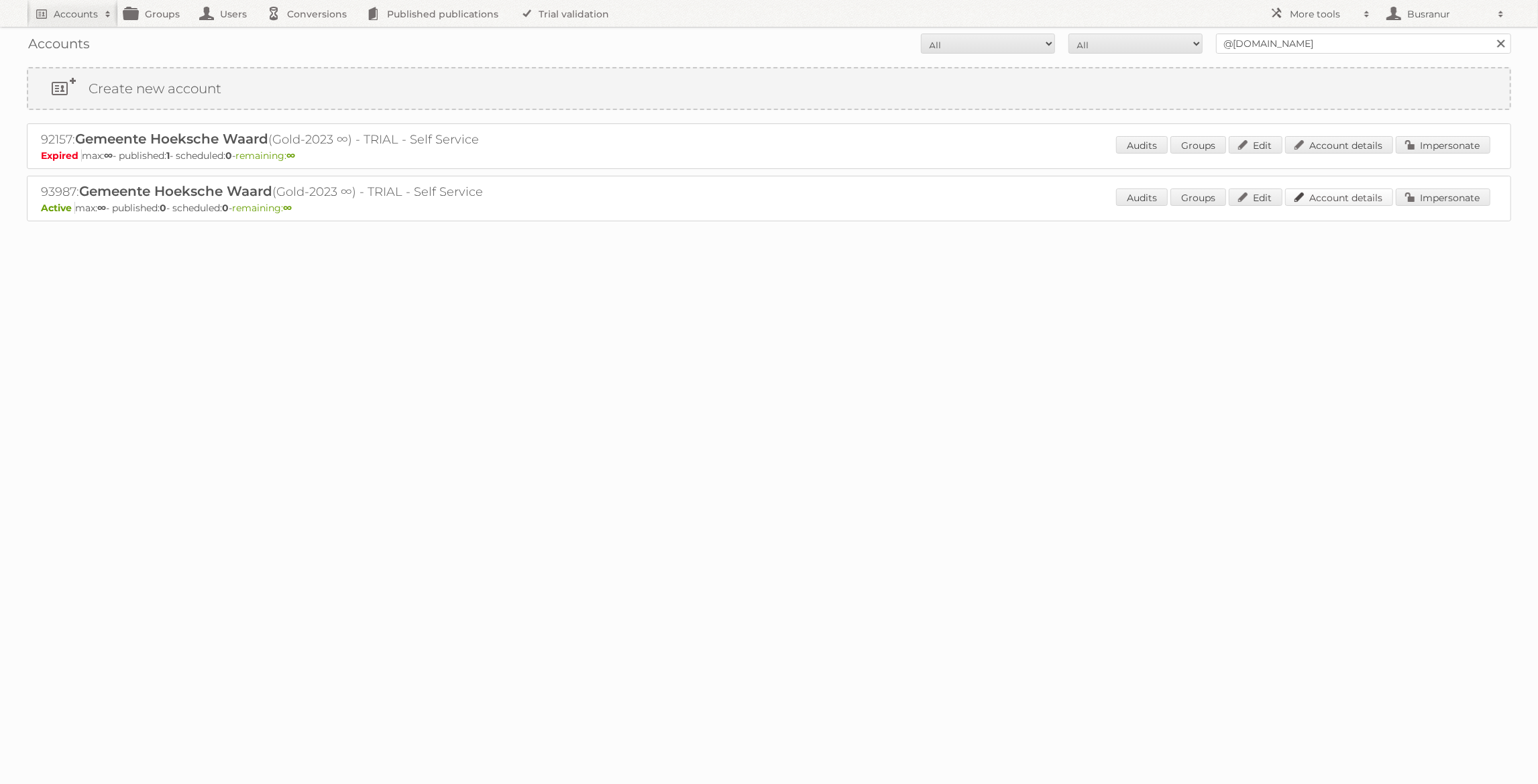
click at [1319, 197] on link "Account details" at bounding box center [1339, 198] width 108 height 18
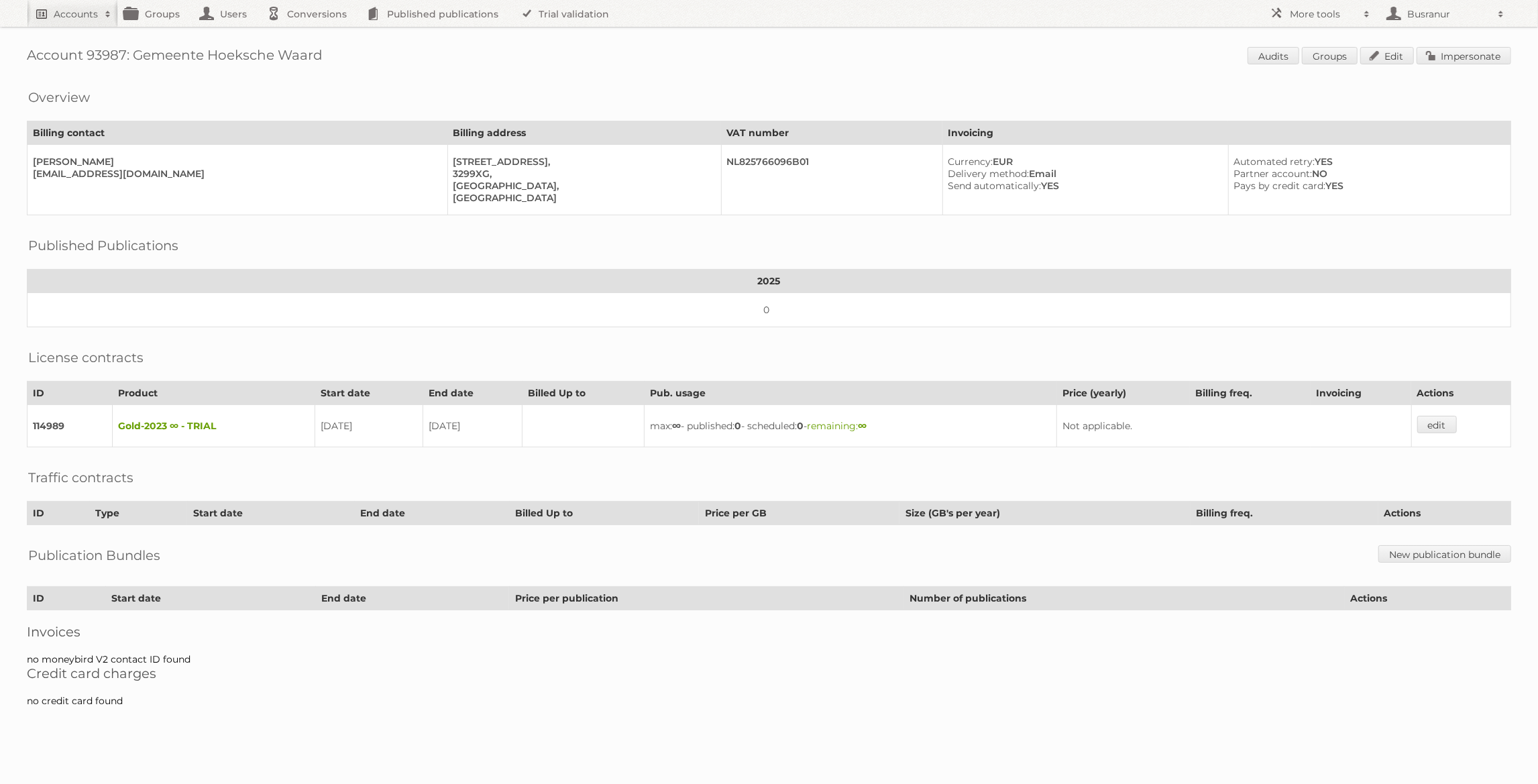
click at [92, 13] on h2 "Accounts" at bounding box center [76, 14] width 44 height 14
click at [80, 49] on input"] "text" at bounding box center [182, 44] width 295 height 20
paste input"] "[EMAIL_ADDRESS][DOMAIN_NAME]"
type input"] "[EMAIL_ADDRESS][DOMAIN_NAME]"
click at [309, 34] on input "Search" at bounding box center [319, 44] width 20 height 20
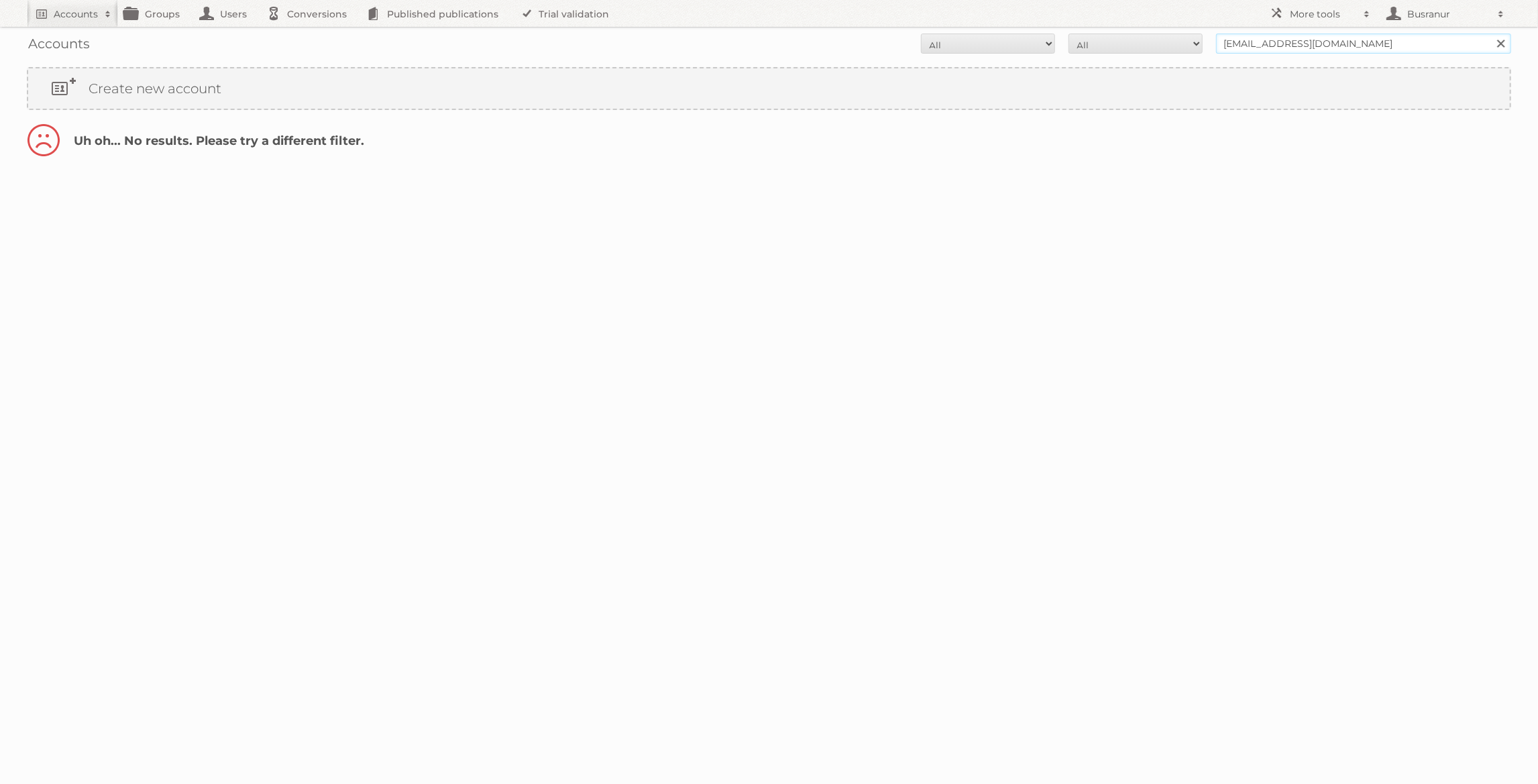
click at [1240, 41] on input "[EMAIL_ADDRESS][DOMAIN_NAME]" at bounding box center [1364, 43] width 295 height 20
type input "@[DOMAIN_NAME]"
click at [1490, 33] on input "Search" at bounding box center [1500, 43] width 20 height 20
click at [1341, 149] on link "Account details" at bounding box center [1339, 145] width 108 height 18
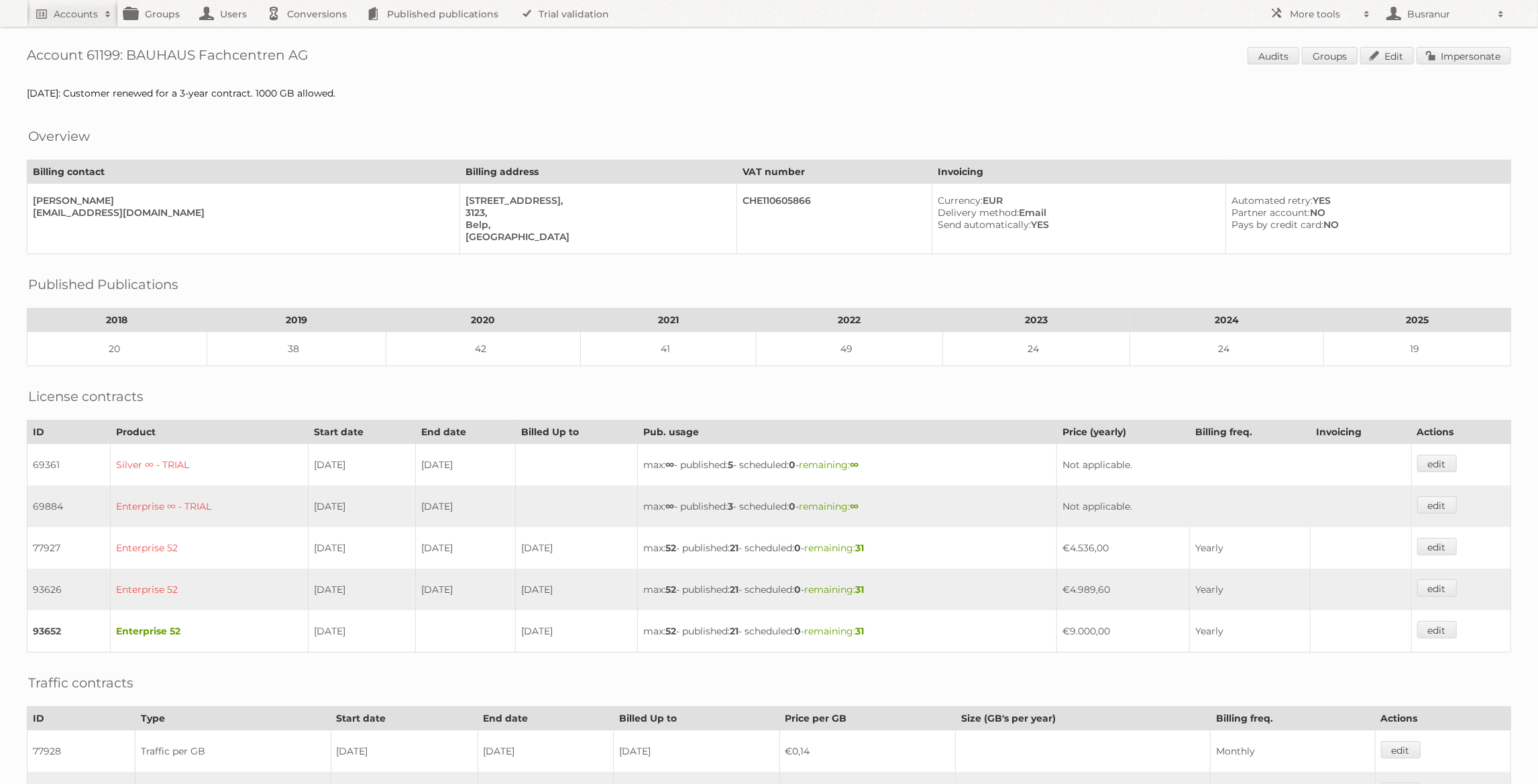
drag, startPoint x: 129, startPoint y: 51, endPoint x: 306, endPoint y: 58, distance: 177.1
click at [306, 58] on h1 "Account 61199: BAUHAUS Fachcentren AG Audits Groups Edit Impersonate" at bounding box center [769, 57] width 1484 height 20
copy h1 "BAUHAUS Fachcentren AG"
